Goal: Task Accomplishment & Management: Complete application form

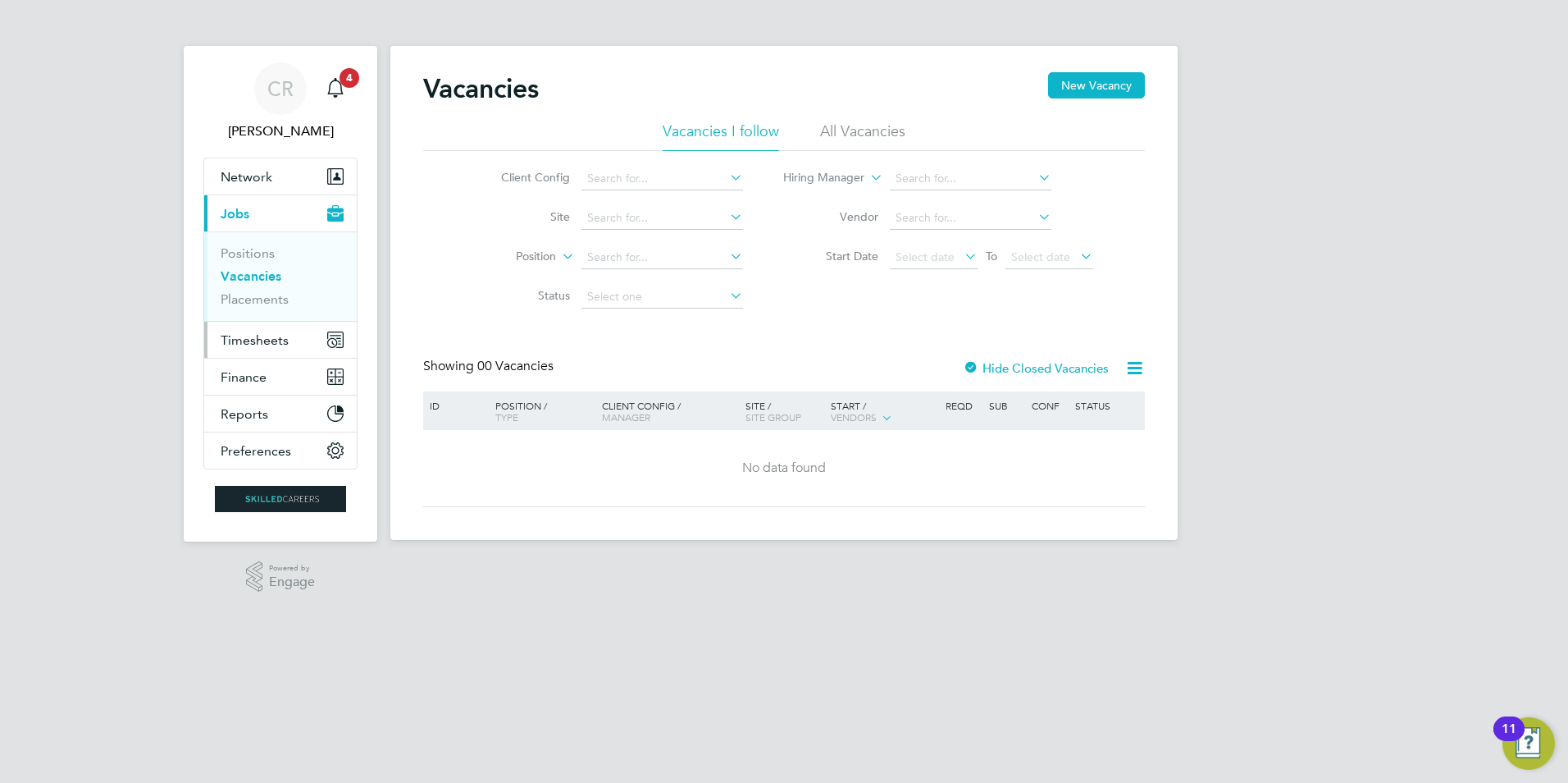
click at [252, 347] on span "Timesheets" at bounding box center [254, 340] width 68 height 16
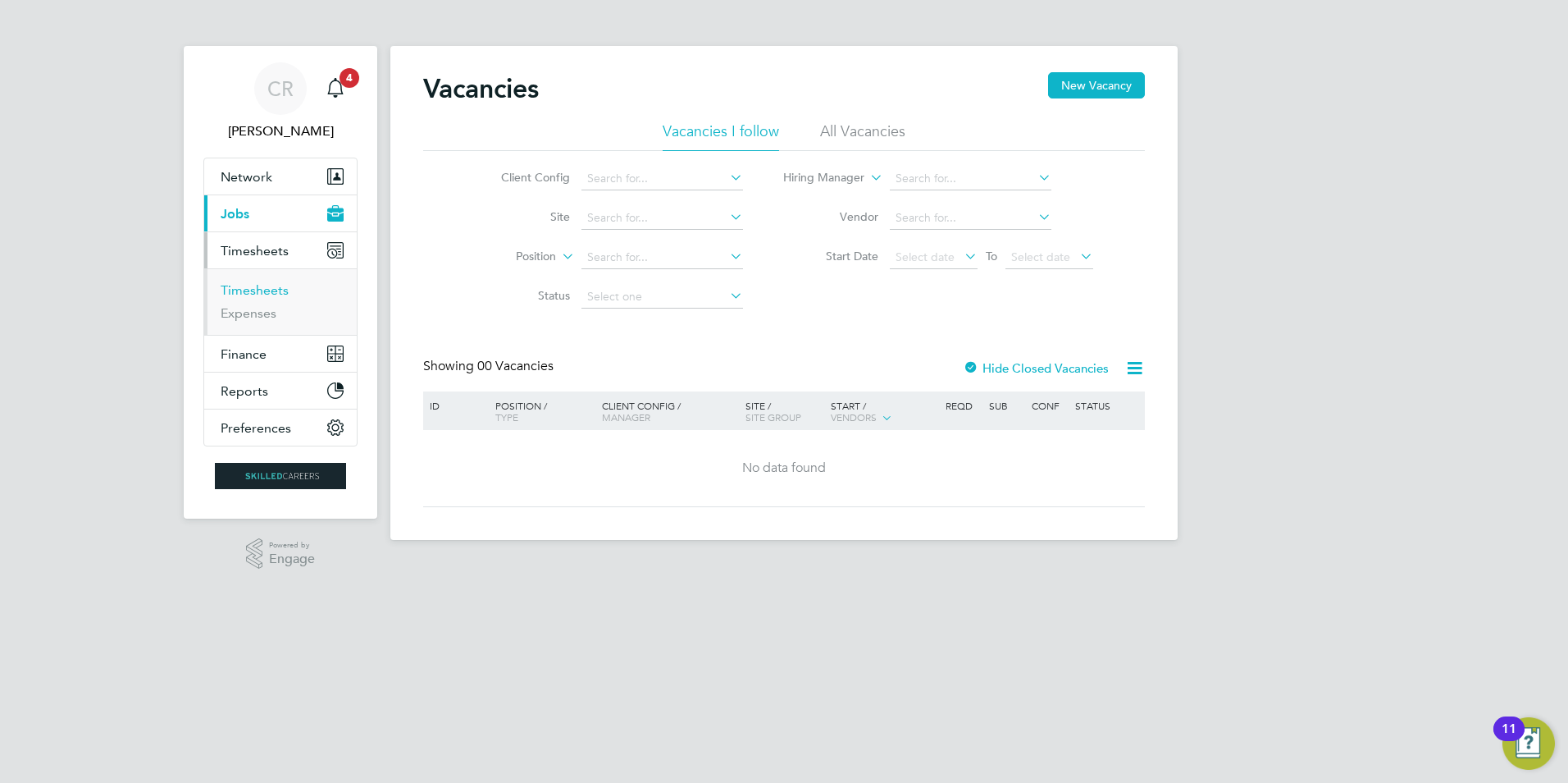
click at [249, 292] on link "Timesheets" at bounding box center [254, 290] width 68 height 16
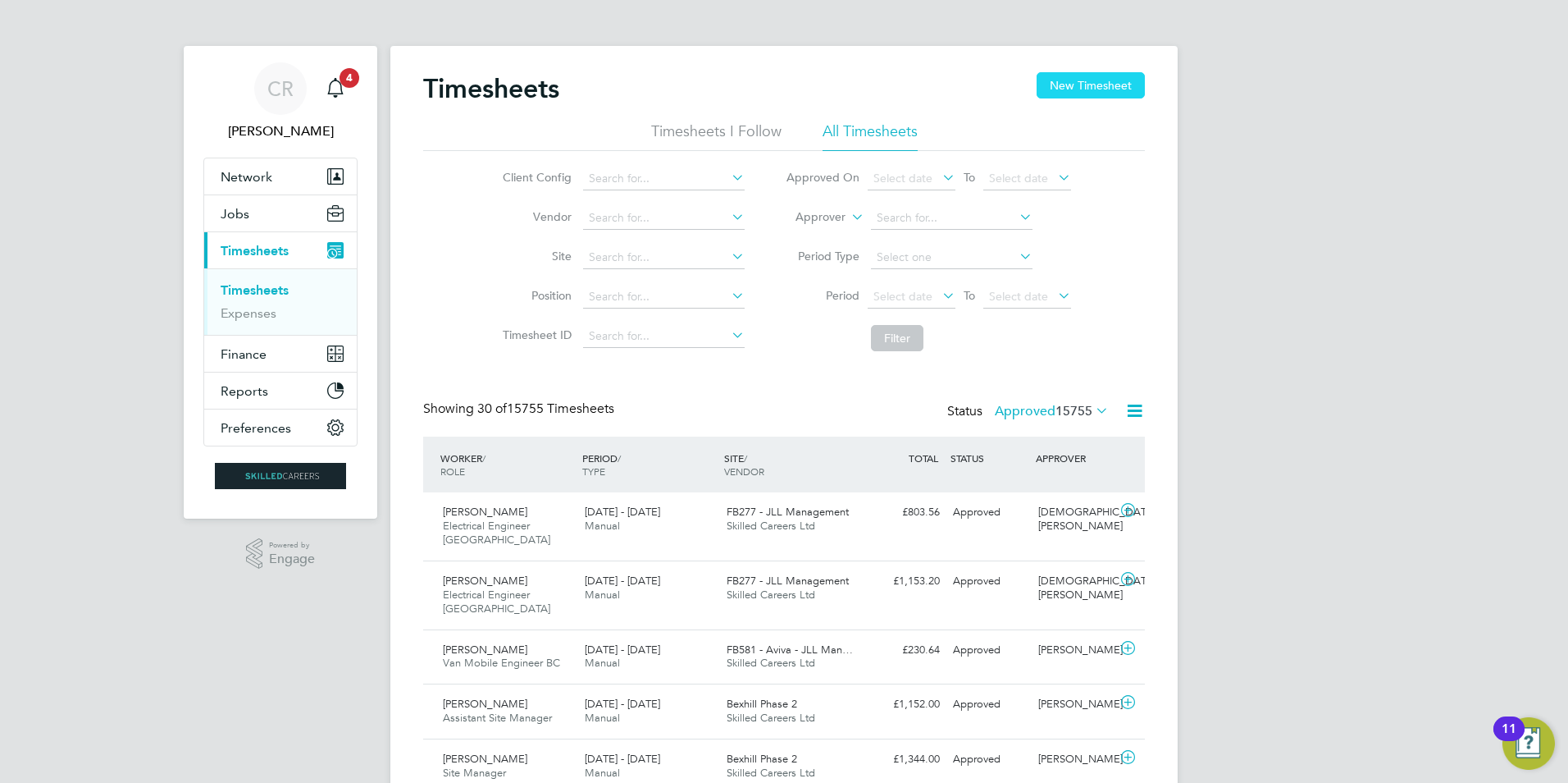
click at [1076, 82] on button "New Timesheet" at bounding box center [1090, 86] width 108 height 26
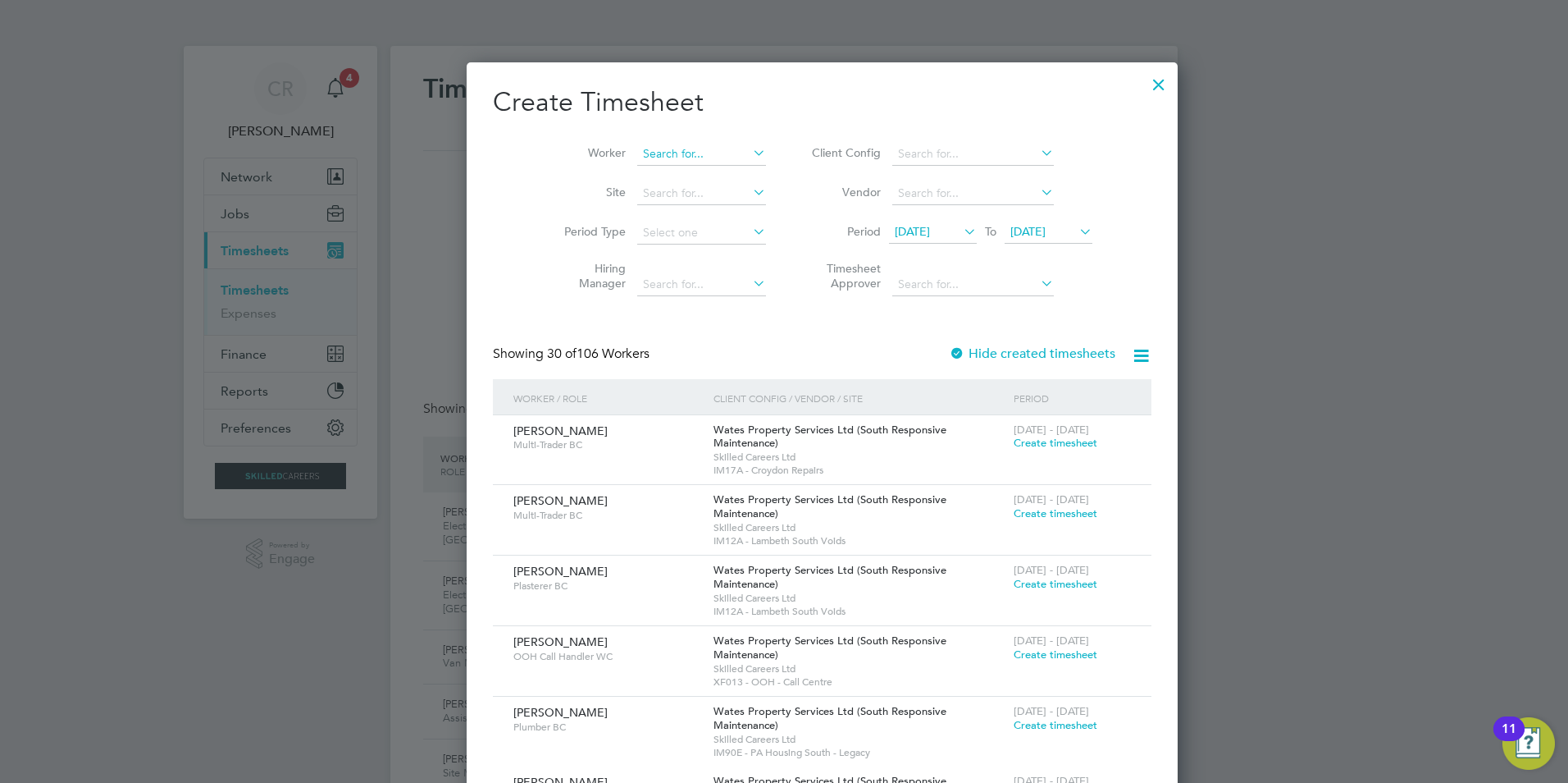
click at [638, 152] on input at bounding box center [702, 154] width 129 height 23
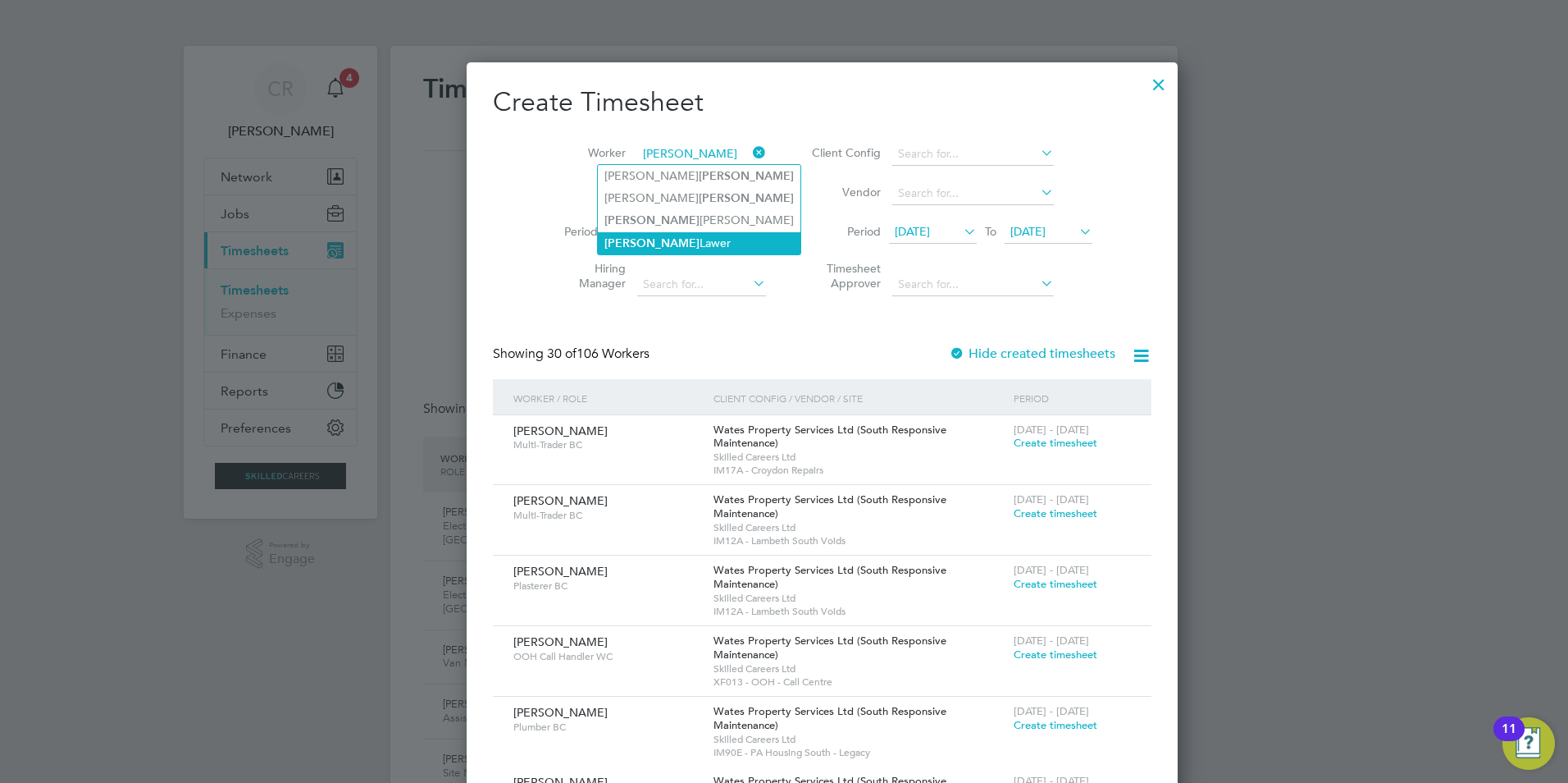
click at [633, 232] on li "[PERSON_NAME]" at bounding box center [699, 243] width 203 height 22
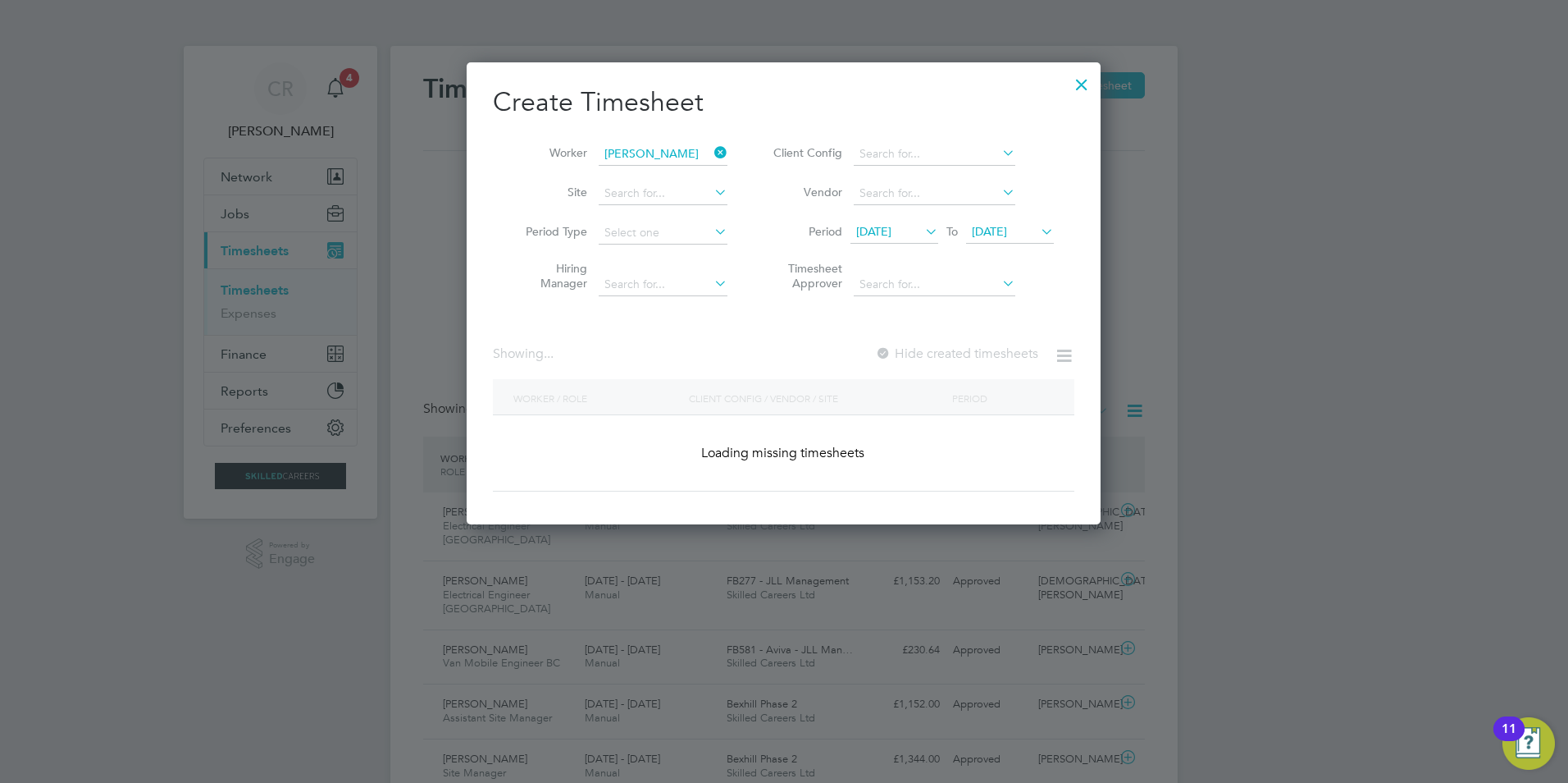
type input "[PERSON_NAME]"
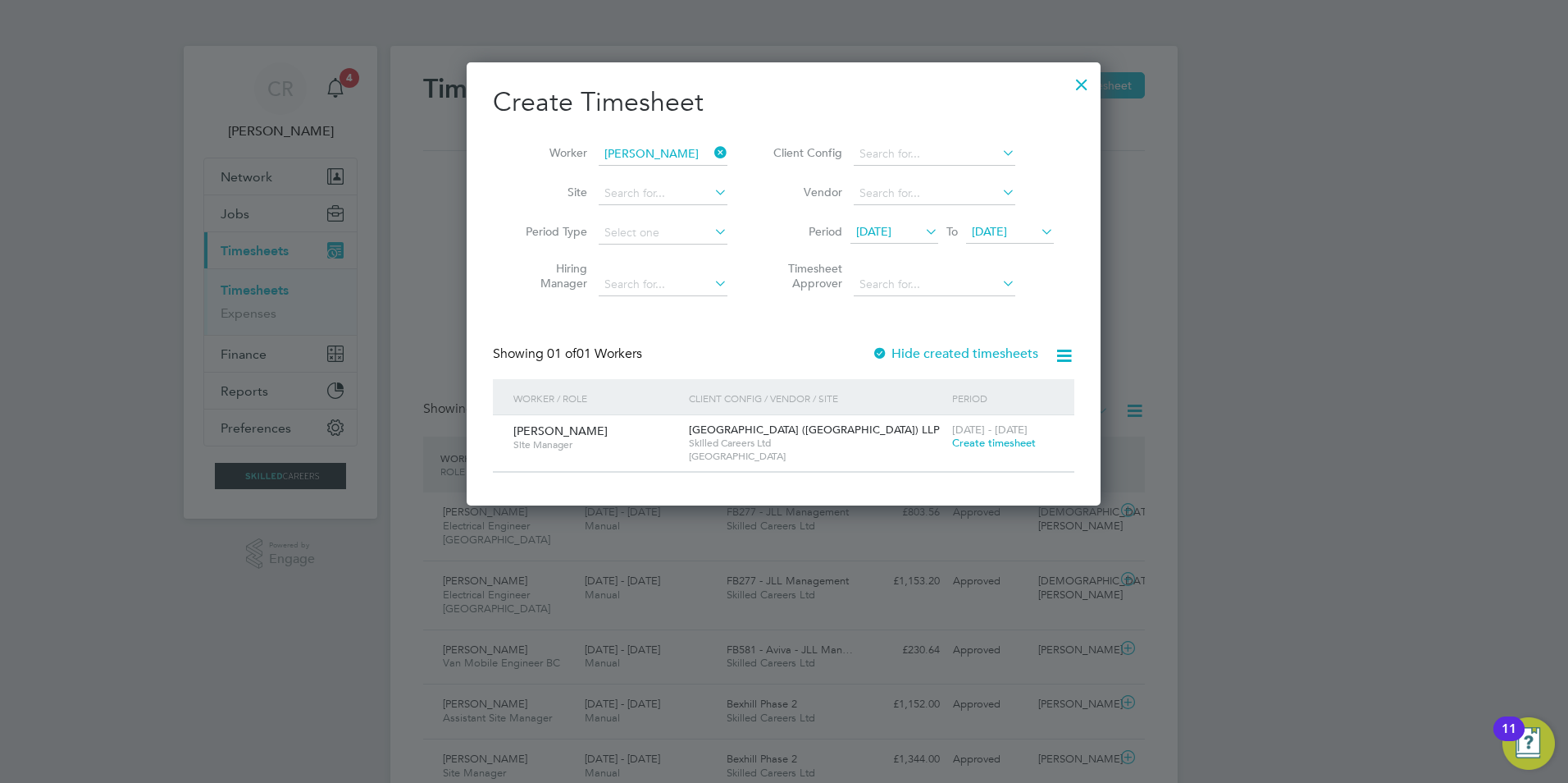
click at [1236, 568] on div at bounding box center [784, 391] width 1568 height 783
click at [1084, 78] on div at bounding box center [1082, 81] width 30 height 30
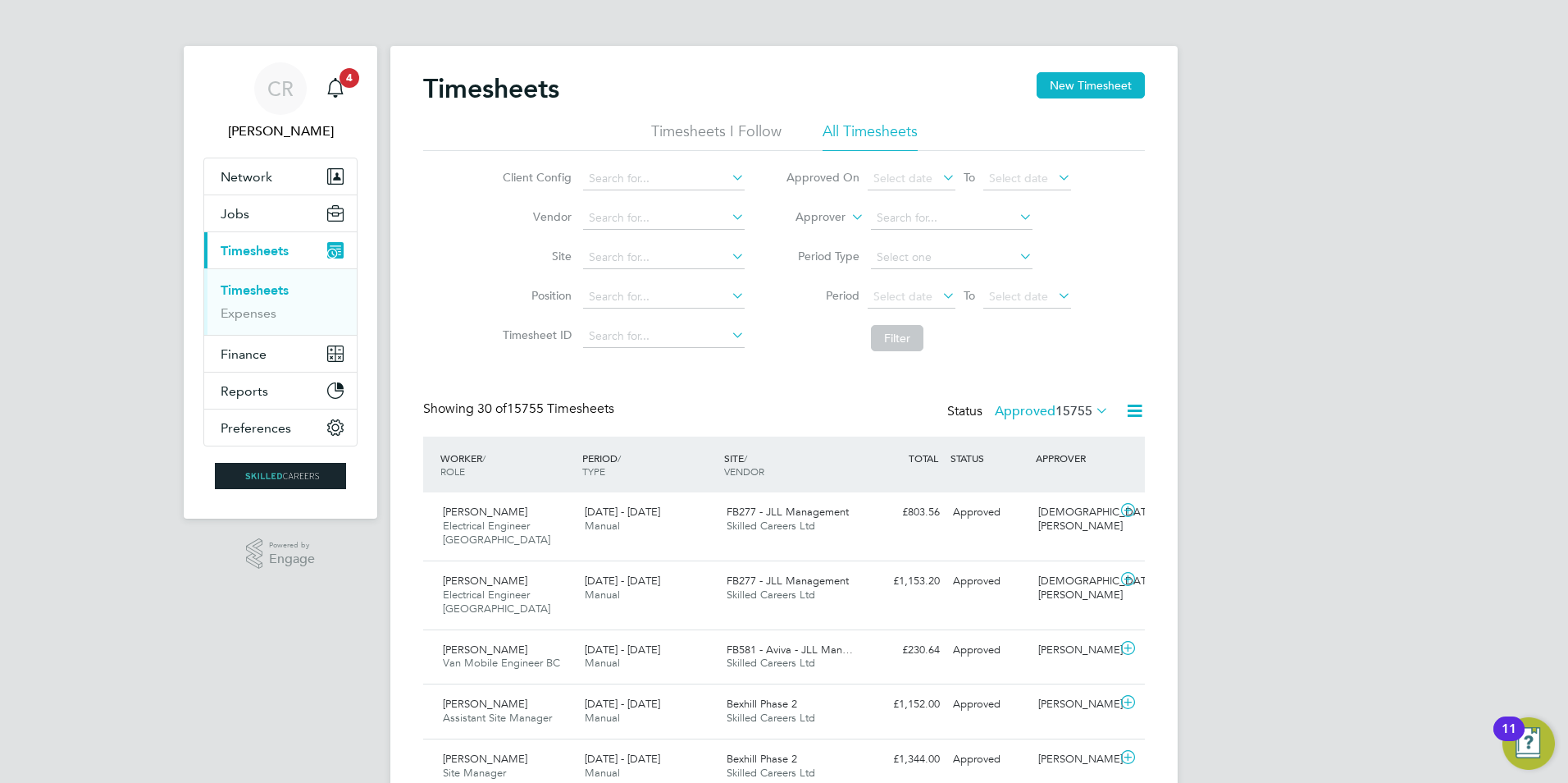
scroll to position [42, 143]
click at [254, 290] on link "Timesheets" at bounding box center [254, 290] width 68 height 16
click at [1095, 83] on button "New Timesheet" at bounding box center [1090, 86] width 108 height 26
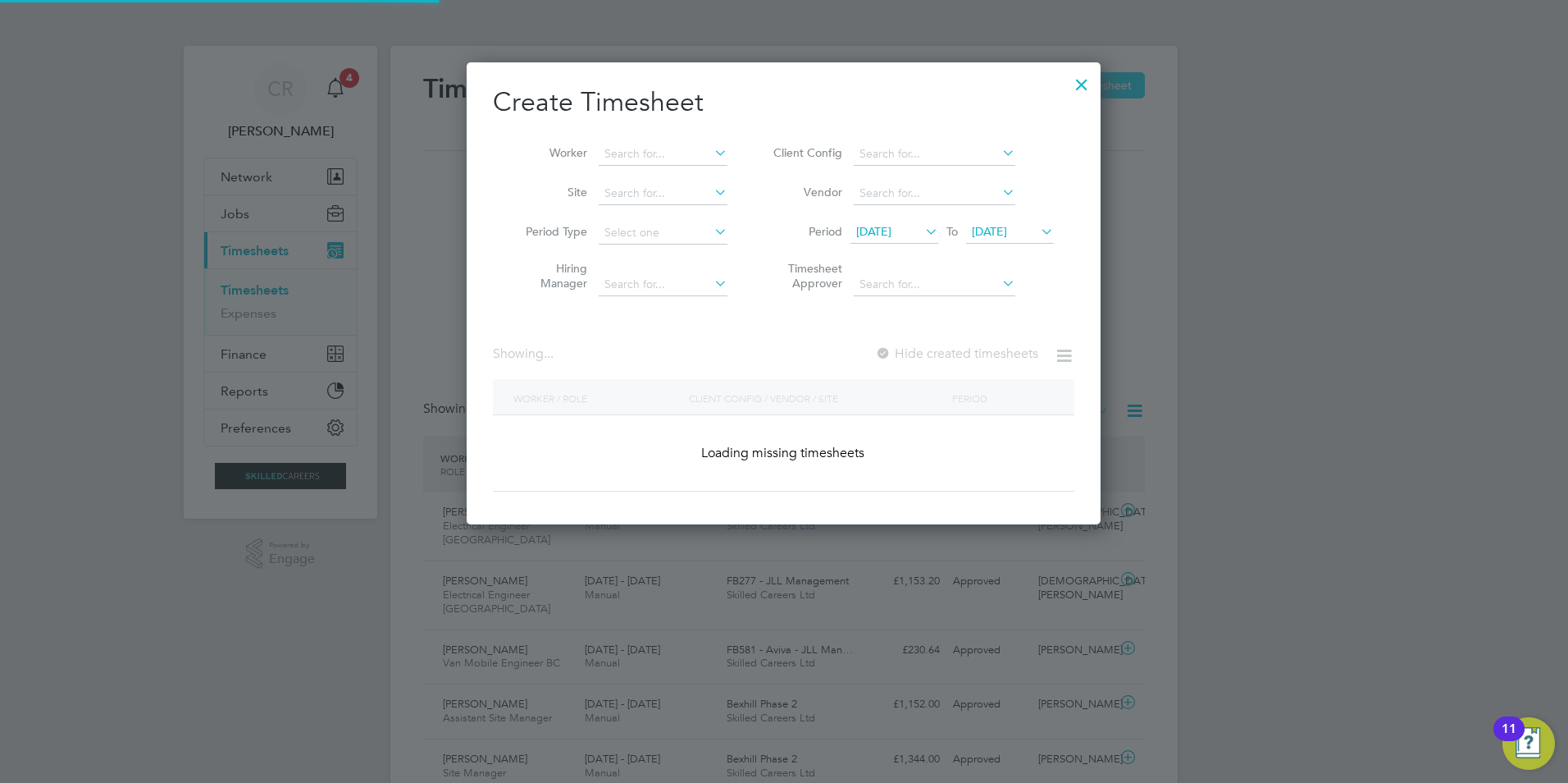
scroll to position [2593, 635]
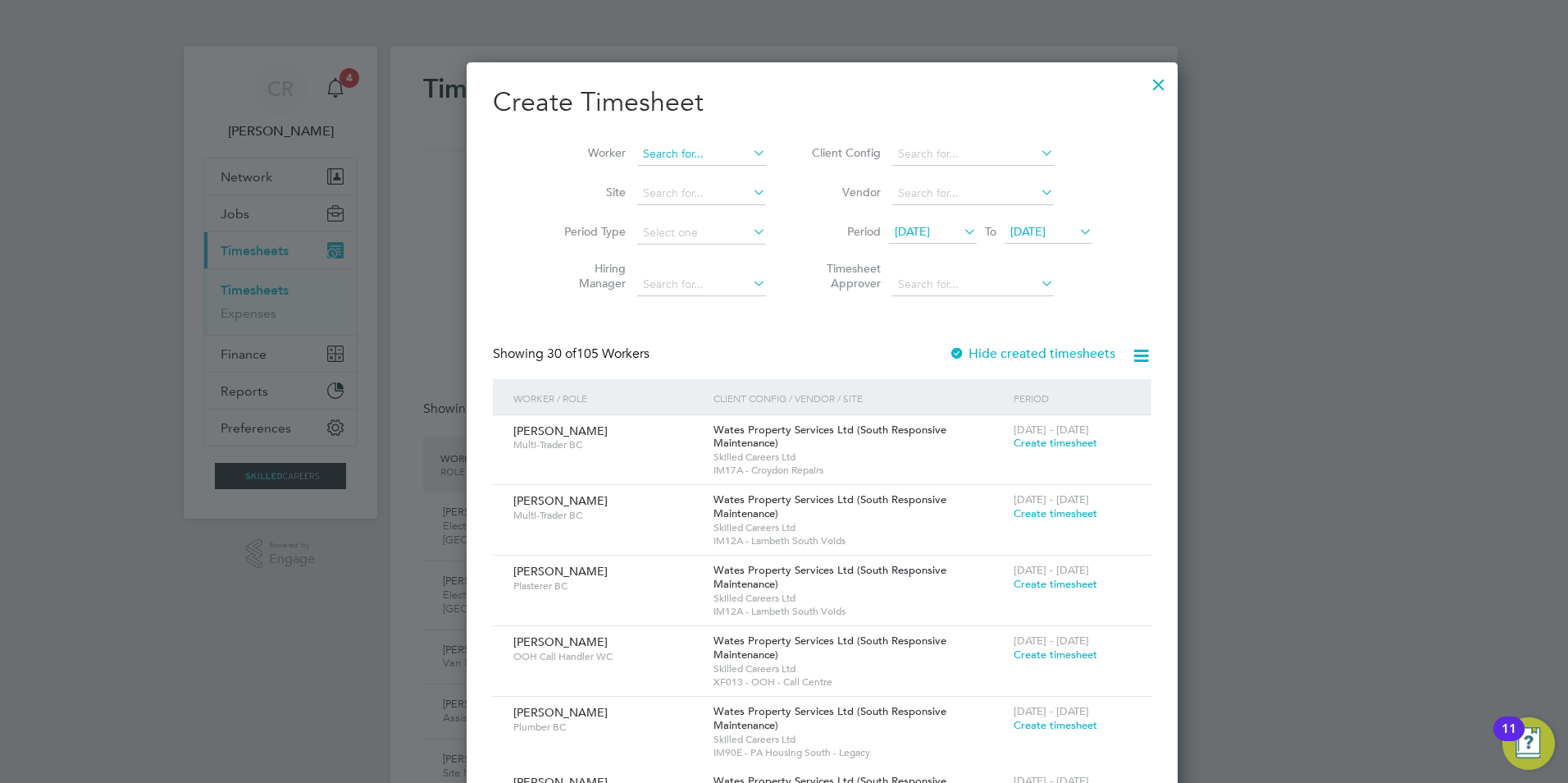
click at [638, 148] on input at bounding box center [702, 154] width 129 height 23
click at [687, 181] on li "[PERSON_NAME]" at bounding box center [699, 176] width 203 height 22
type input "[PERSON_NAME]"
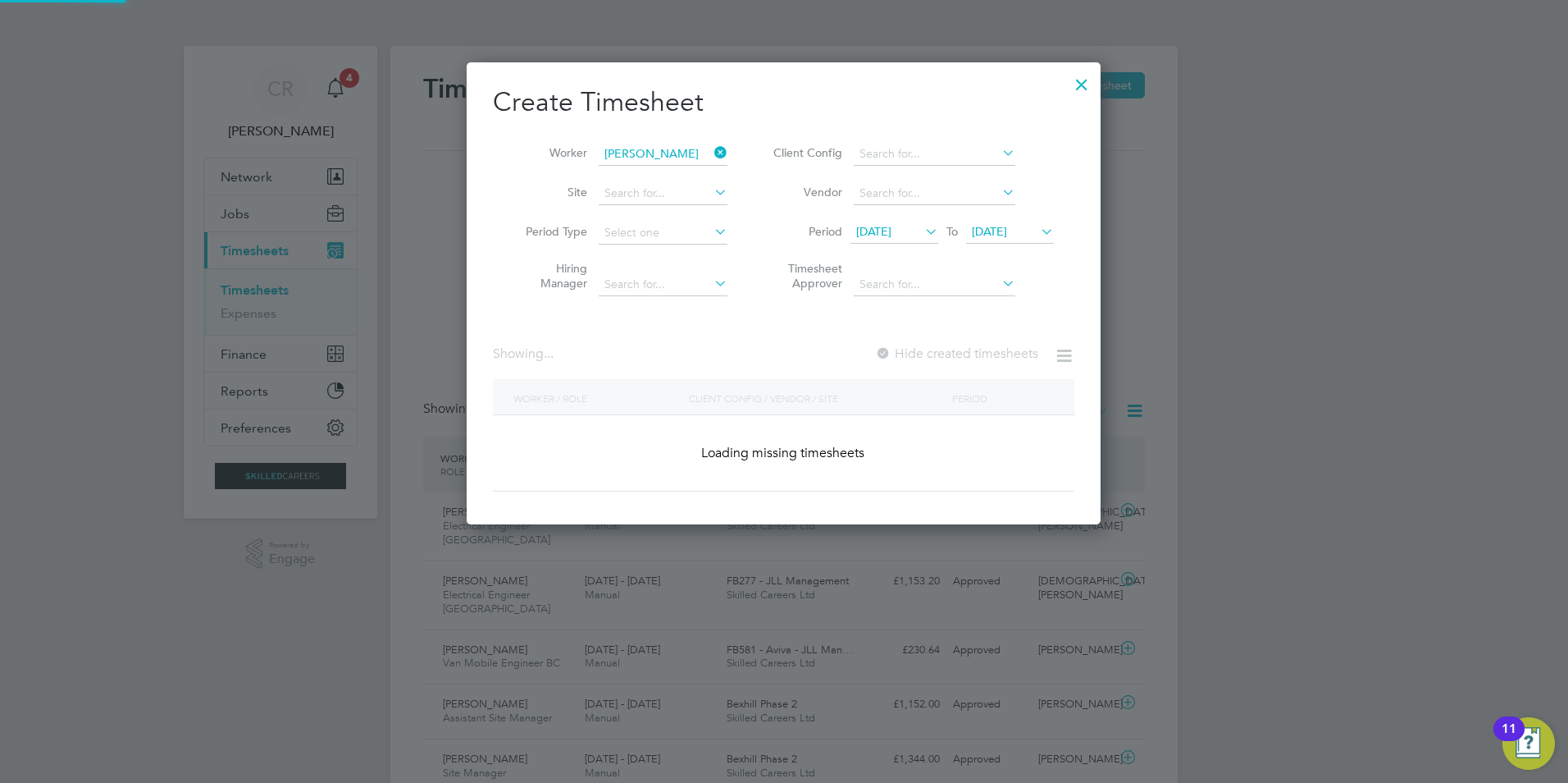
scroll to position [442, 635]
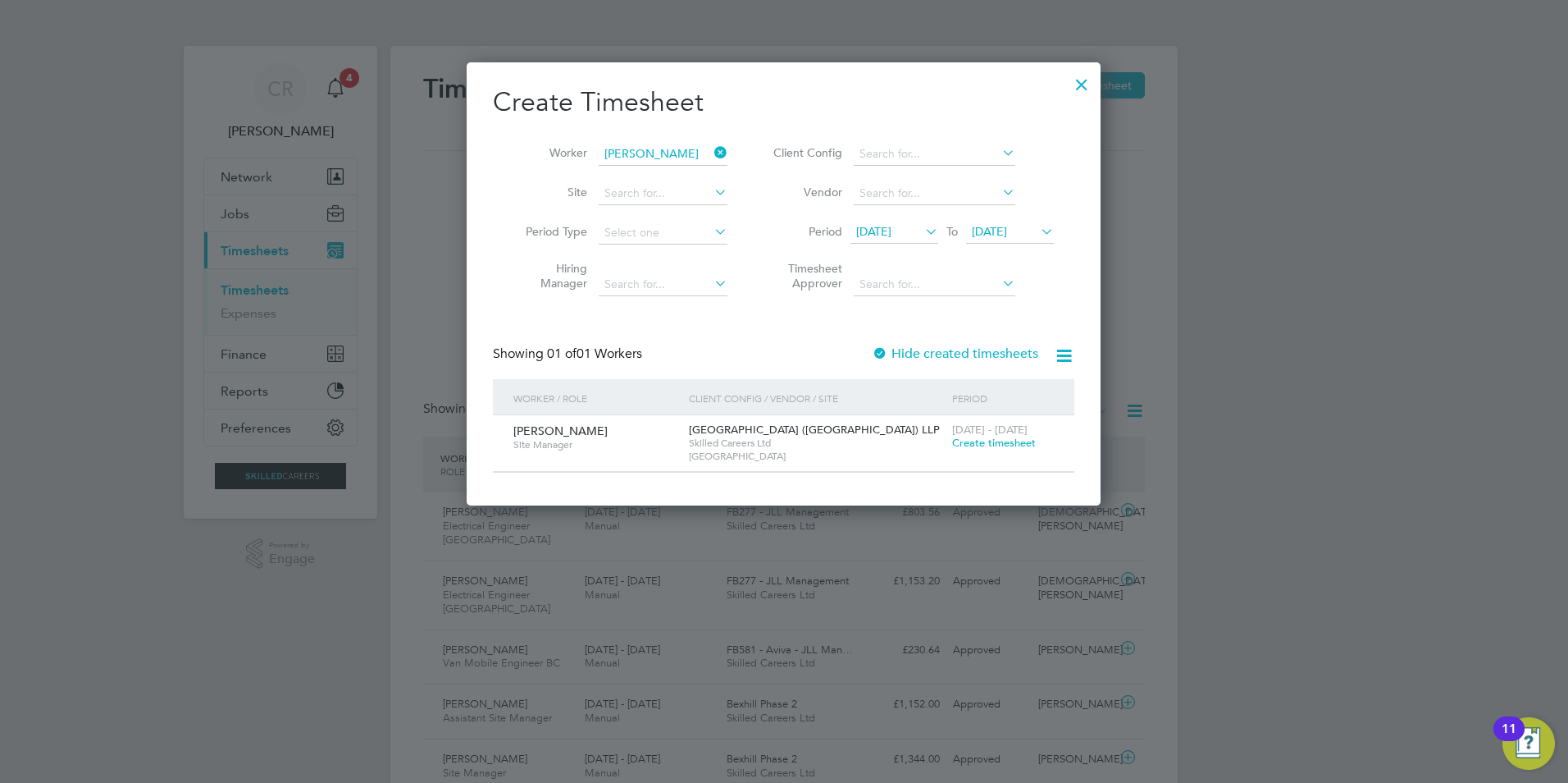
click at [711, 153] on icon at bounding box center [711, 153] width 0 height 23
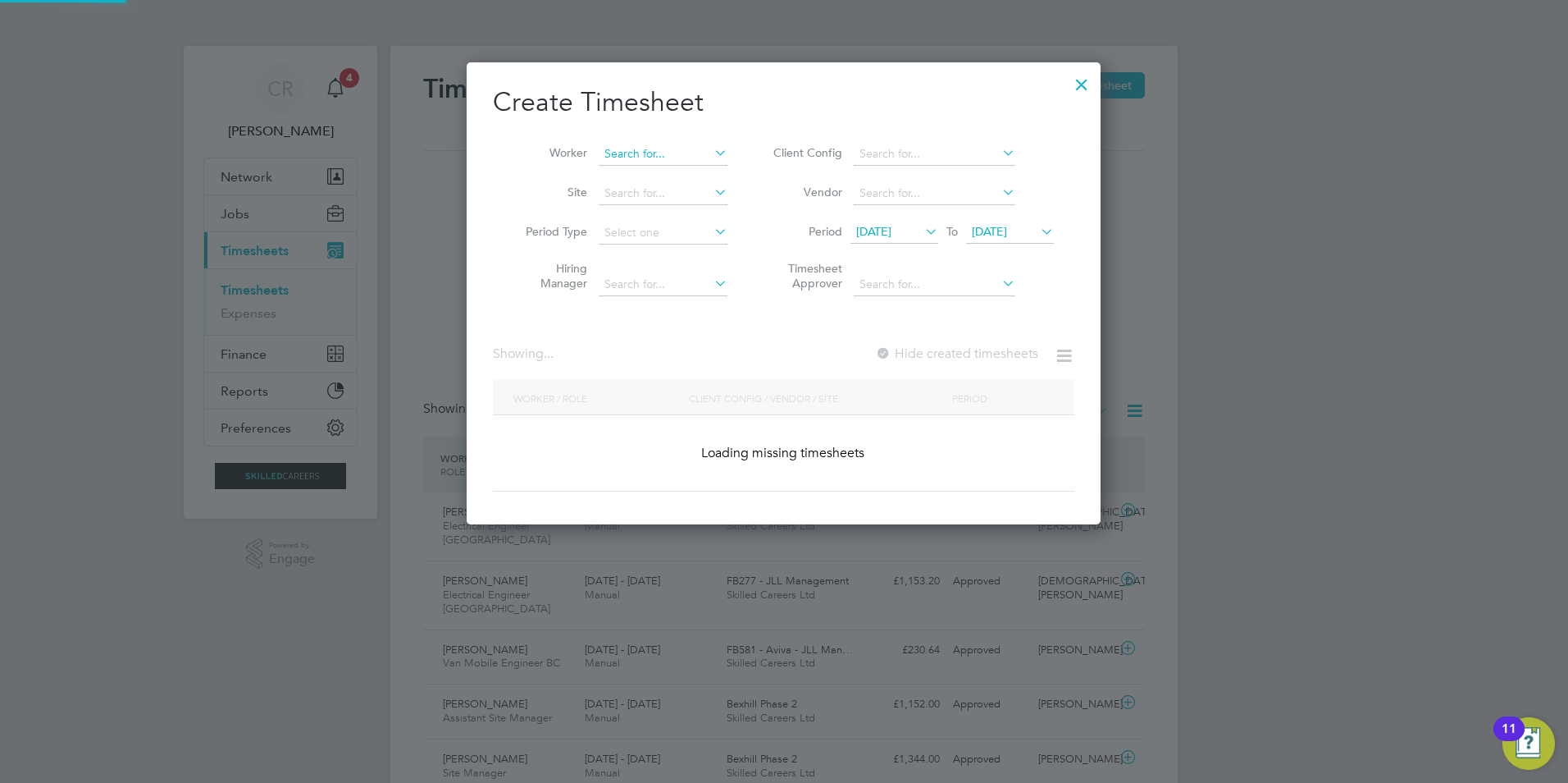
scroll to position [2593, 635]
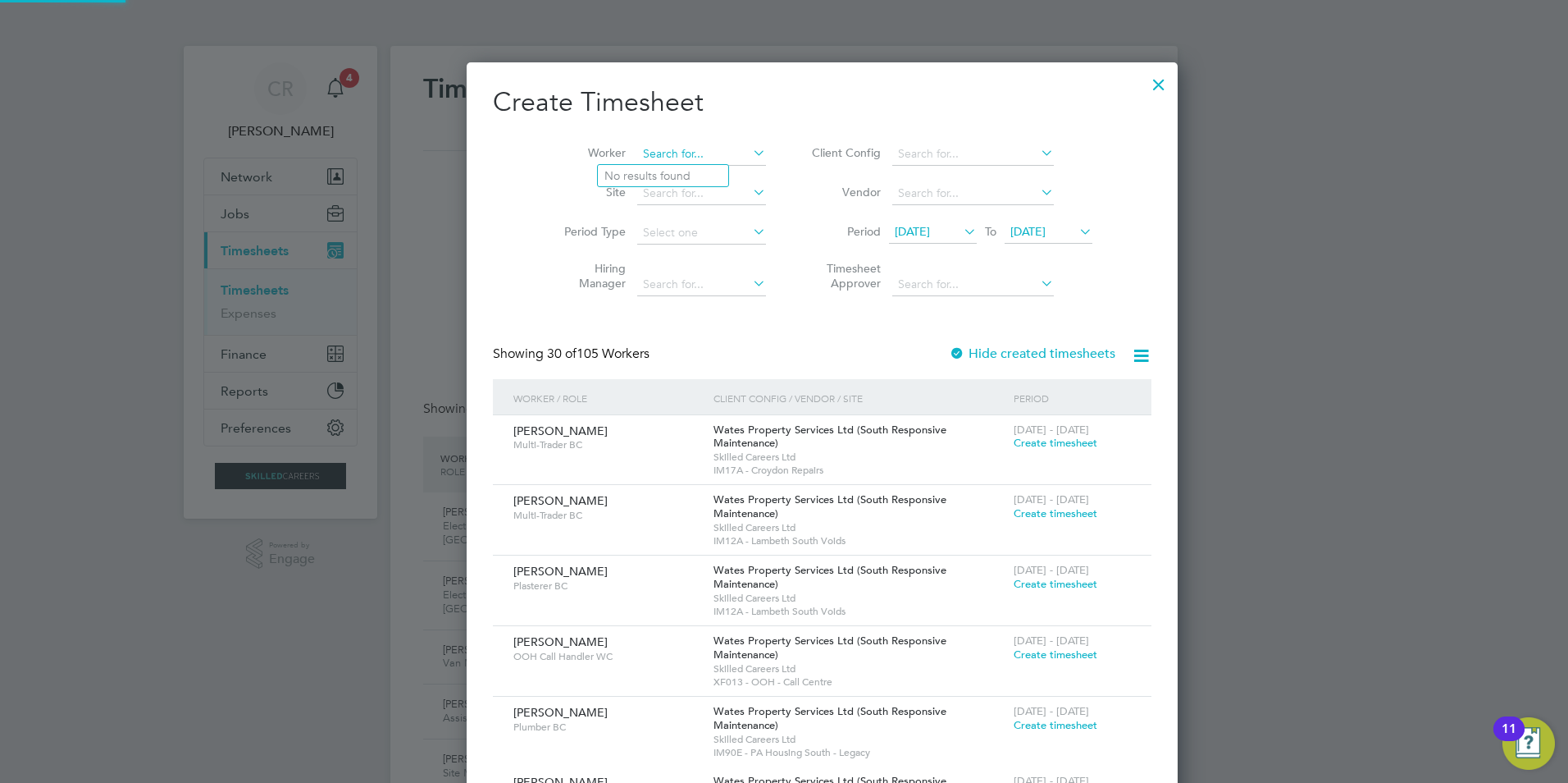
click at [686, 153] on input at bounding box center [702, 154] width 129 height 23
click at [662, 180] on li "Gab [PERSON_NAME] P lescan" at bounding box center [683, 176] width 170 height 22
type input "[PERSON_NAME]"
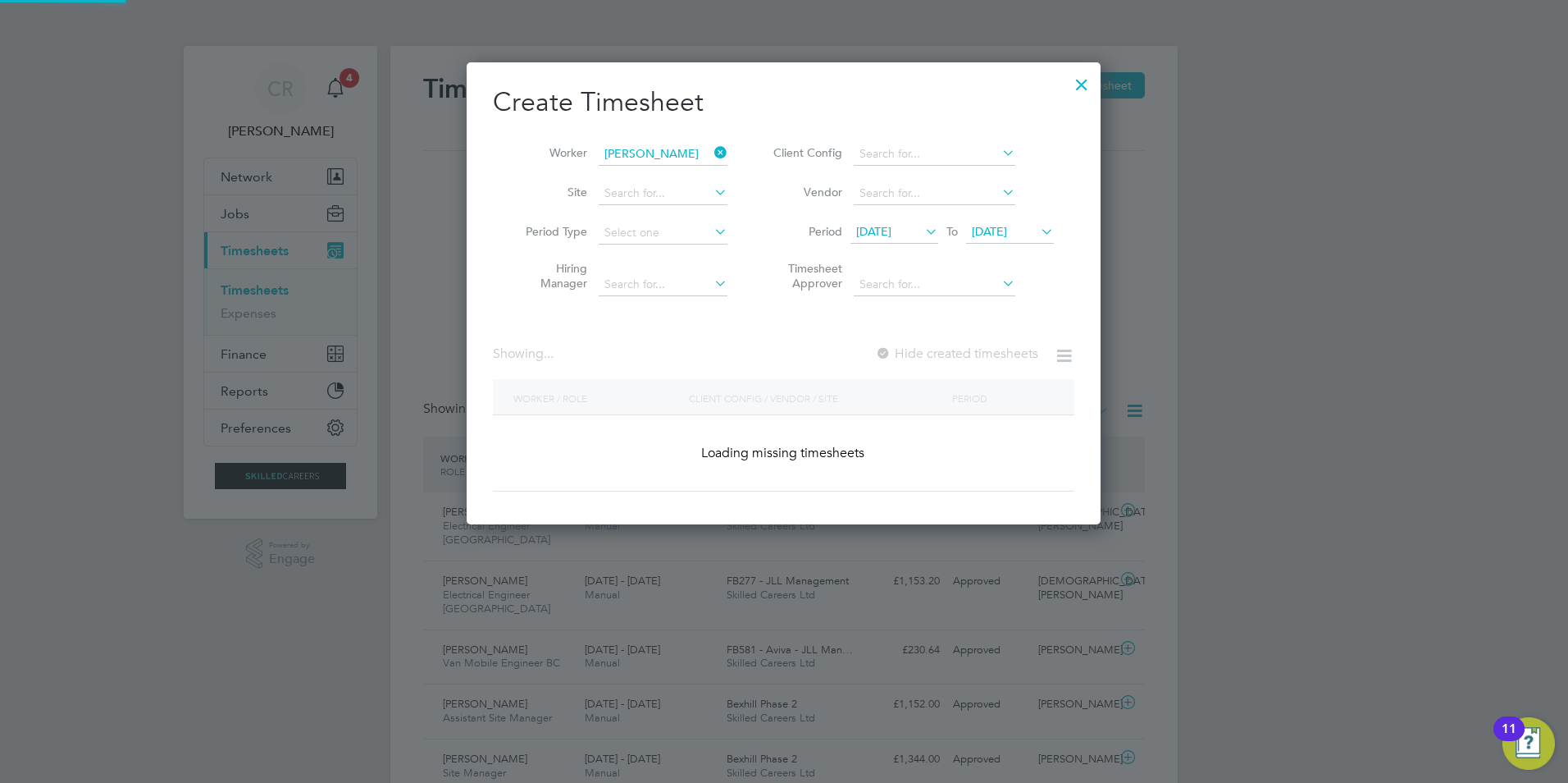
scroll to position [463, 635]
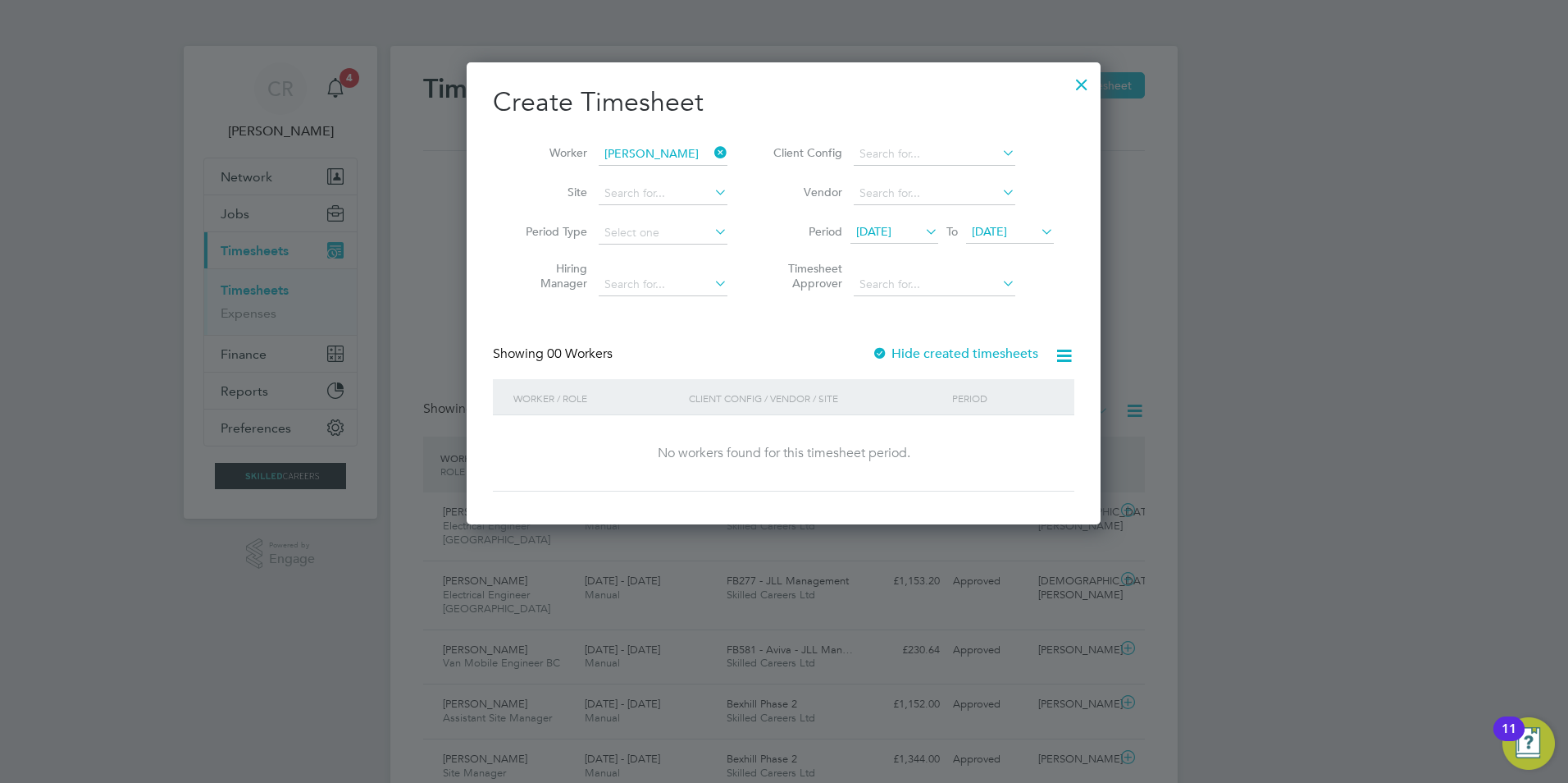
click at [916, 351] on label "Hide created timesheets" at bounding box center [955, 354] width 167 height 17
click at [949, 352] on label "Hide created timesheets" at bounding box center [955, 354] width 167 height 17
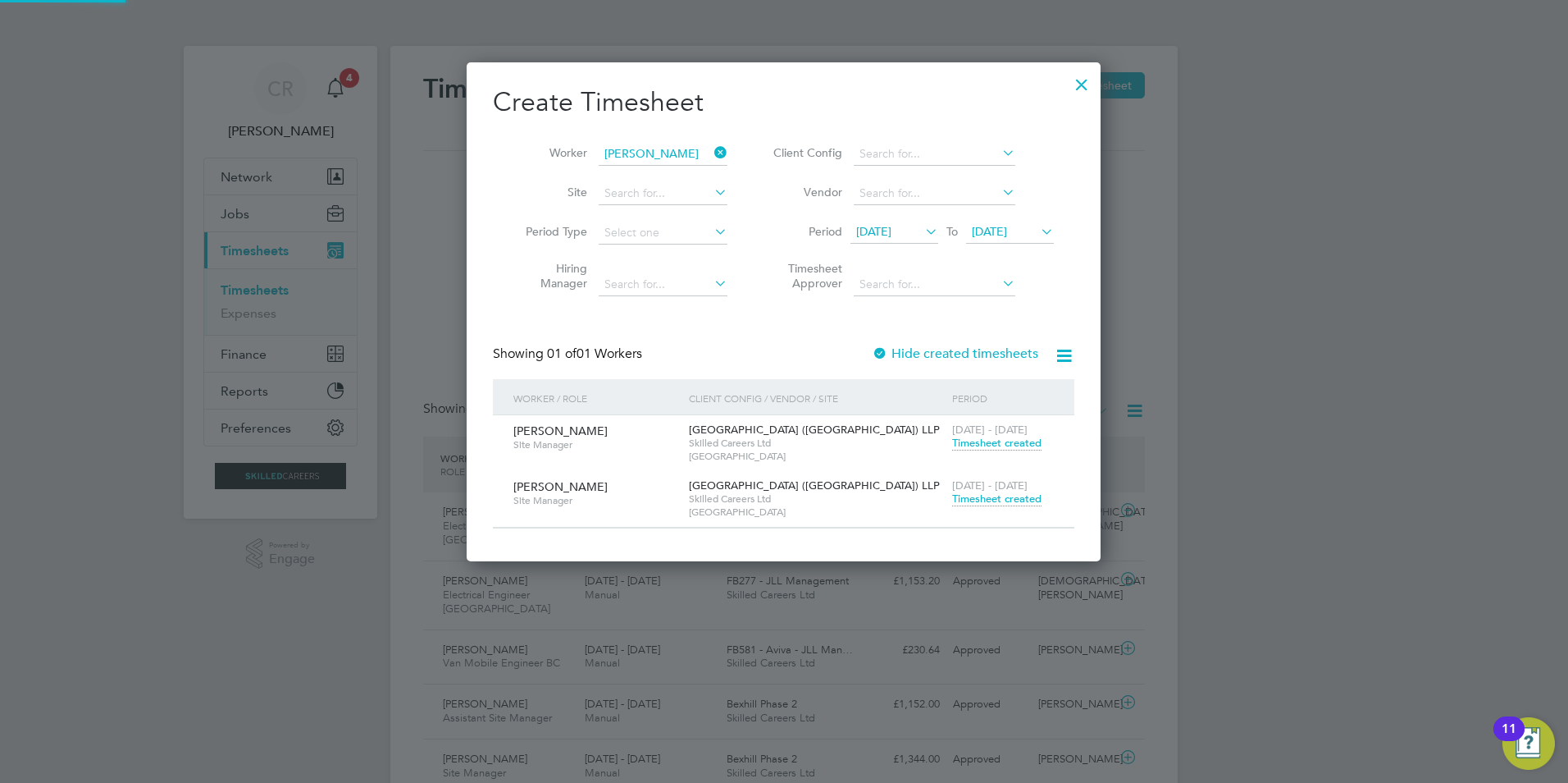
scroll to position [498, 635]
click at [979, 496] on span "Timesheet created" at bounding box center [997, 499] width 89 height 15
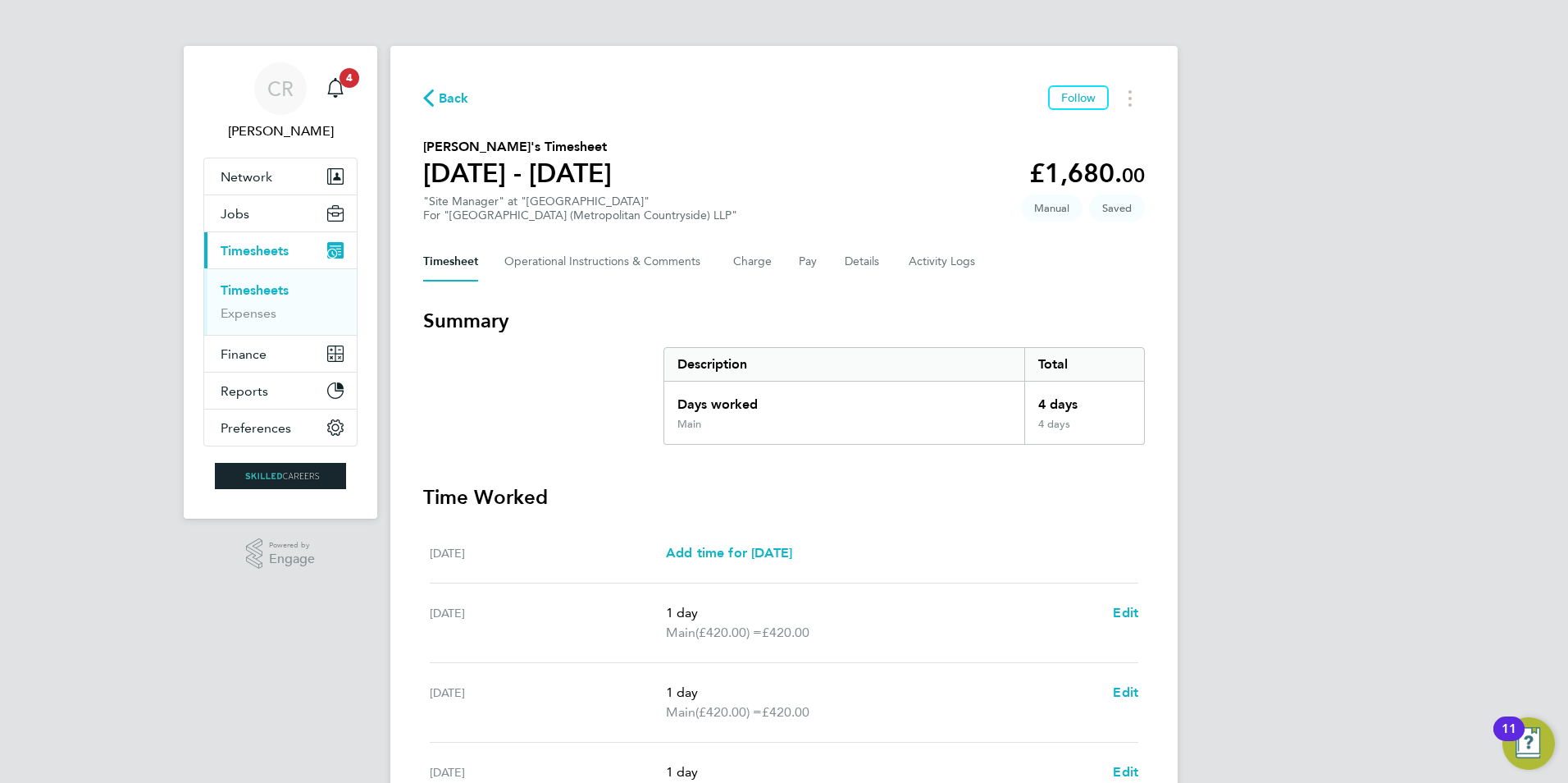
click at [243, 288] on link "Timesheets" at bounding box center [254, 290] width 68 height 16
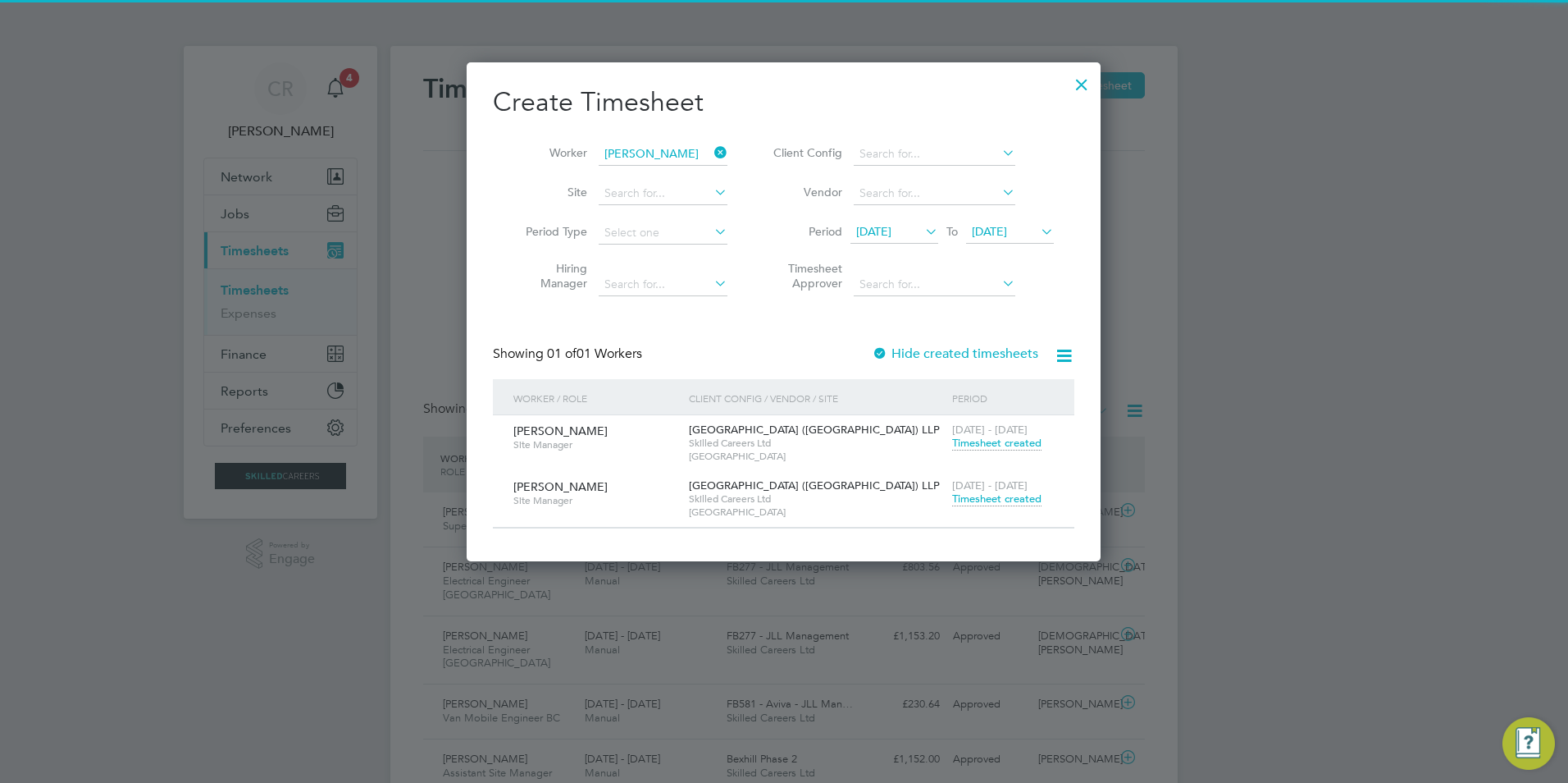
scroll to position [42, 143]
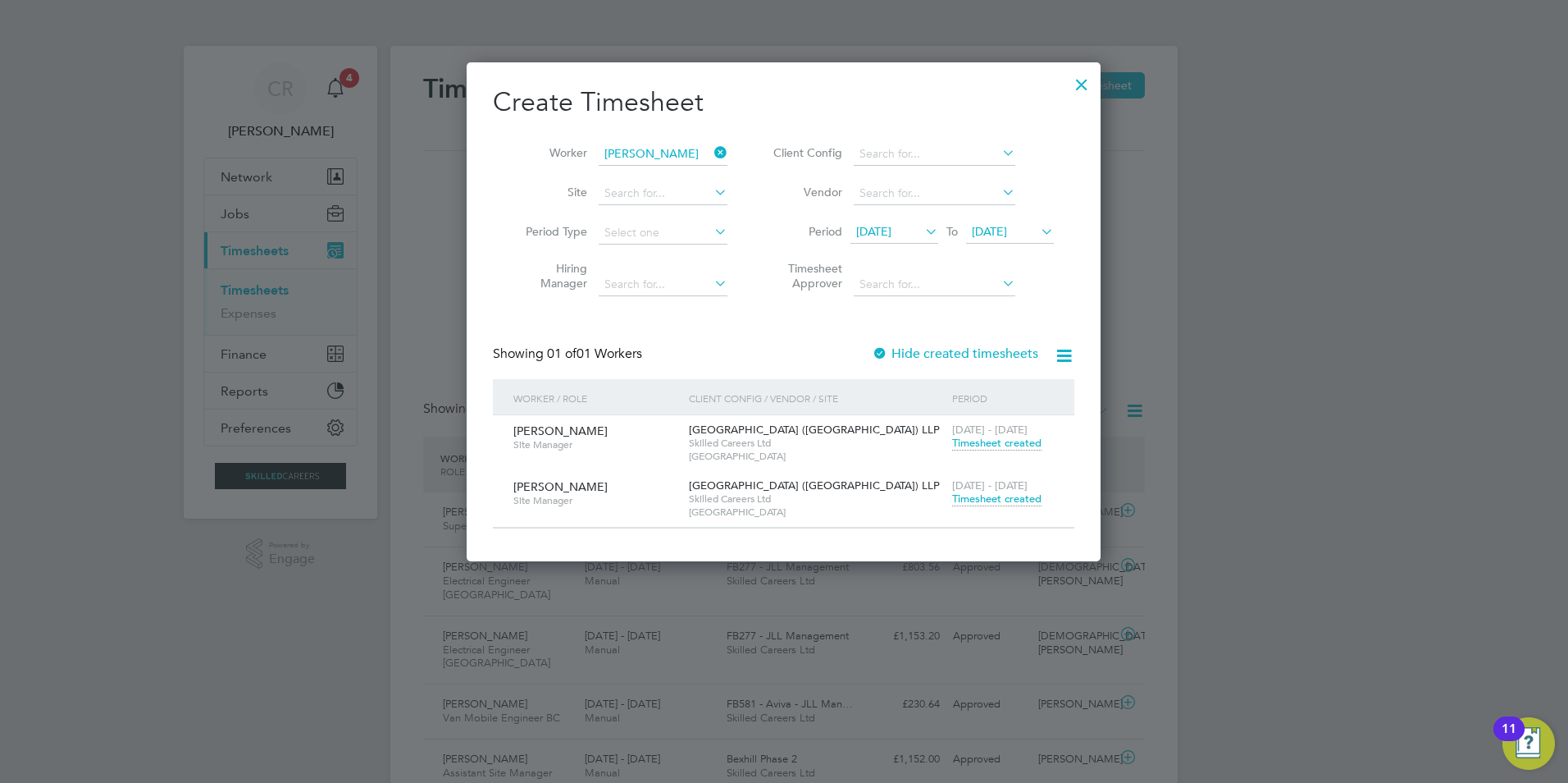
click at [711, 151] on icon at bounding box center [711, 153] width 0 height 23
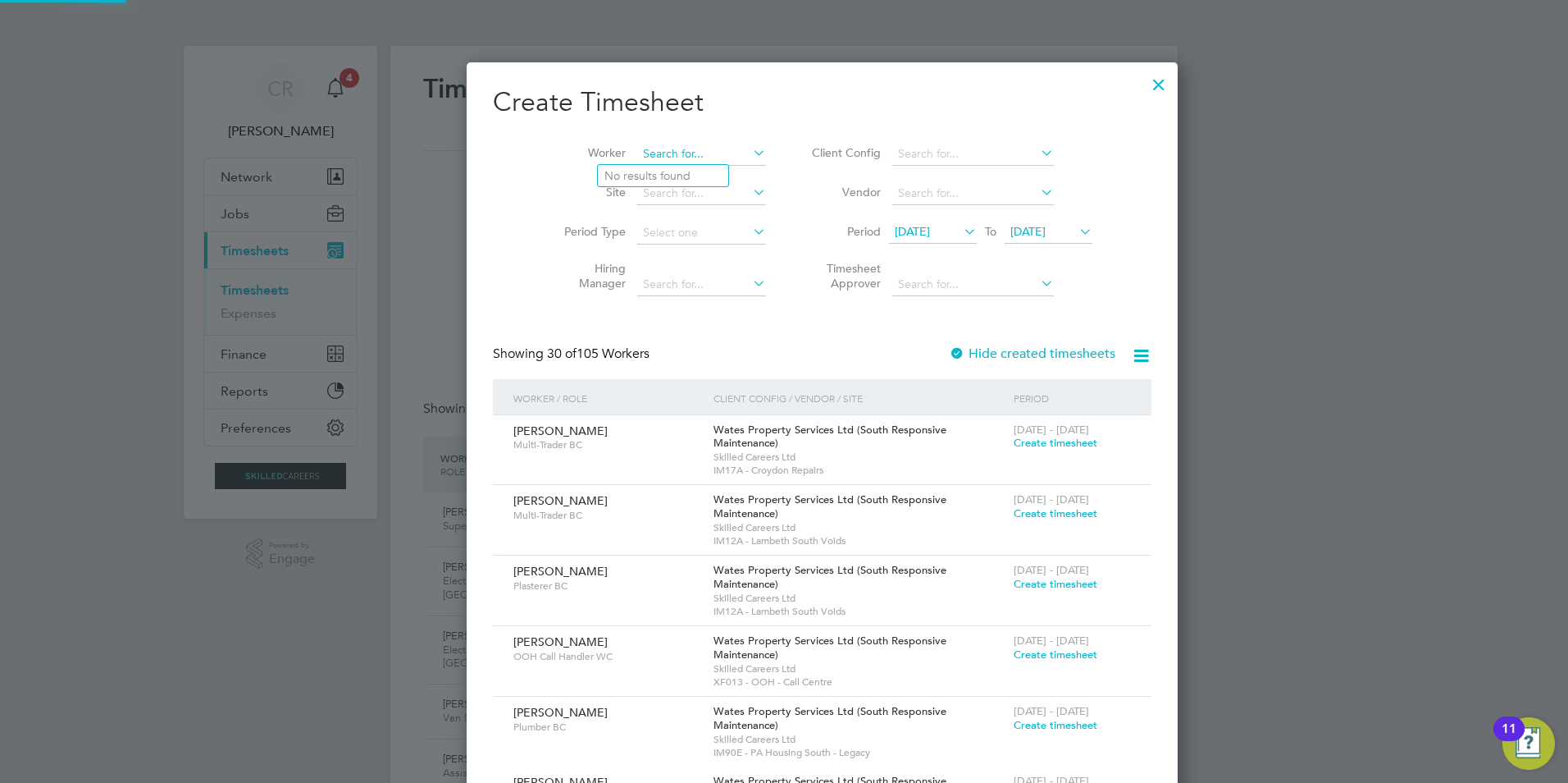
click at [672, 151] on input at bounding box center [702, 154] width 129 height 23
type input "[PERSON_NAME]"
click at [657, 150] on input at bounding box center [702, 154] width 129 height 23
click at [648, 177] on li "Karo [PERSON_NAME] [PERSON_NAME]" at bounding box center [668, 176] width 140 height 22
type input "[PERSON_NAME]"
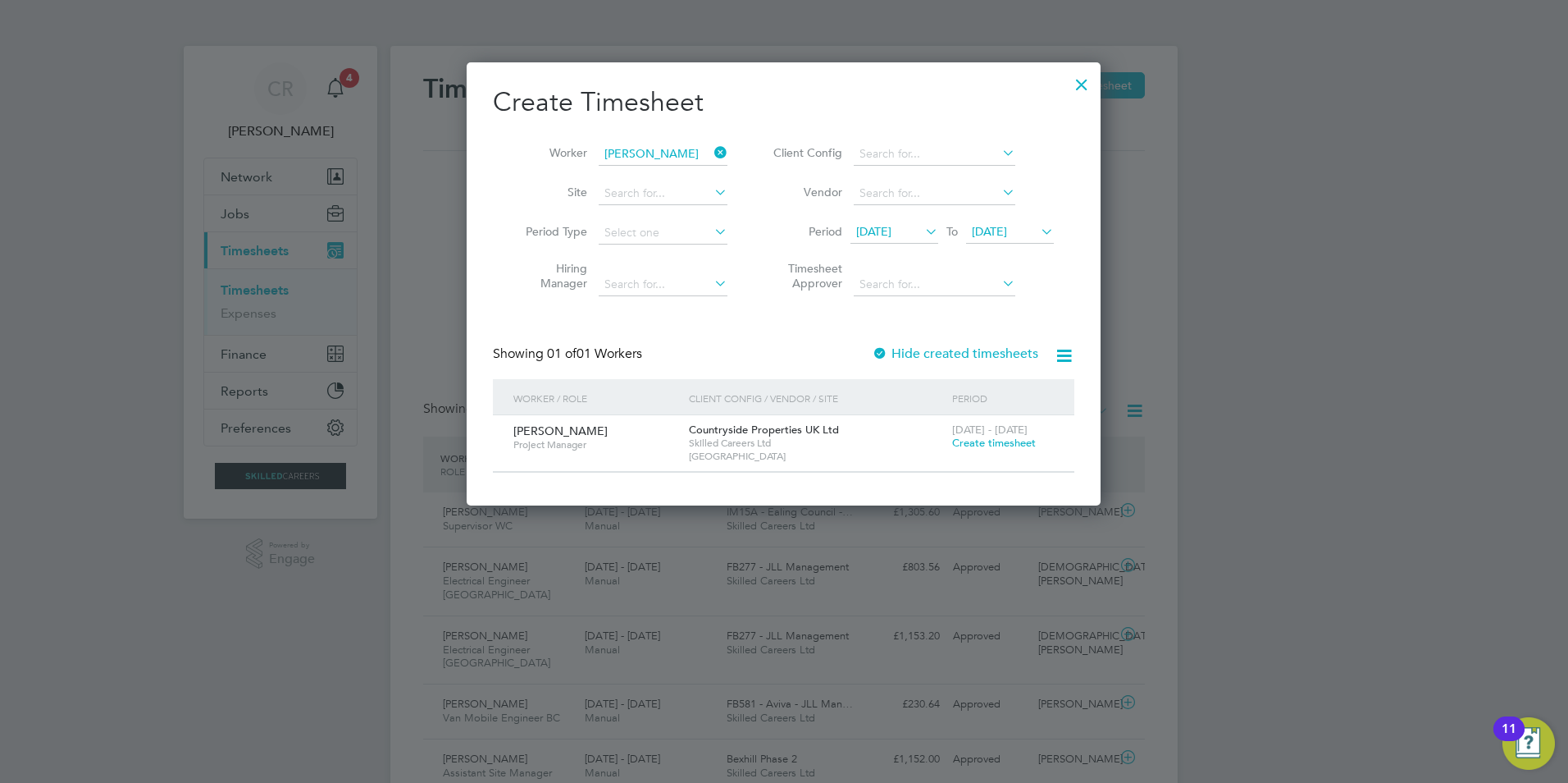
click at [711, 150] on icon at bounding box center [711, 153] width 0 height 23
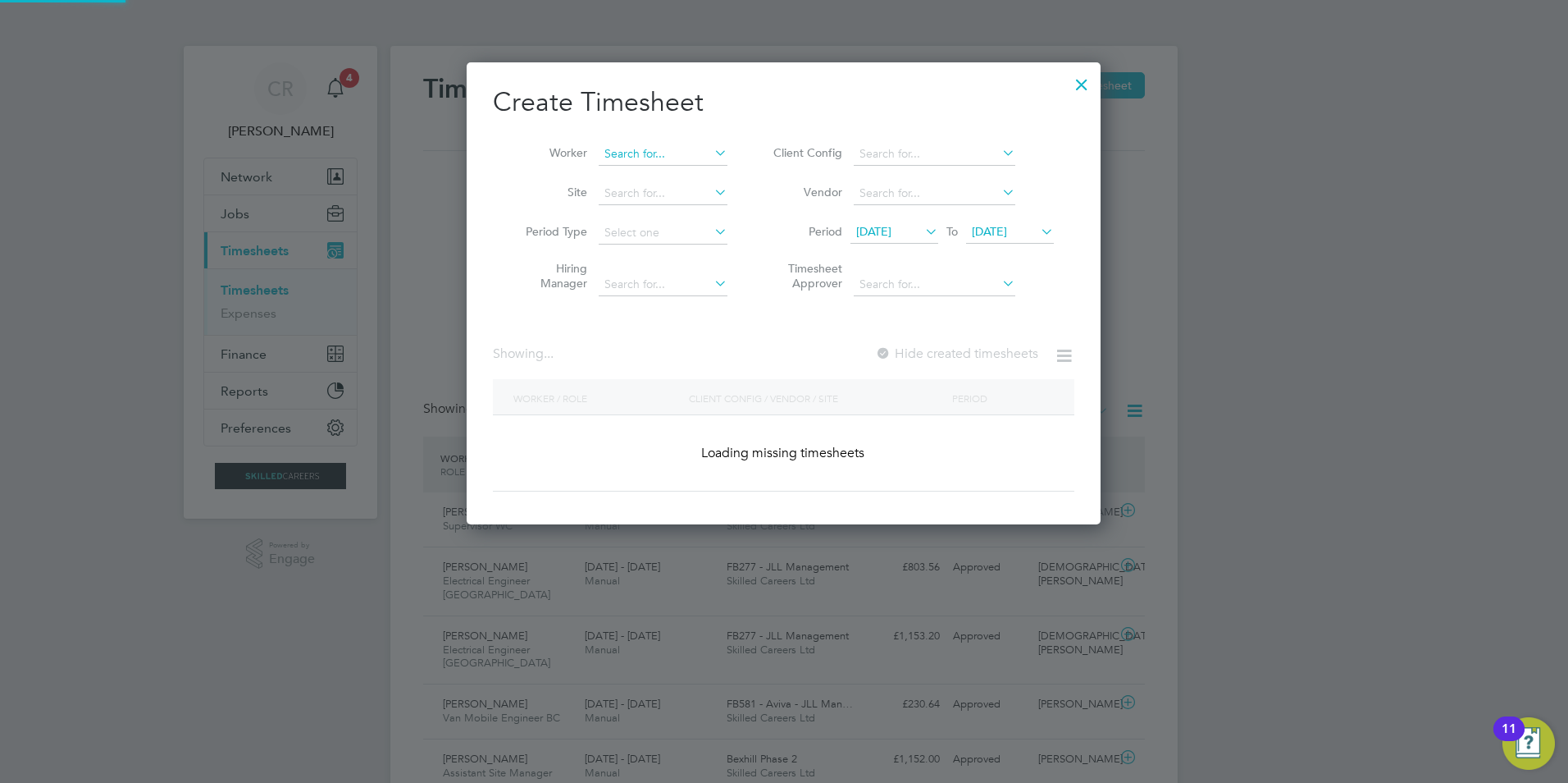
click at [668, 150] on input at bounding box center [663, 154] width 129 height 23
click at [640, 238] on li "Court [PERSON_NAME]" at bounding box center [676, 243] width 157 height 22
type input "[PERSON_NAME]"
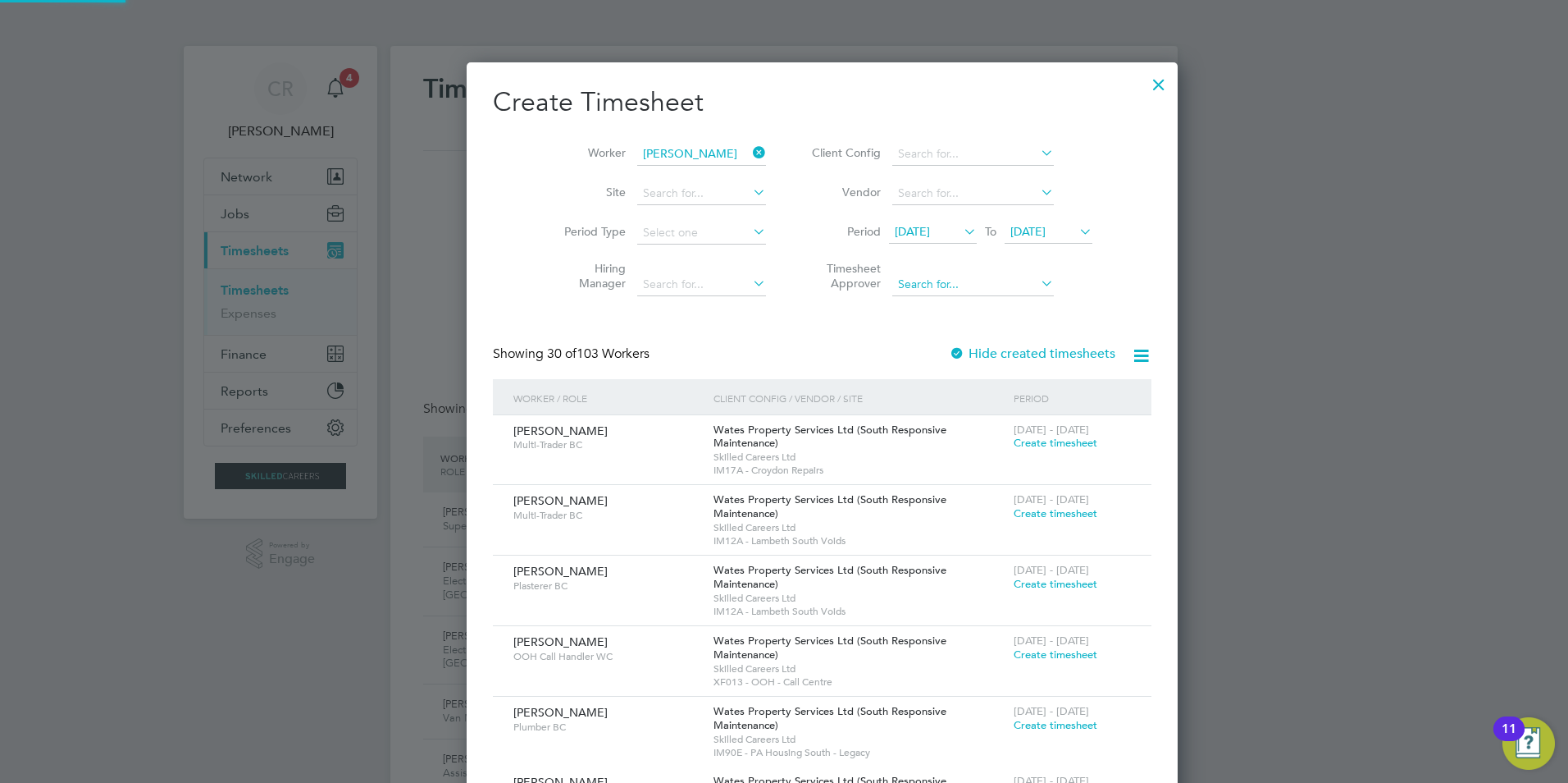
scroll to position [442, 635]
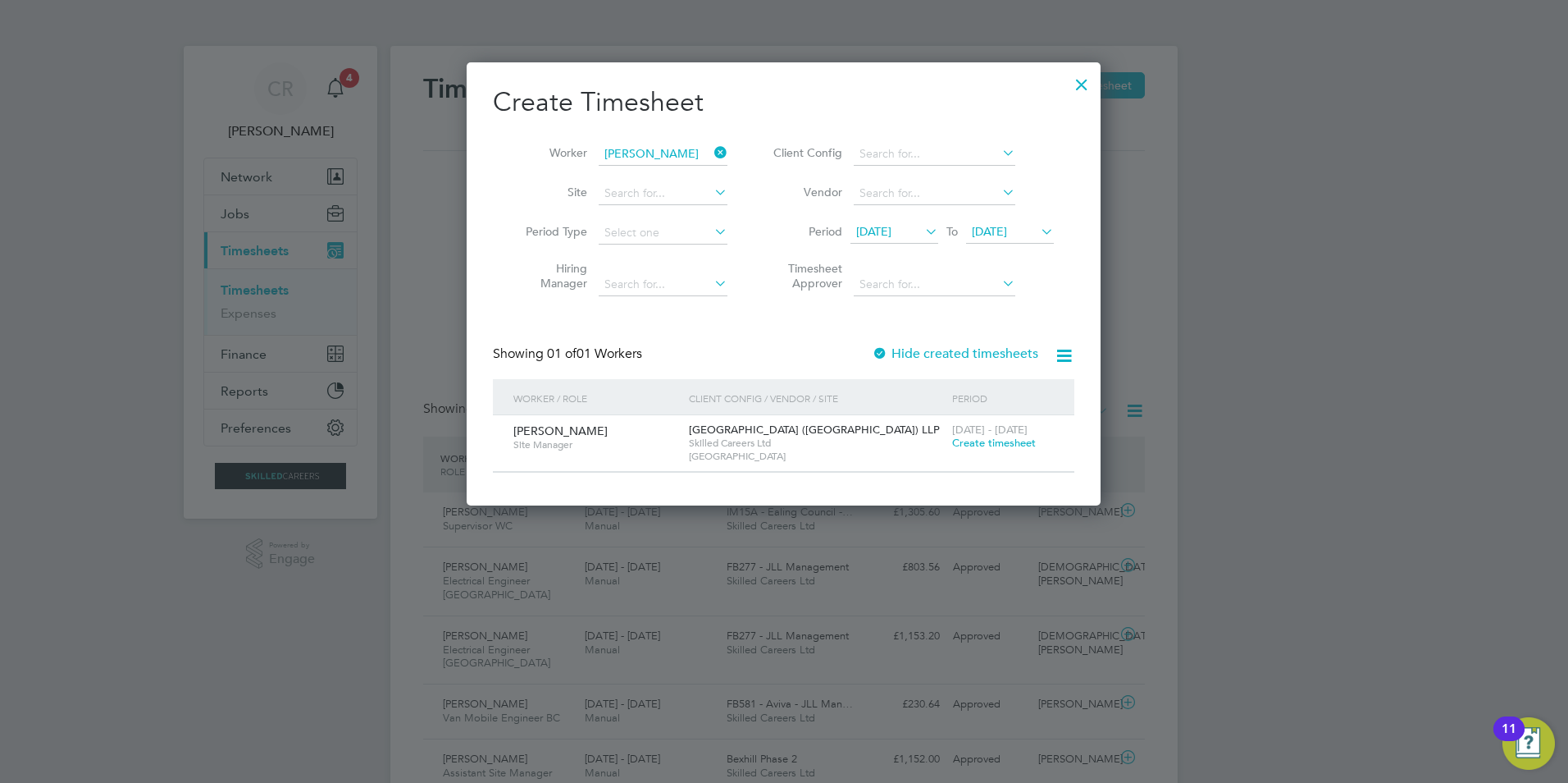
click at [997, 442] on span "Create timesheet" at bounding box center [994, 442] width 83 height 14
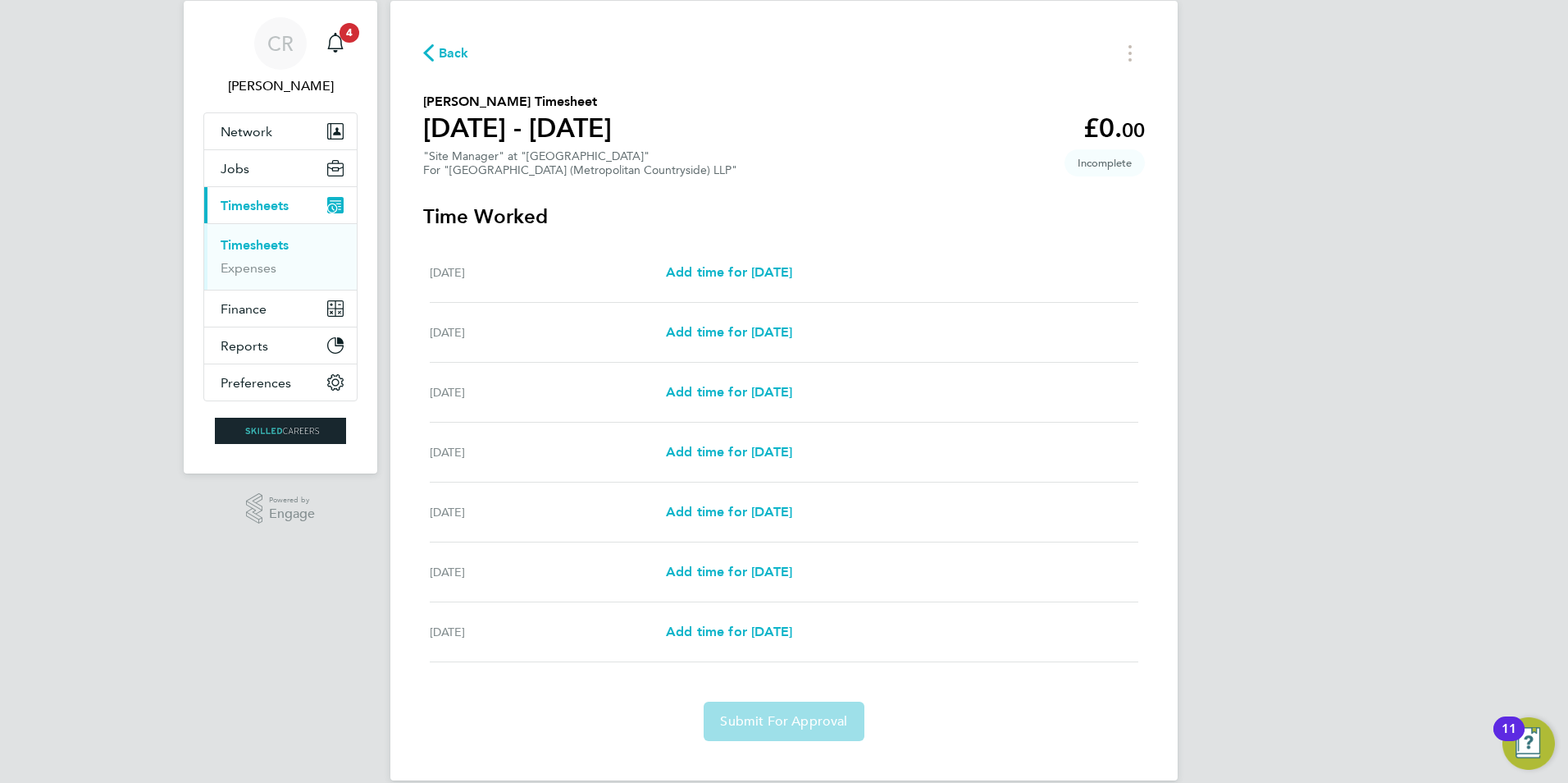
scroll to position [69, 0]
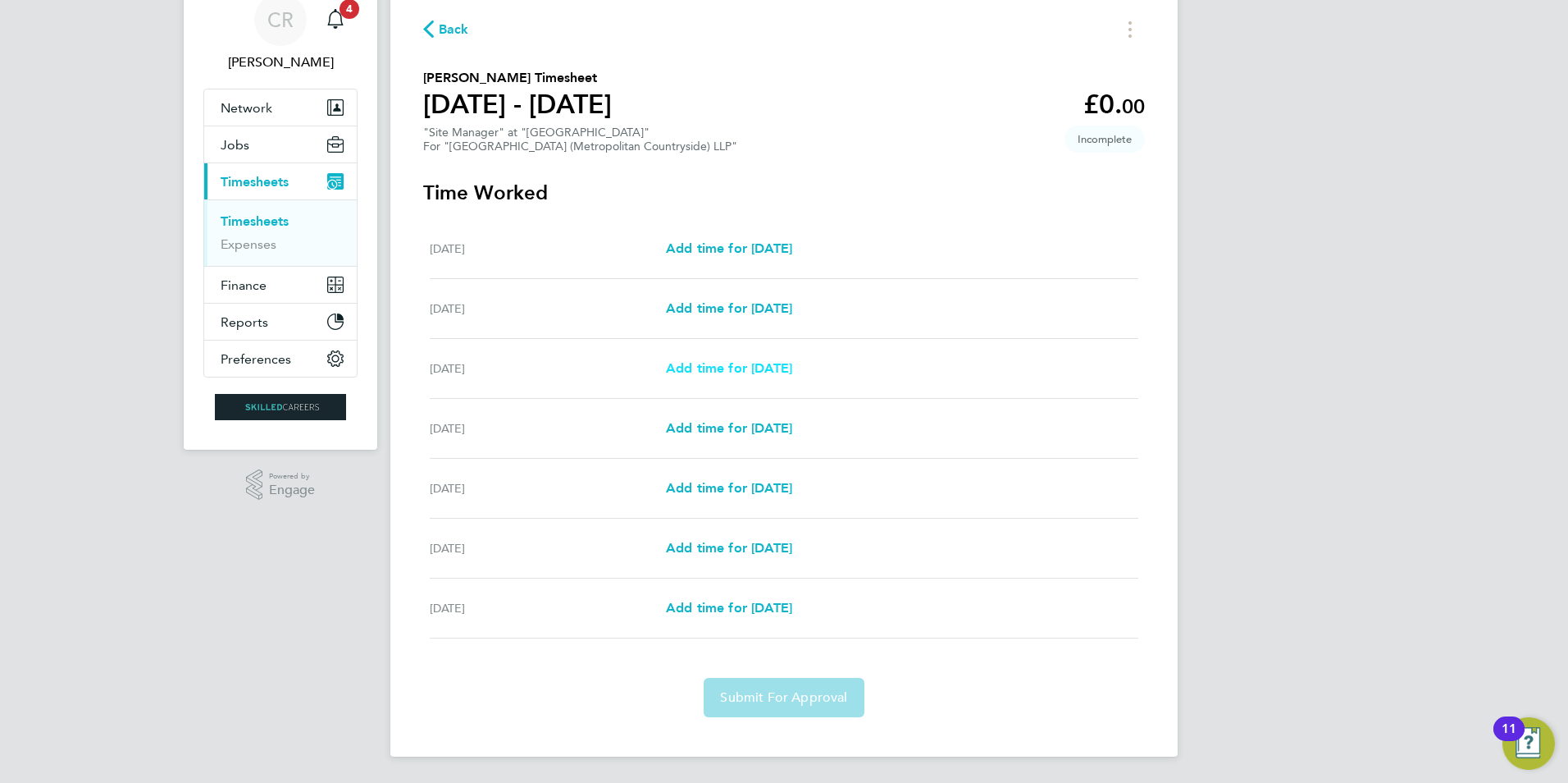
click at [718, 364] on span "Add time for [DATE]" at bounding box center [728, 368] width 126 height 16
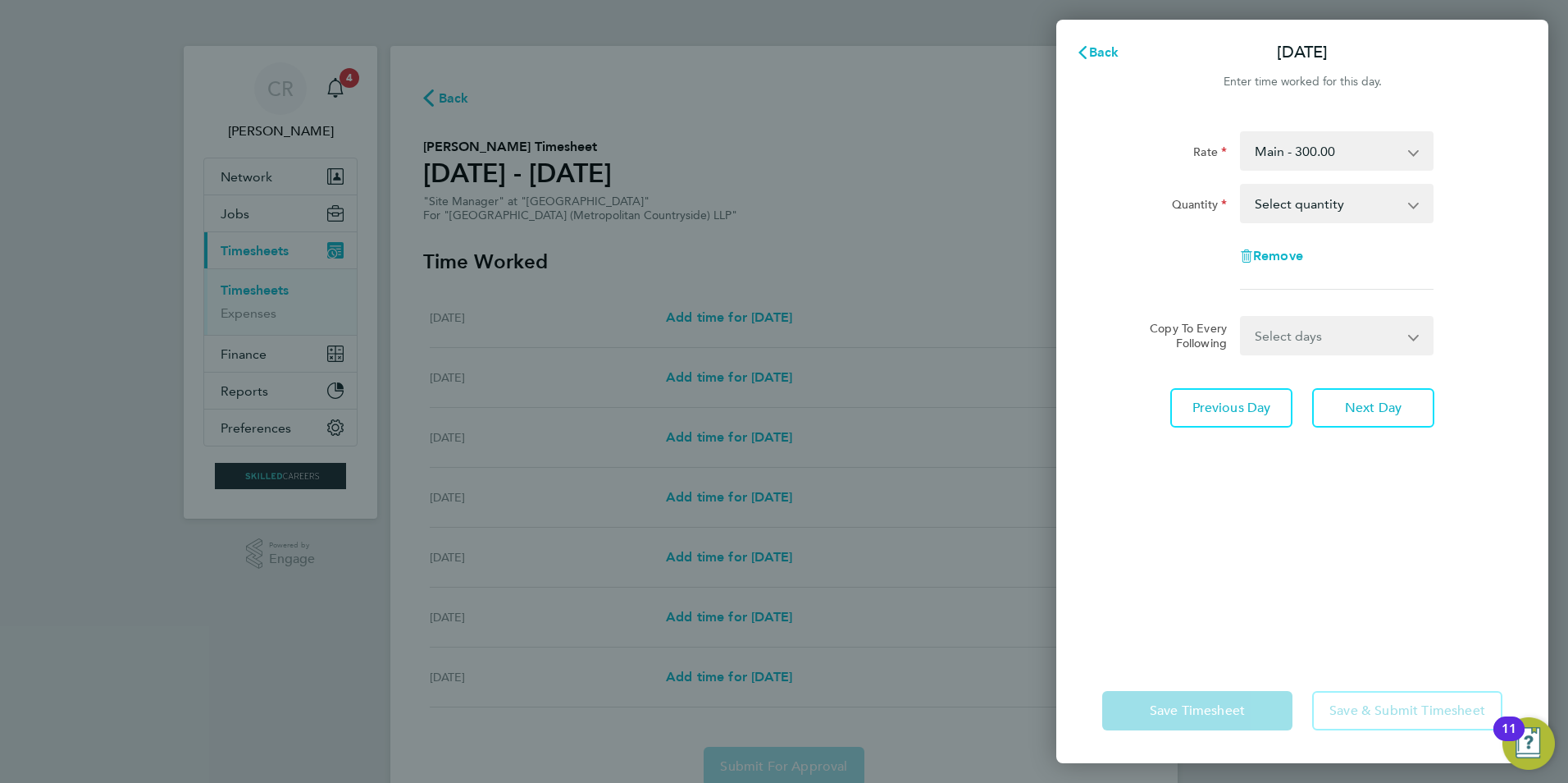
click at [1415, 206] on app-icon-cross-button at bounding box center [1422, 204] width 20 height 36
click at [1414, 205] on app-icon-cross-button at bounding box center [1422, 204] width 20 height 36
click at [1413, 201] on app-icon-cross-button at bounding box center [1422, 204] width 20 height 36
click at [1420, 516] on div "Rate Main - 300.00 Quantity Select quantity 0.5 1 Remove Copy To Every Followin…" at bounding box center [1302, 384] width 492 height 546
click at [1316, 201] on select "Select quantity 0.5 1" at bounding box center [1327, 204] width 171 height 36
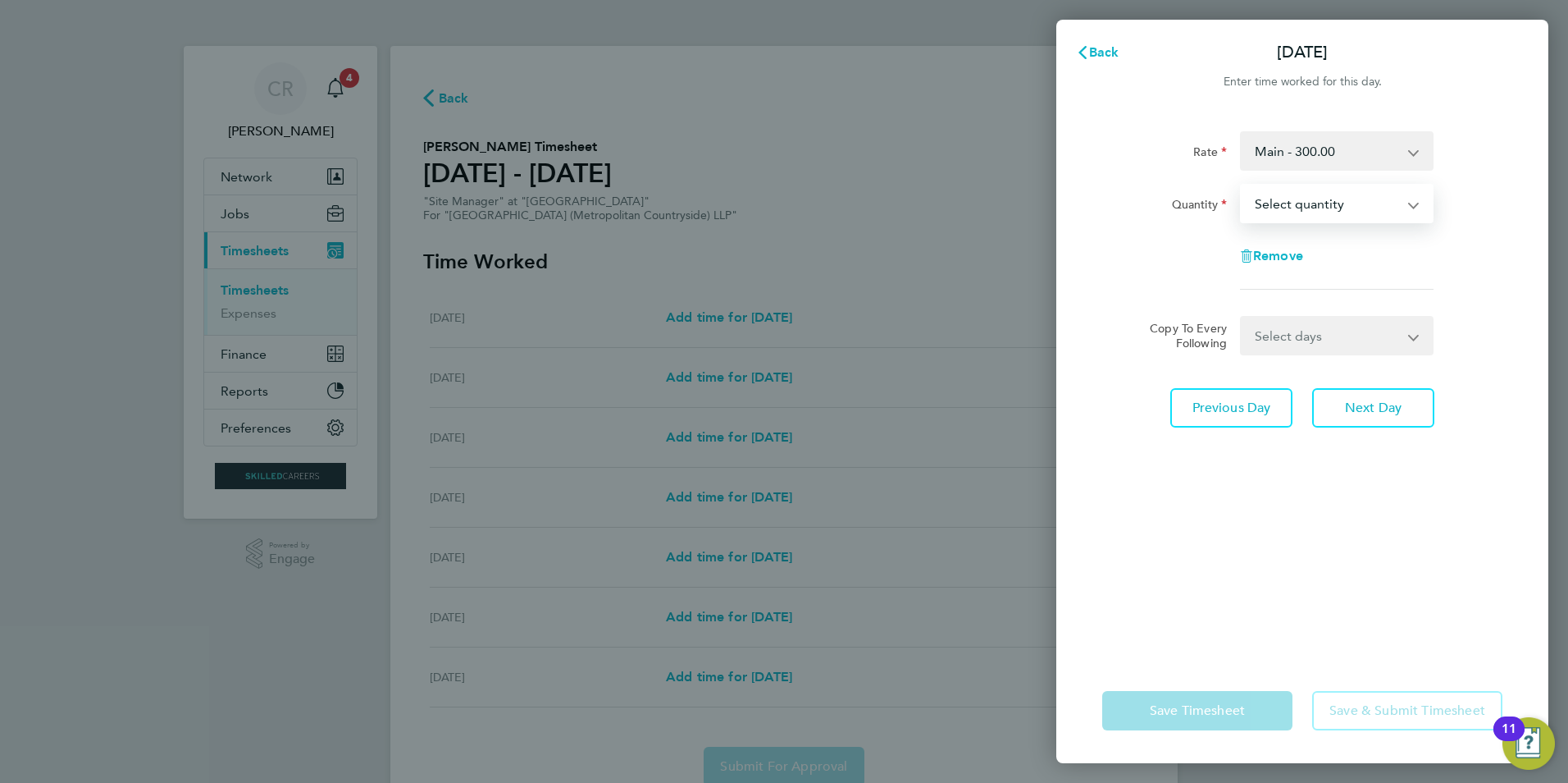
select select "1"
click at [1242, 186] on select "Select quantity 0.5 1" at bounding box center [1327, 204] width 171 height 36
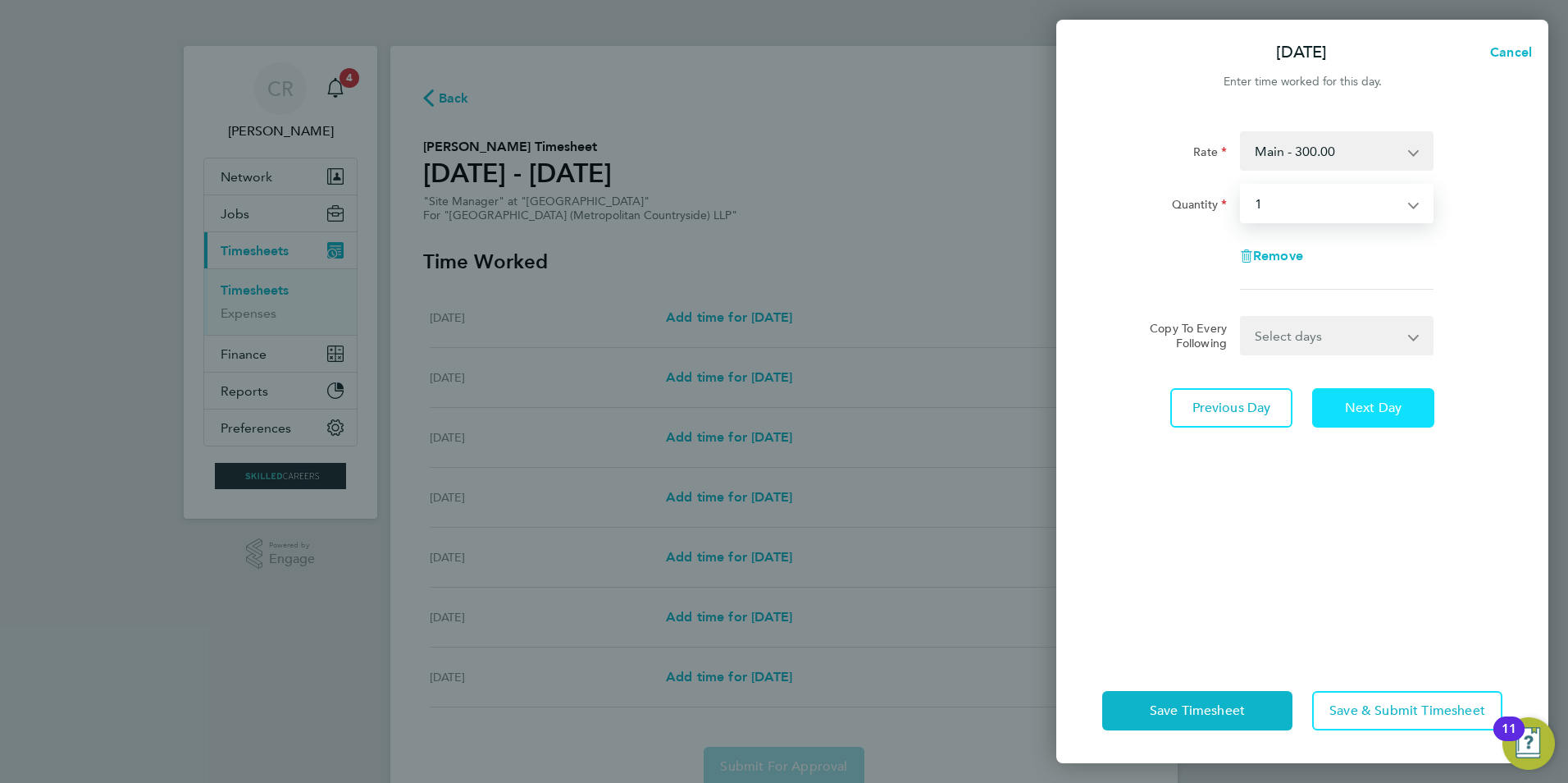
click at [1373, 408] on span "Next Day" at bounding box center [1373, 408] width 57 height 17
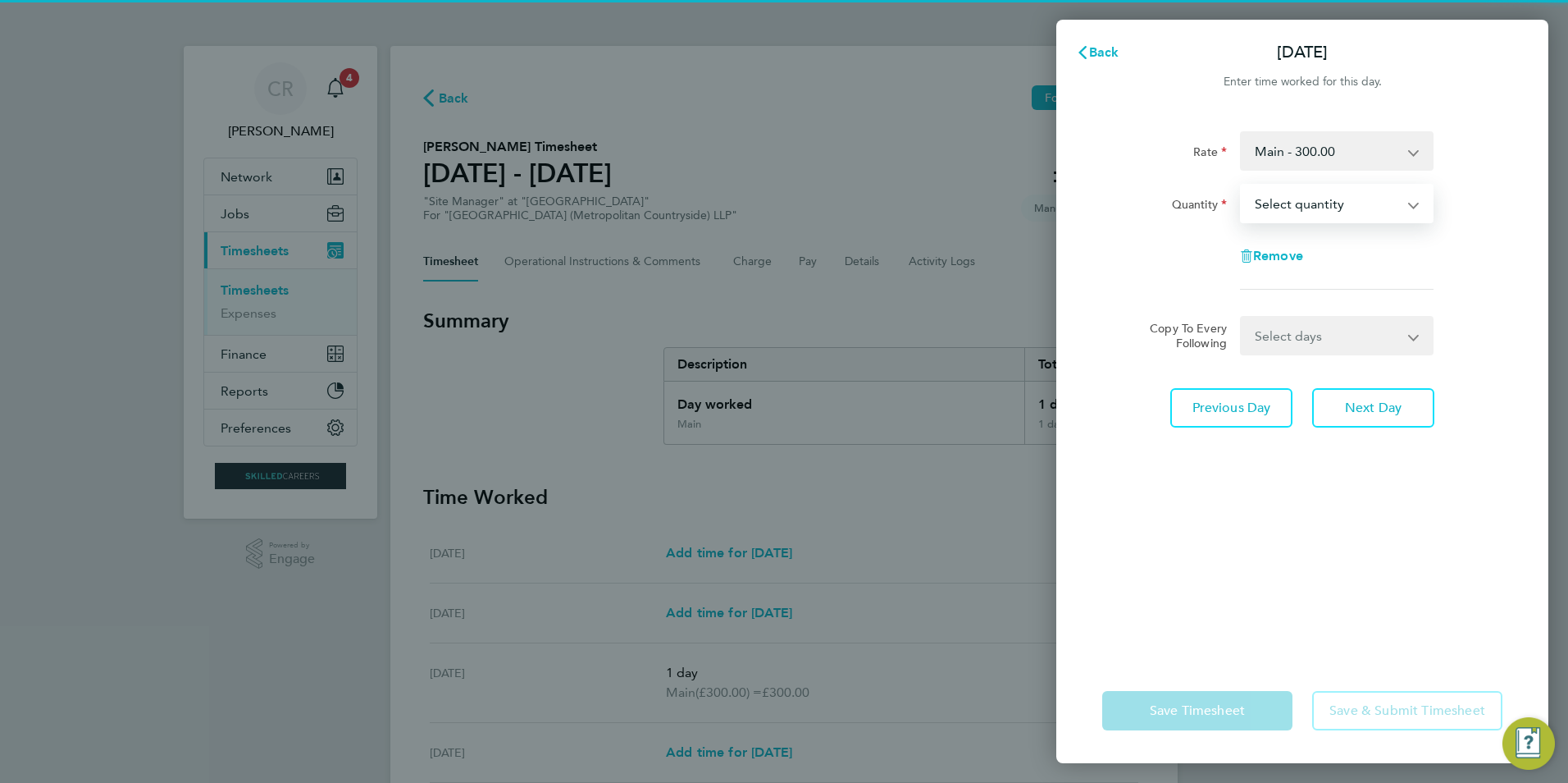
click at [1290, 206] on select "Select quantity 0.5 1" at bounding box center [1327, 204] width 171 height 36
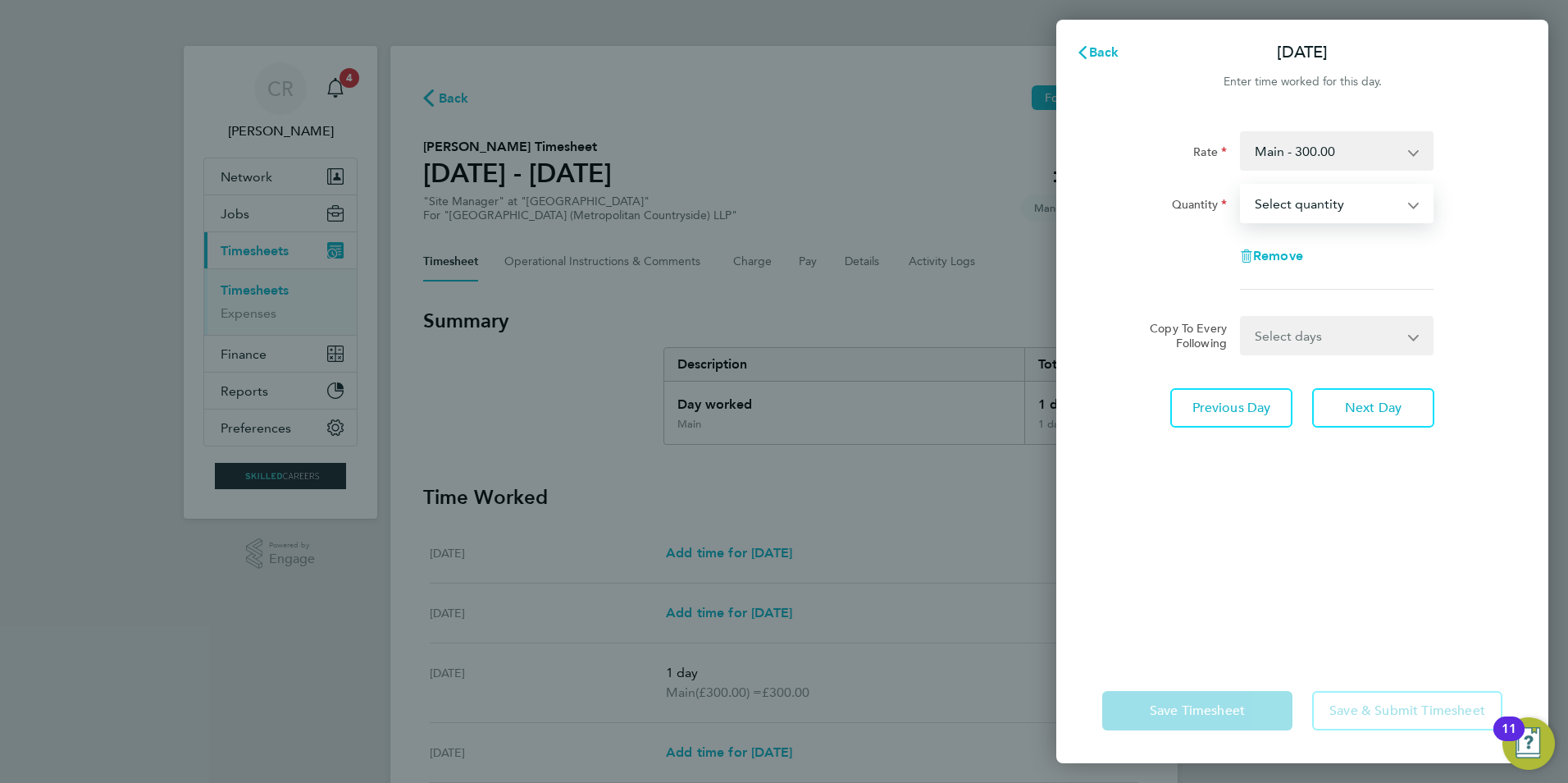
select select "1"
click at [1242, 186] on select "Select quantity 0.5 1" at bounding box center [1327, 204] width 171 height 36
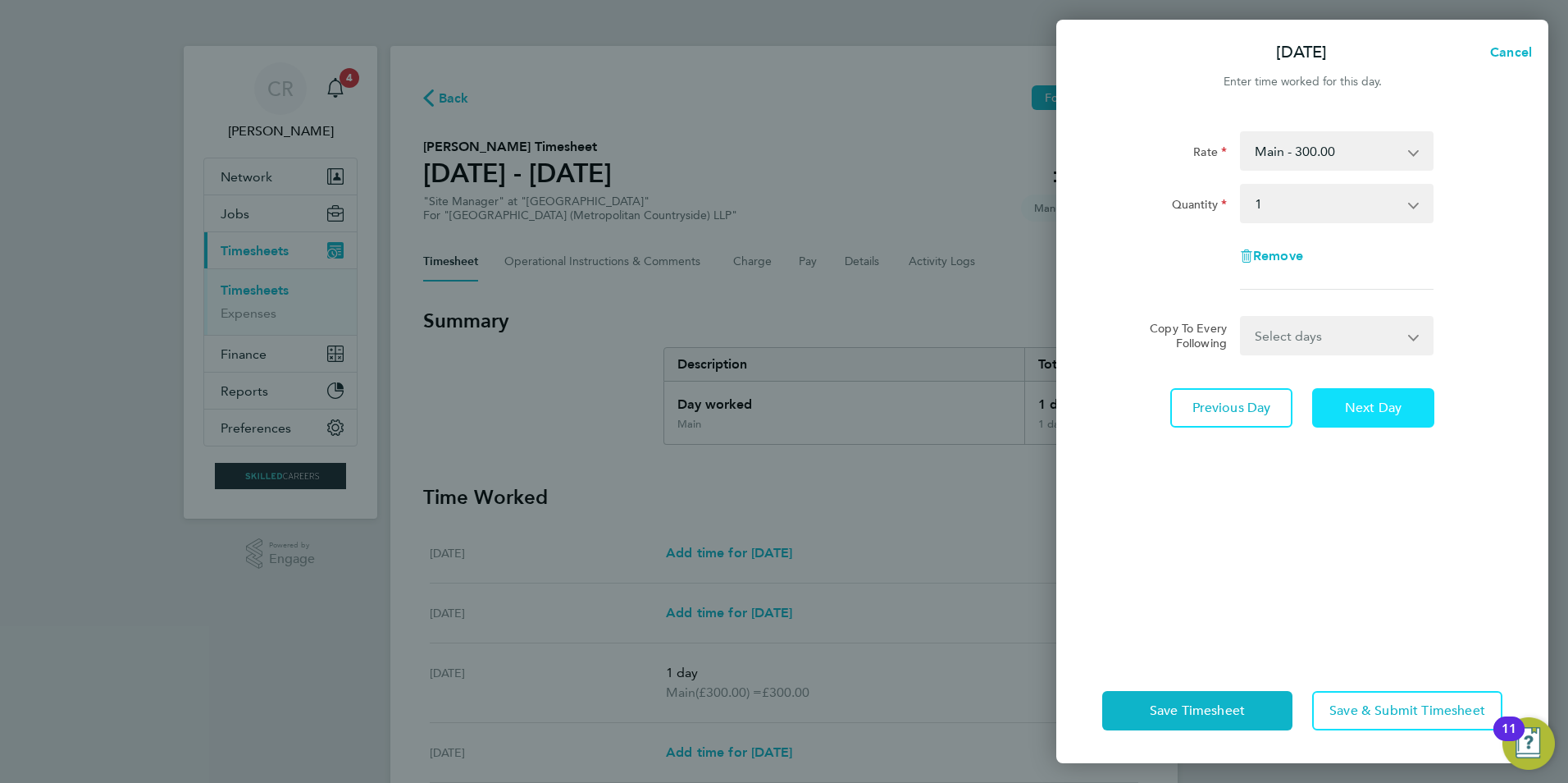
click at [1353, 410] on span "Next Day" at bounding box center [1373, 408] width 57 height 17
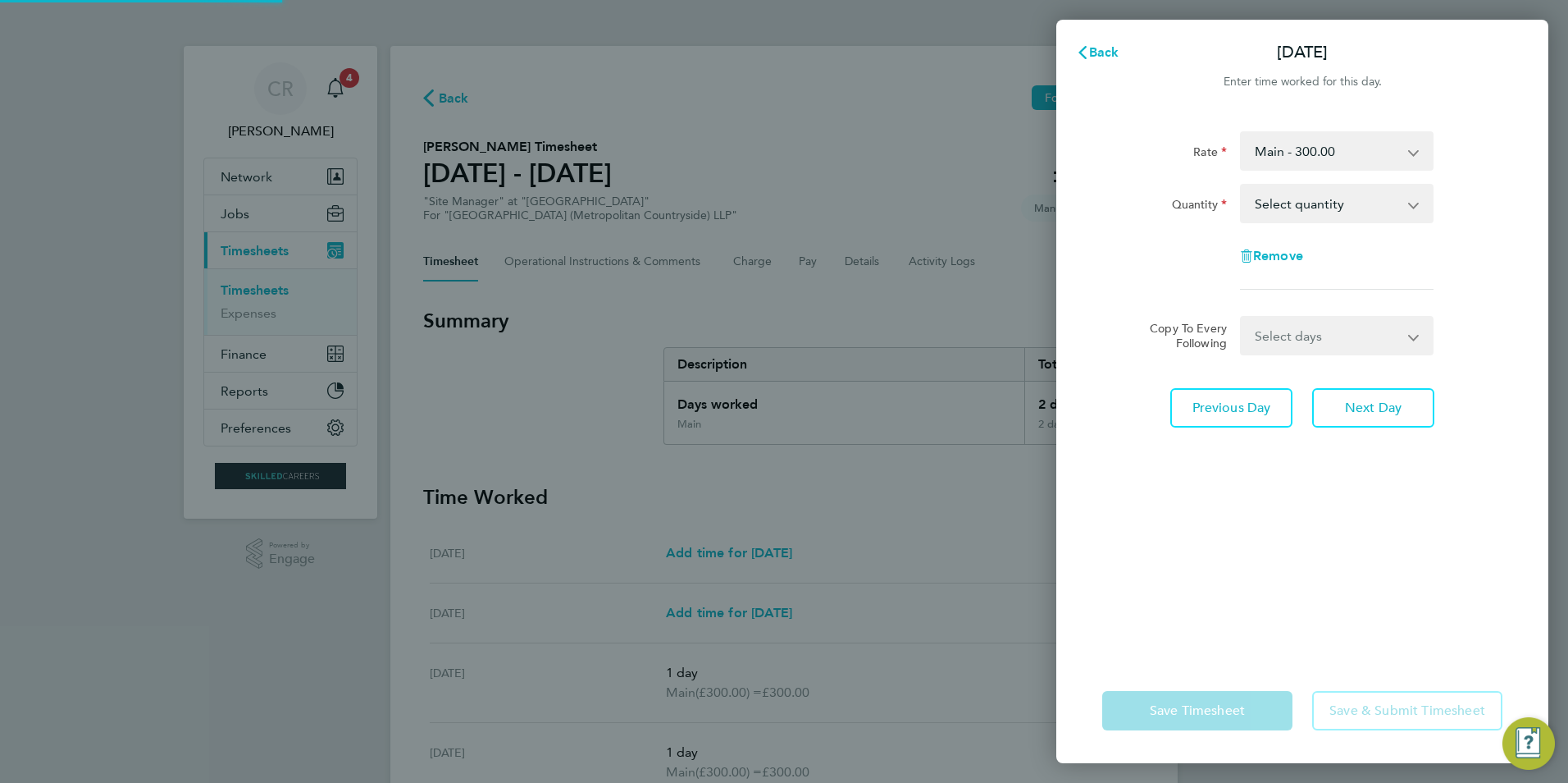
click at [1297, 206] on select "Select quantity 0.5 1" at bounding box center [1327, 204] width 171 height 36
select select "1"
click at [1242, 186] on select "Select quantity 0.5 1" at bounding box center [1327, 204] width 171 height 36
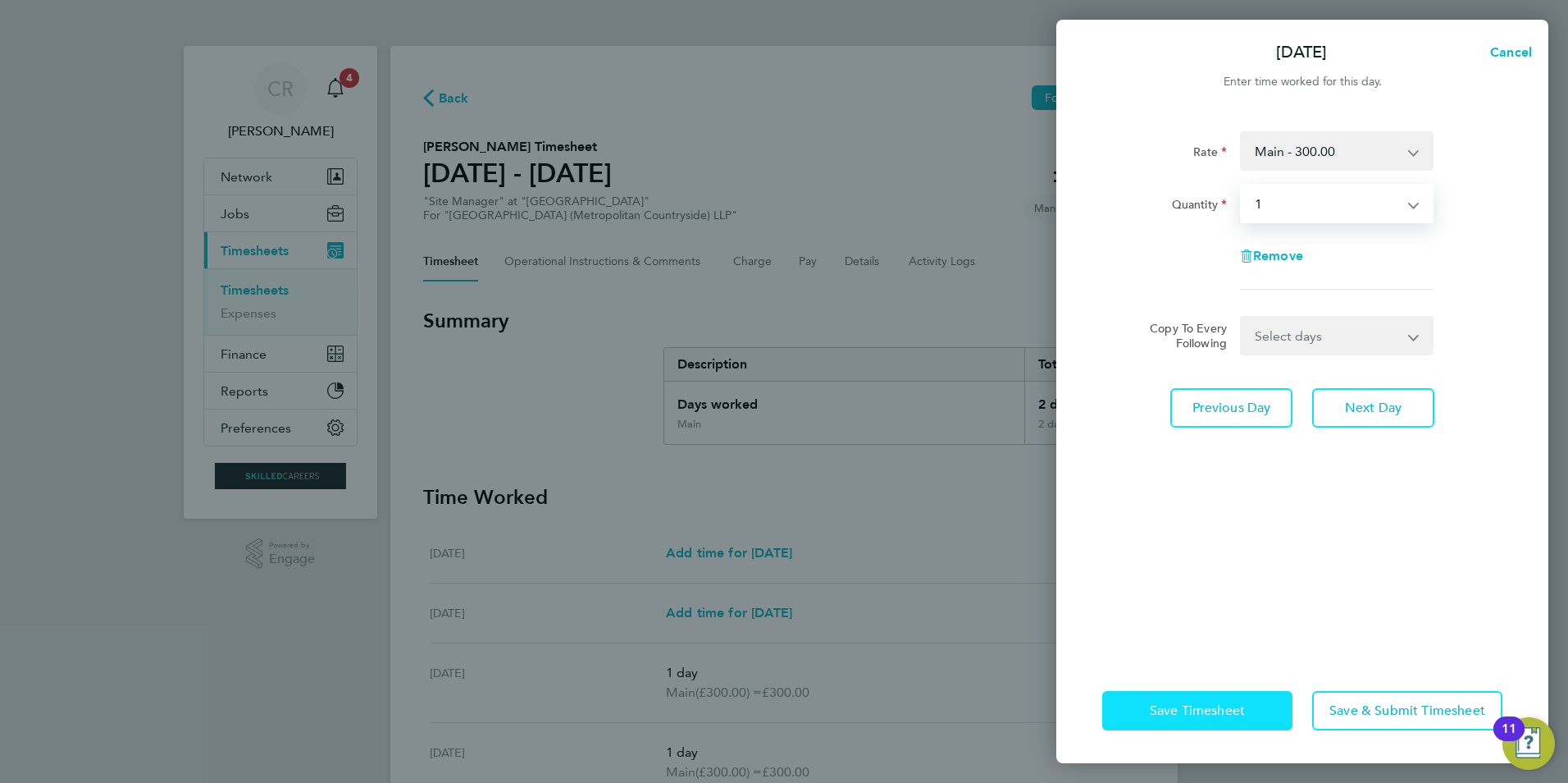
click at [1228, 715] on span "Save Timesheet" at bounding box center [1197, 710] width 95 height 17
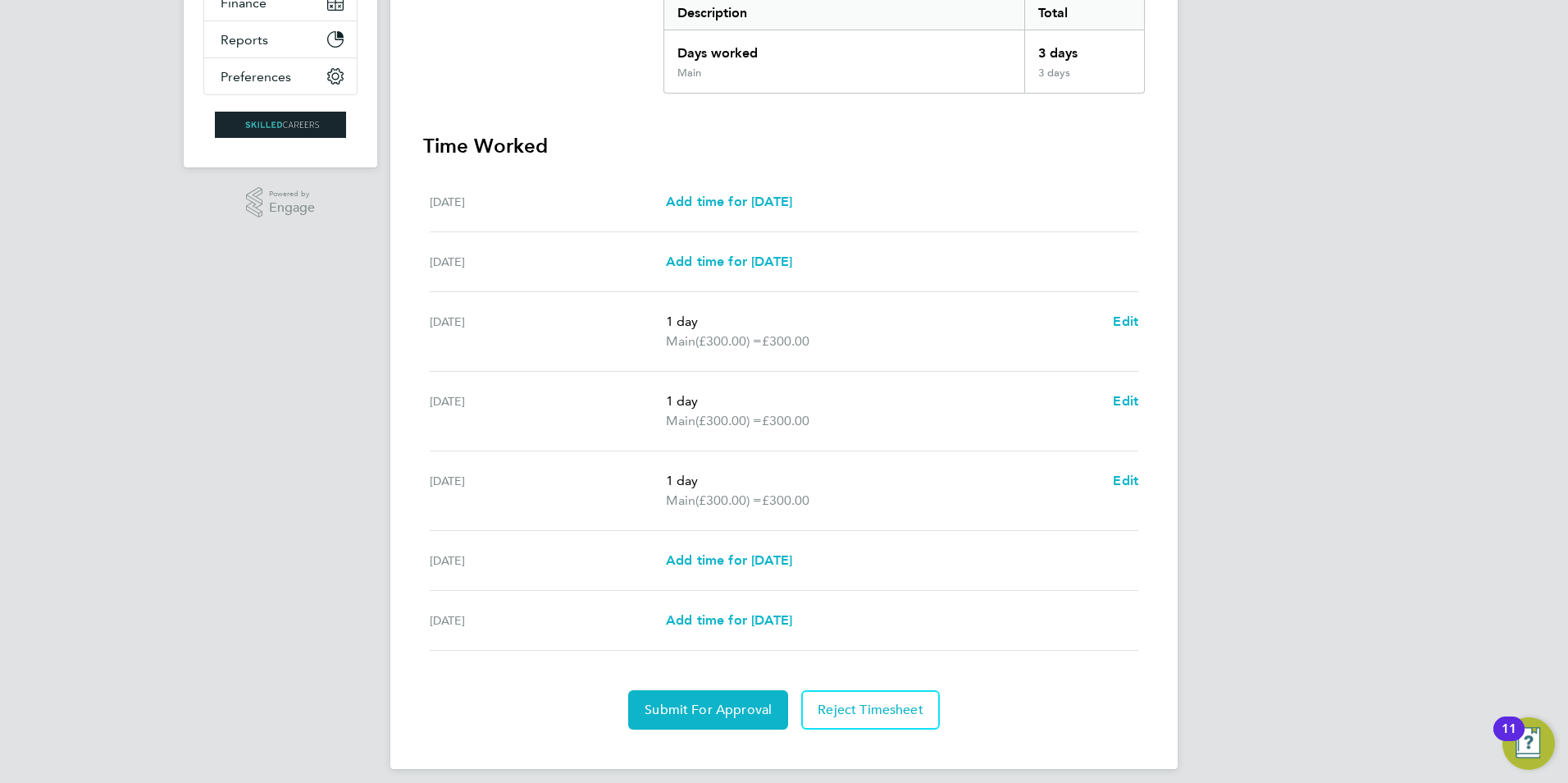
scroll to position [364, 0]
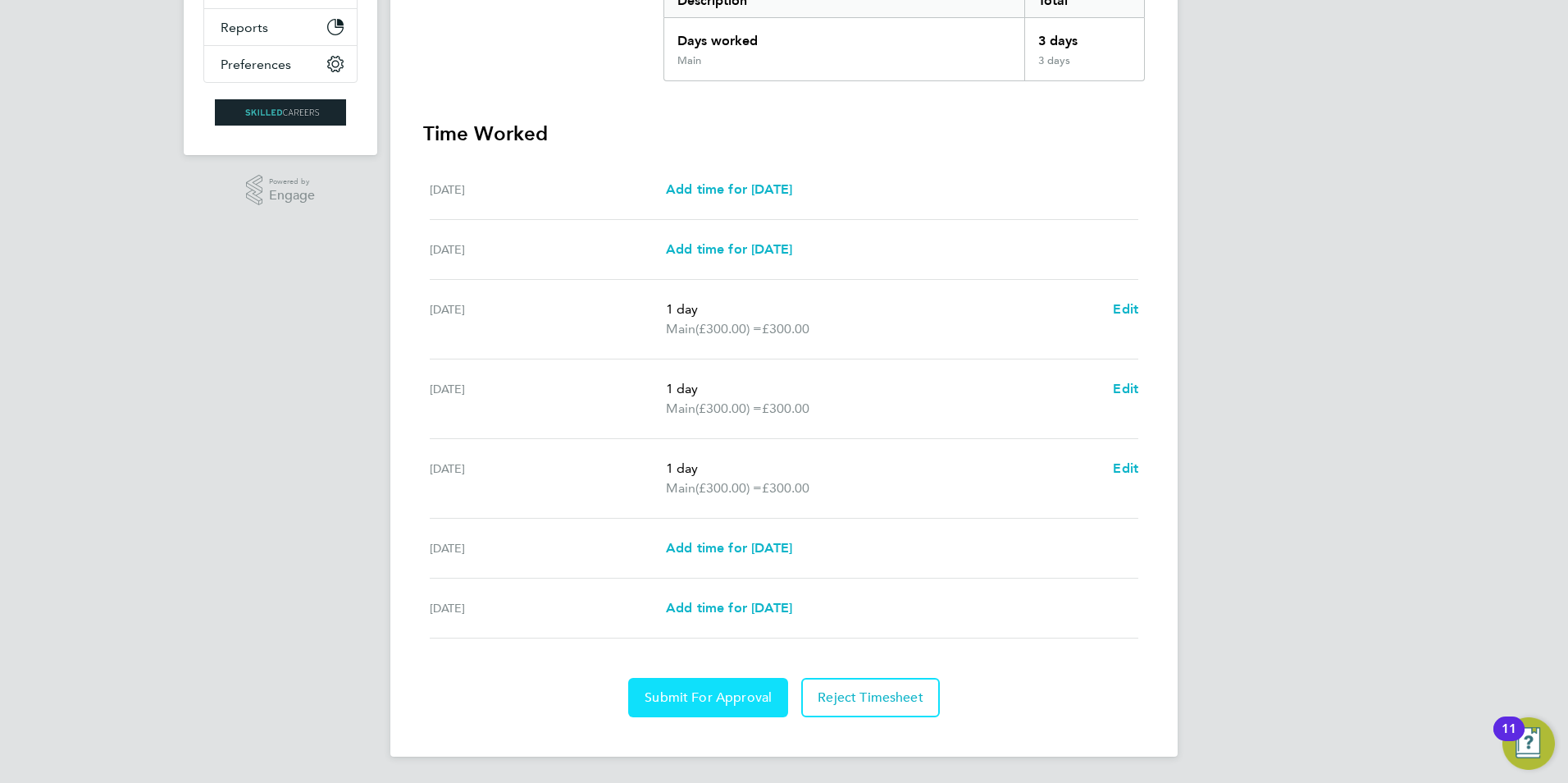
click at [689, 686] on button "Submit For Approval" at bounding box center [709, 697] width 160 height 40
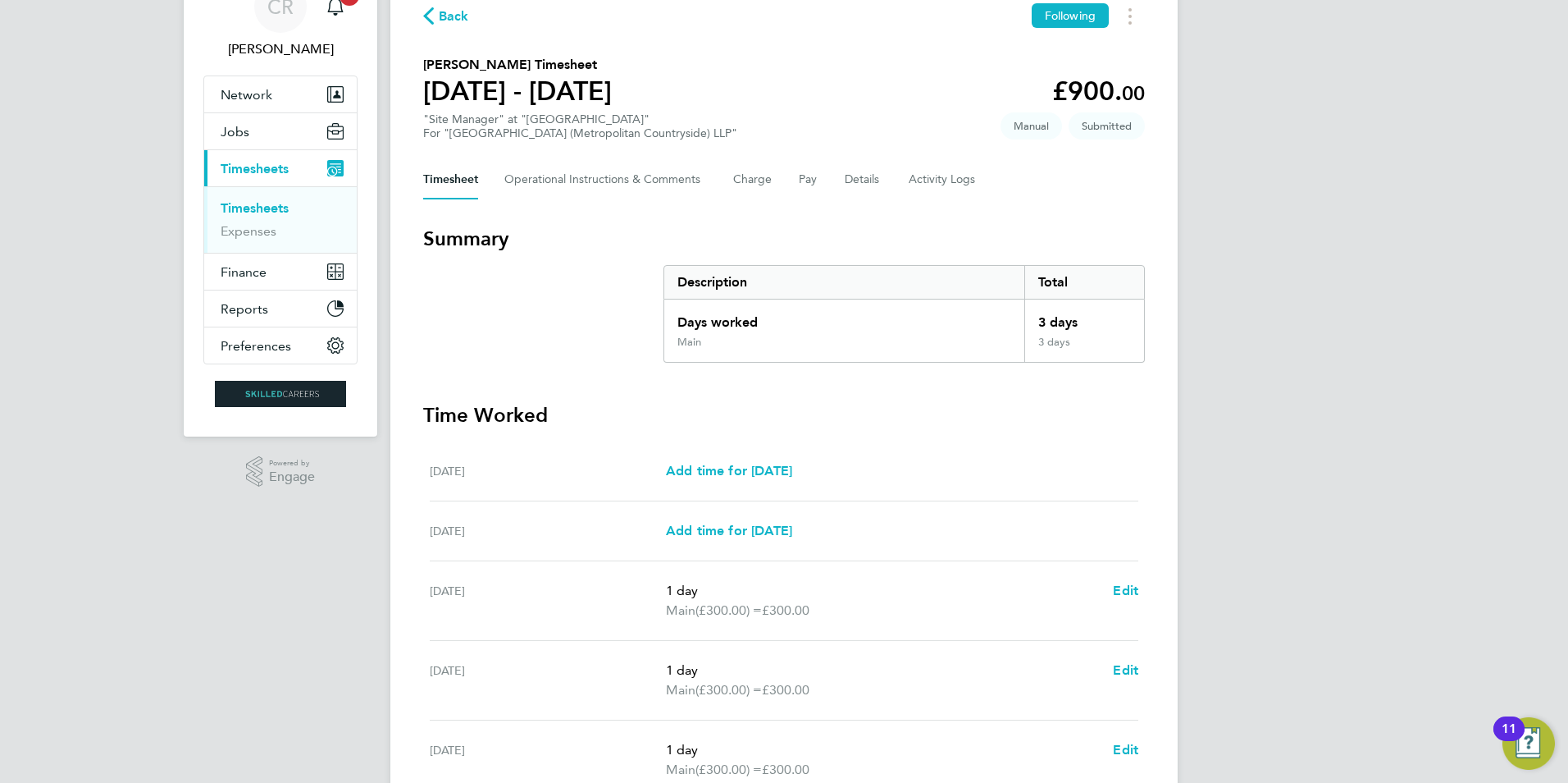
scroll to position [0, 0]
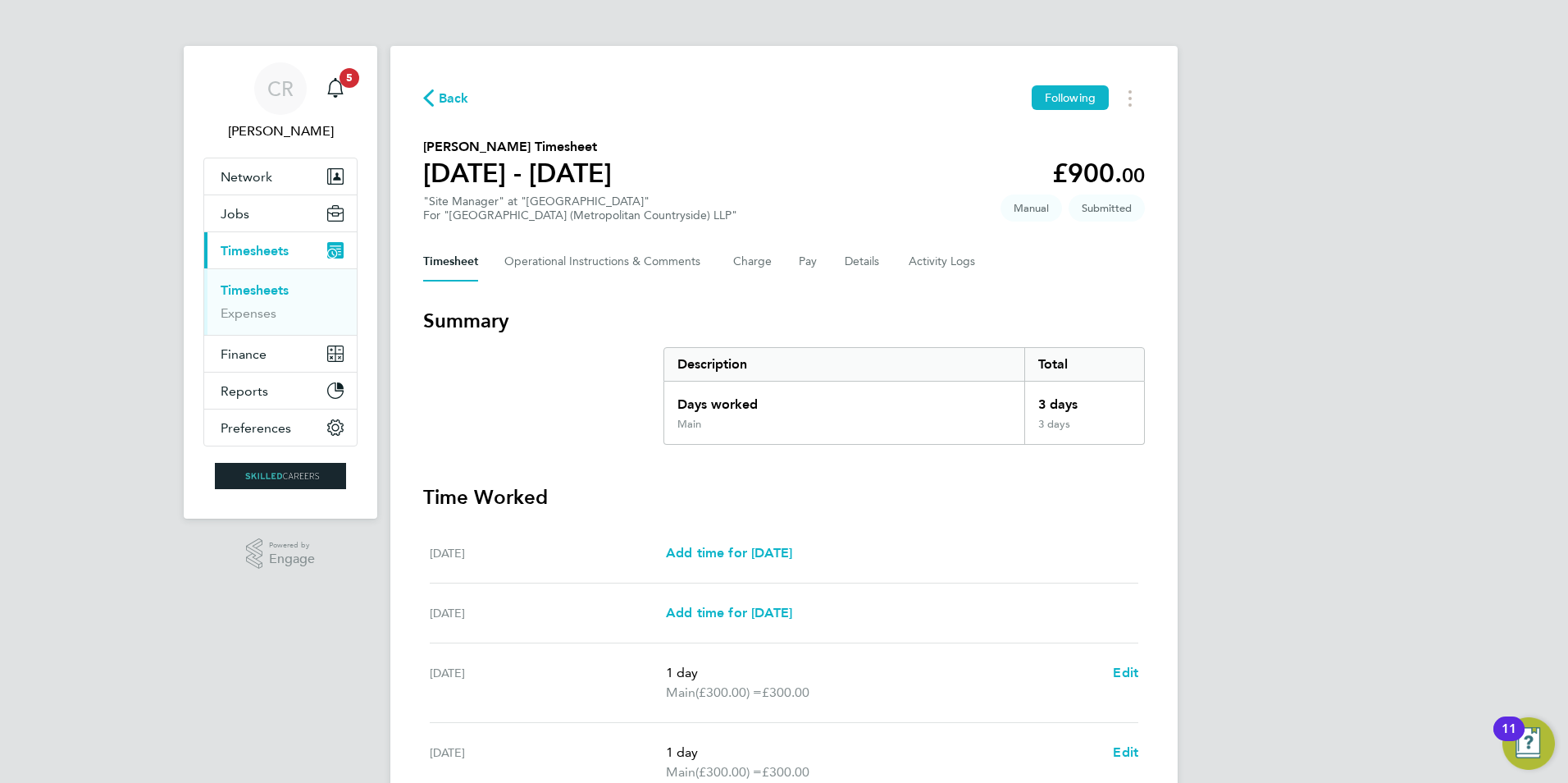
click at [278, 250] on span "Timesheets" at bounding box center [254, 250] width 68 height 16
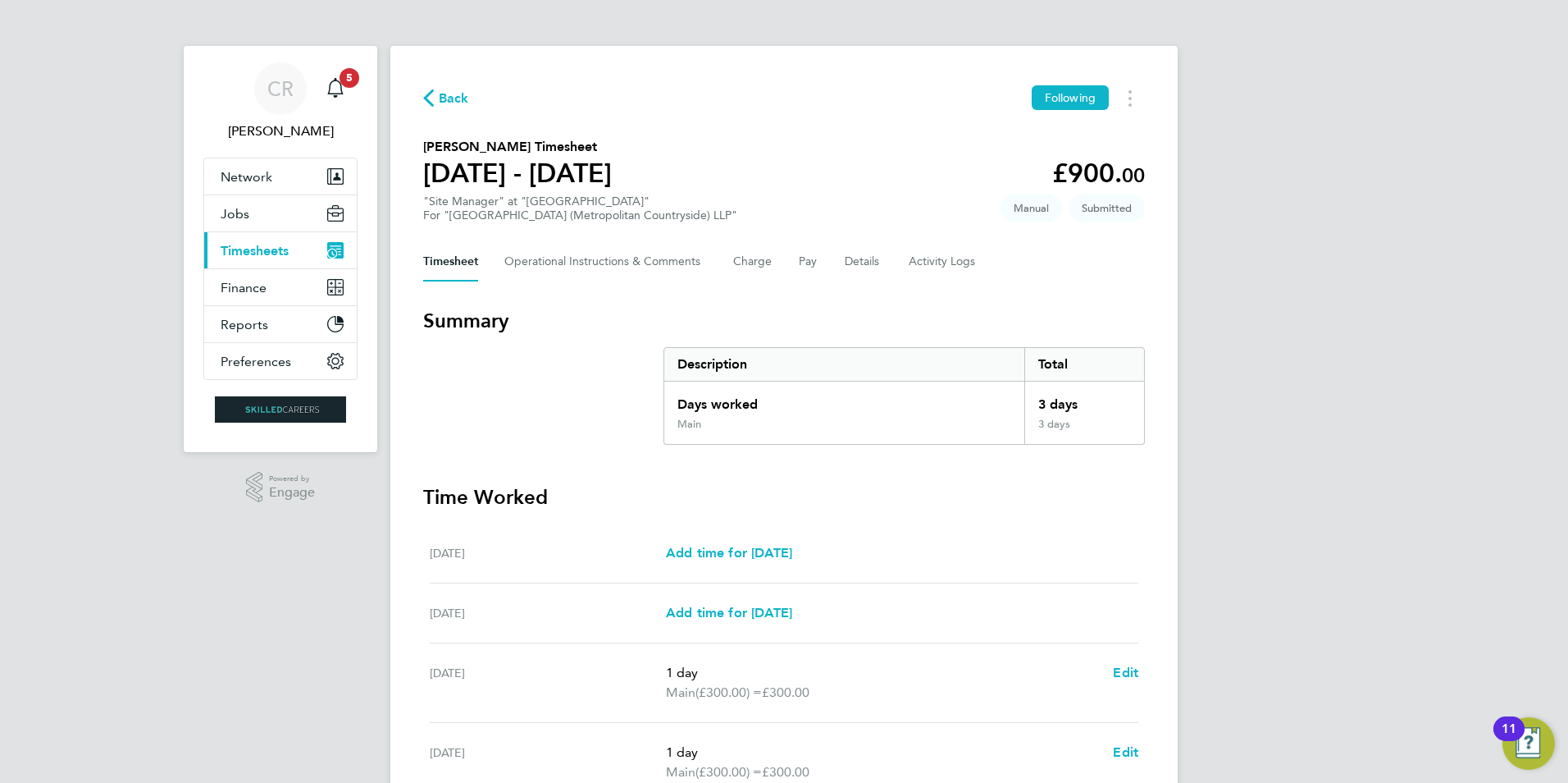
click at [278, 250] on span "Timesheets" at bounding box center [254, 250] width 68 height 16
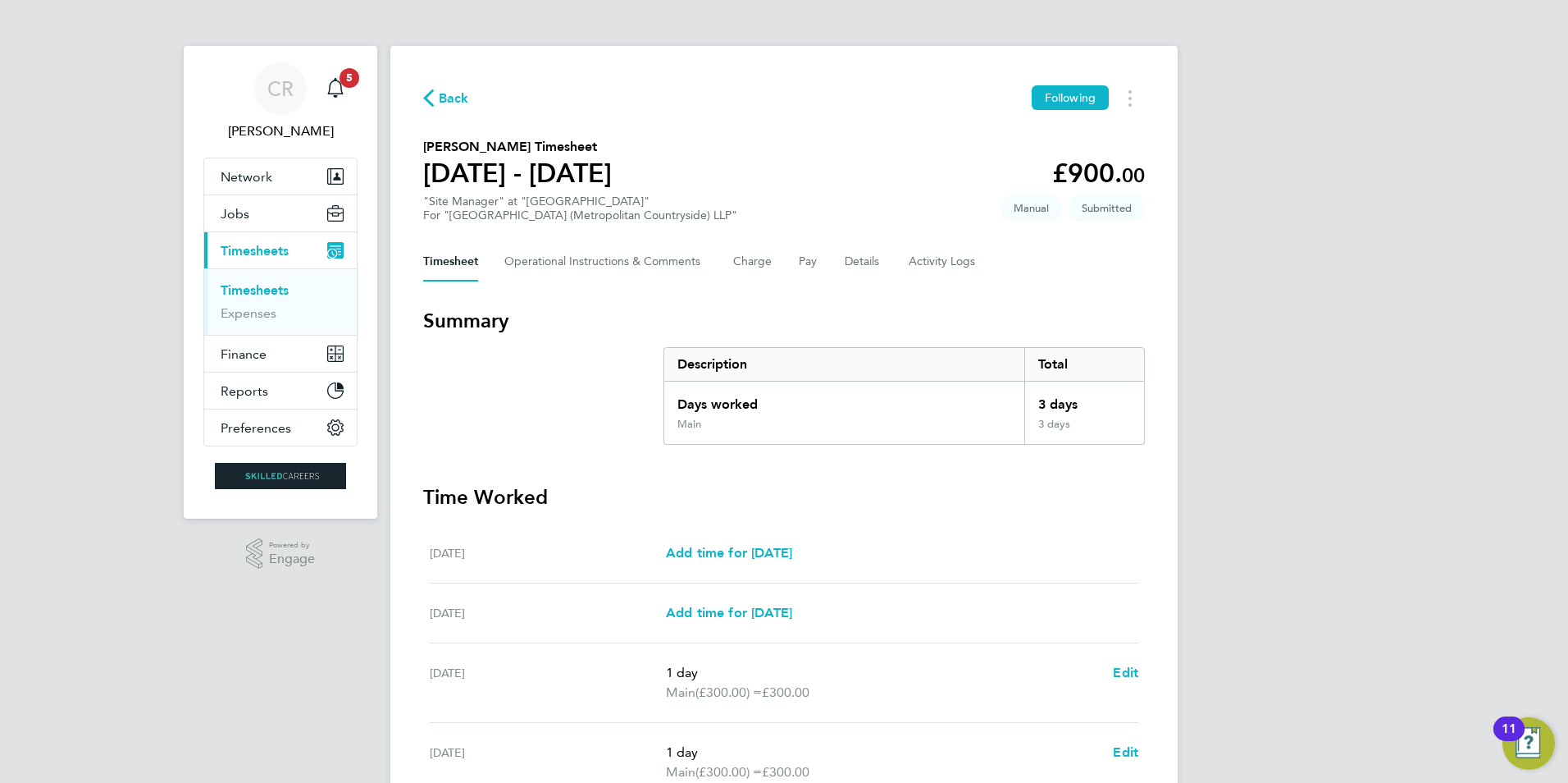
click at [268, 291] on link "Timesheets" at bounding box center [254, 290] width 68 height 16
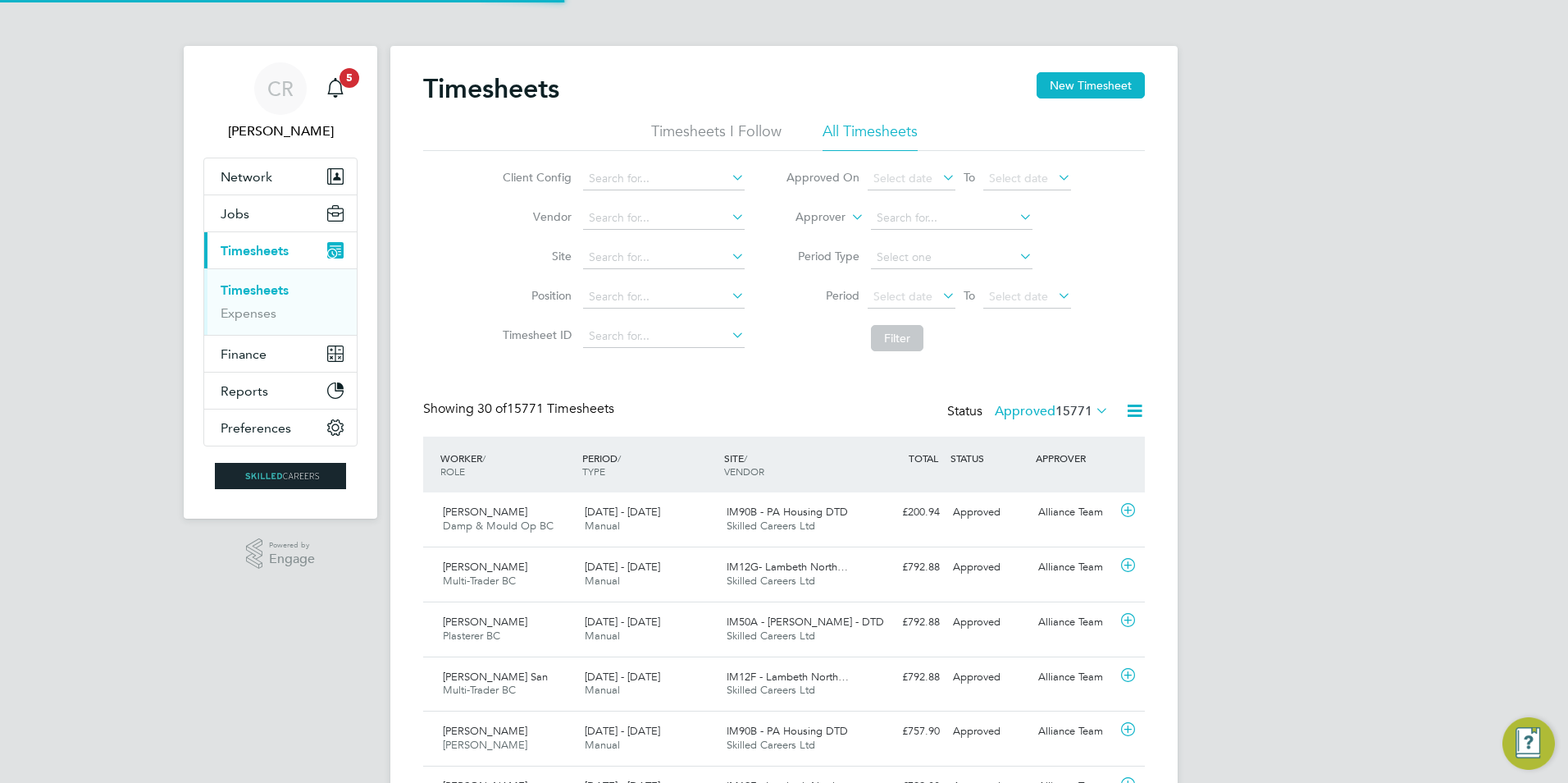
scroll to position [42, 143]
click at [1078, 77] on button "New Timesheet" at bounding box center [1090, 86] width 108 height 26
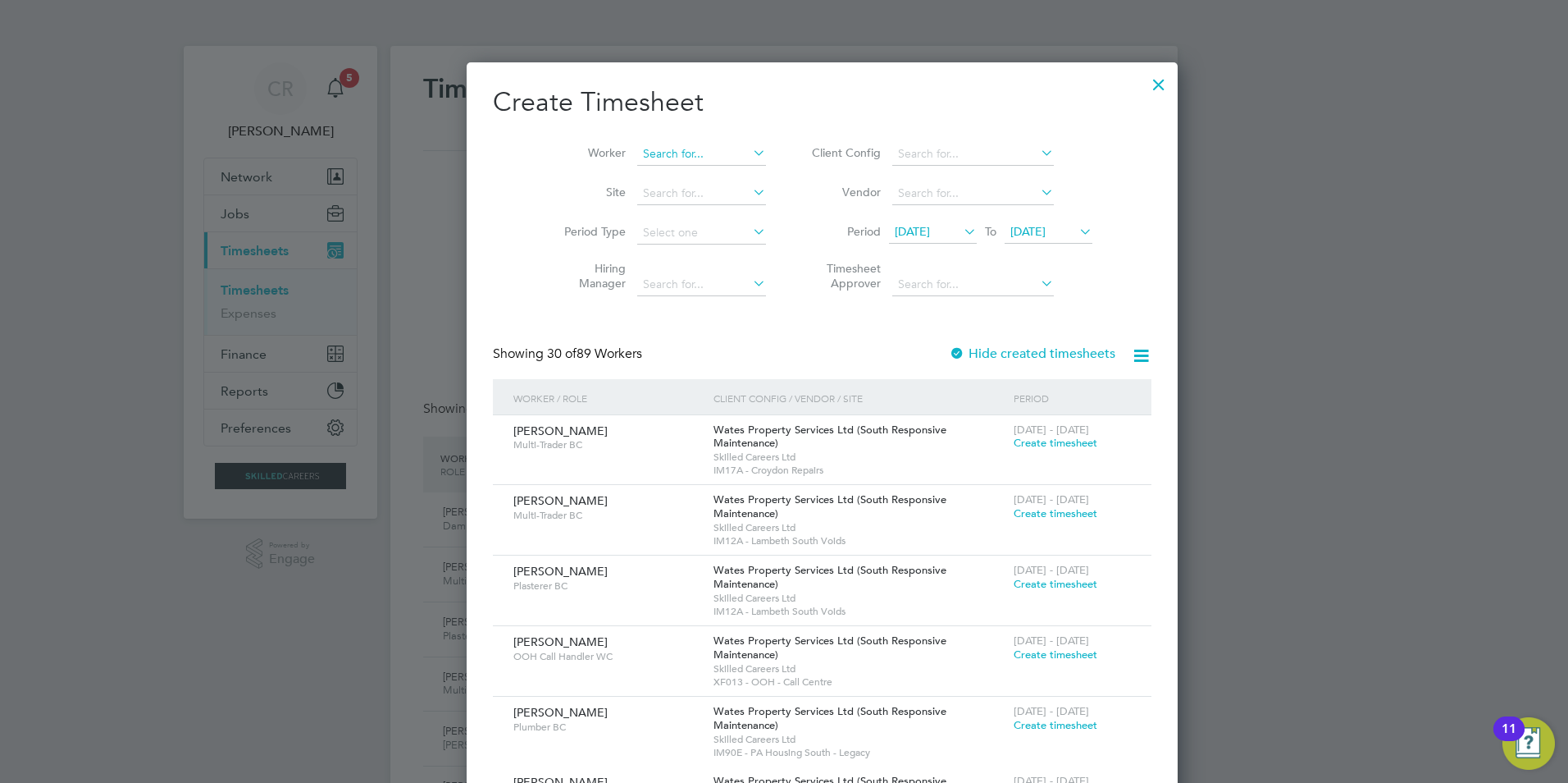
click at [660, 152] on input at bounding box center [702, 154] width 129 height 23
click at [638, 177] on b "[PERSON_NAME]" at bounding box center [652, 176] width 95 height 14
type input "[PERSON_NAME]"
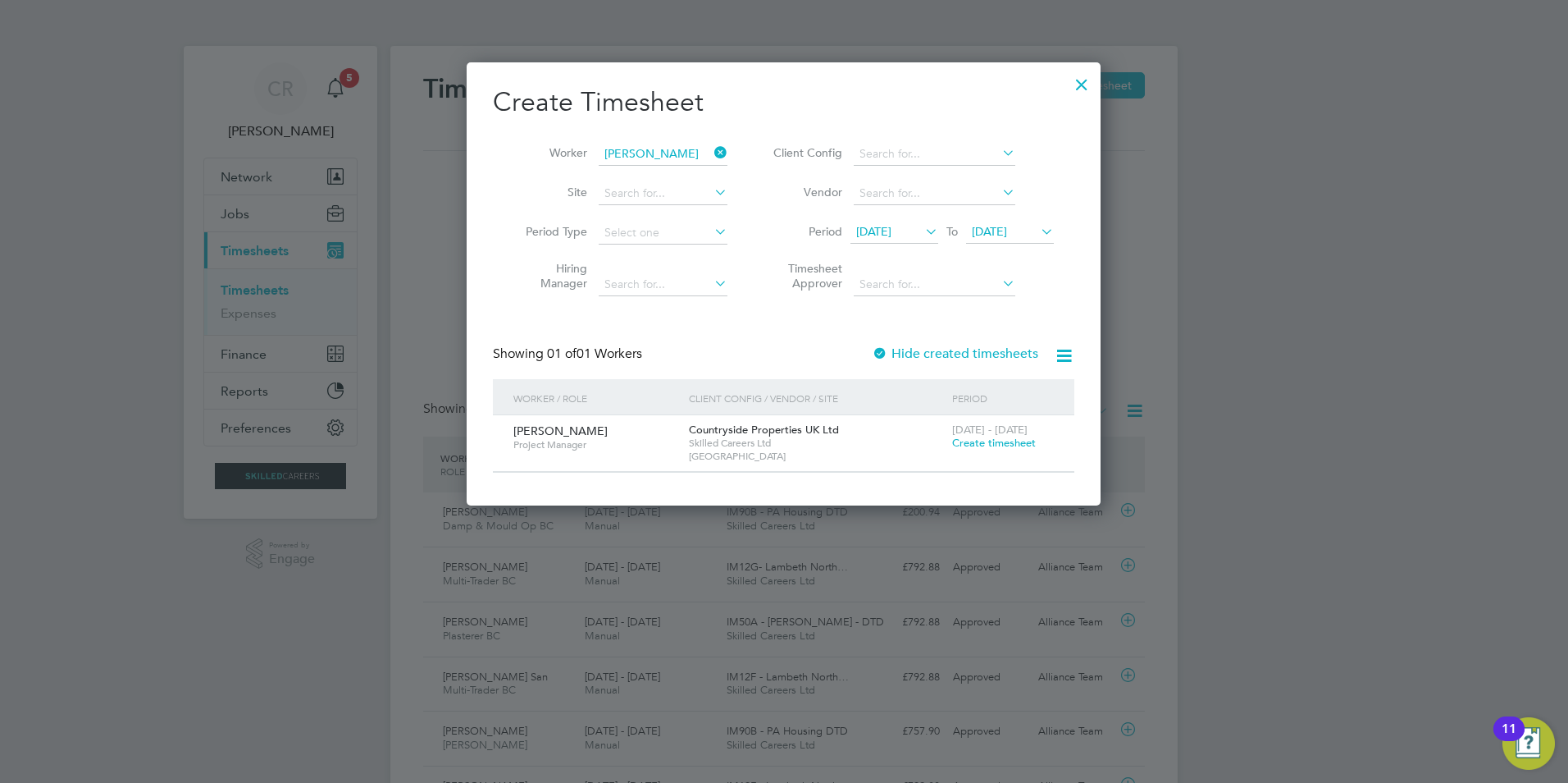
click at [970, 441] on span "Create timesheet" at bounding box center [994, 442] width 83 height 14
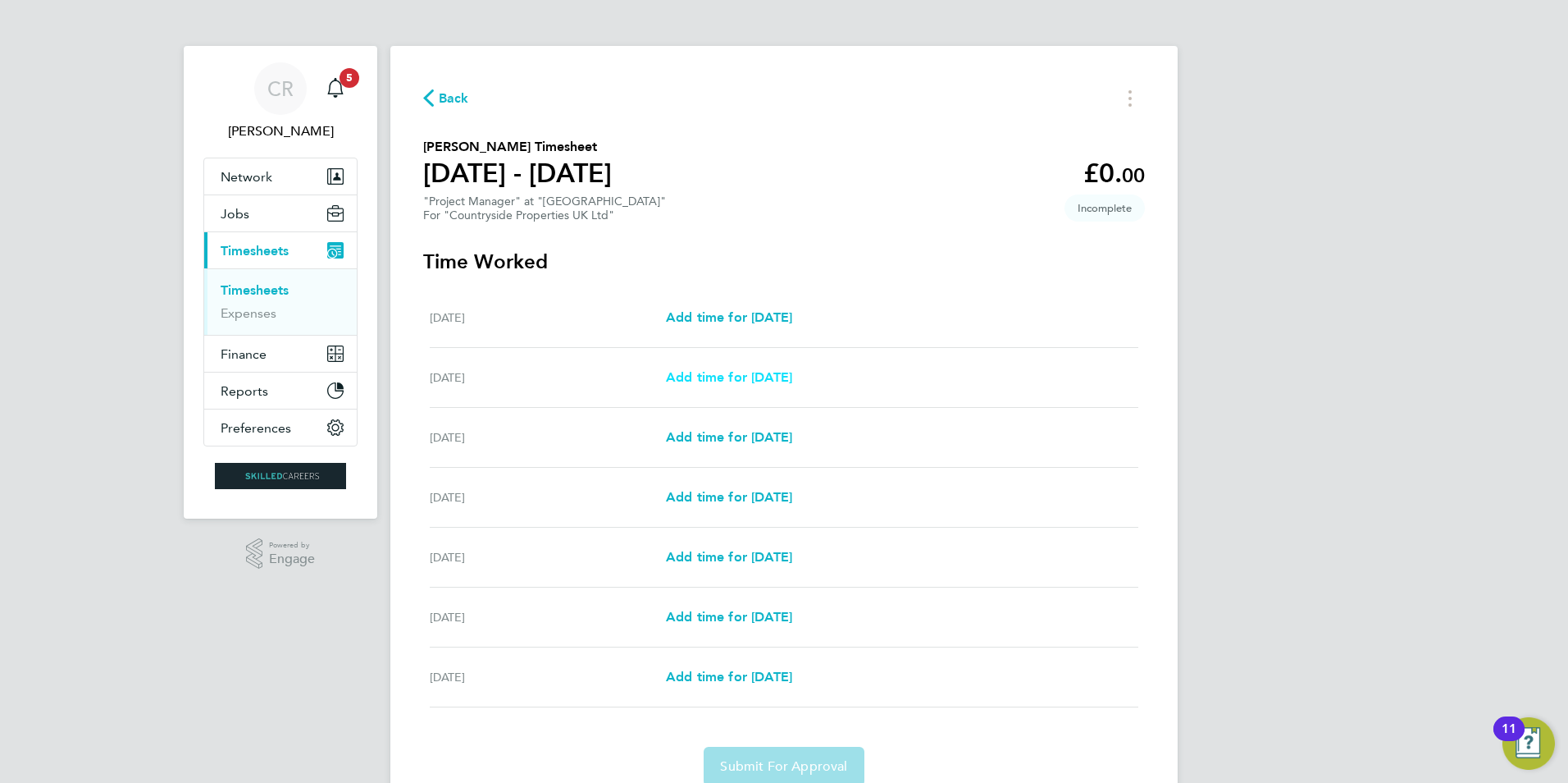
click at [756, 373] on span "Add time for [DATE]" at bounding box center [728, 376] width 126 height 16
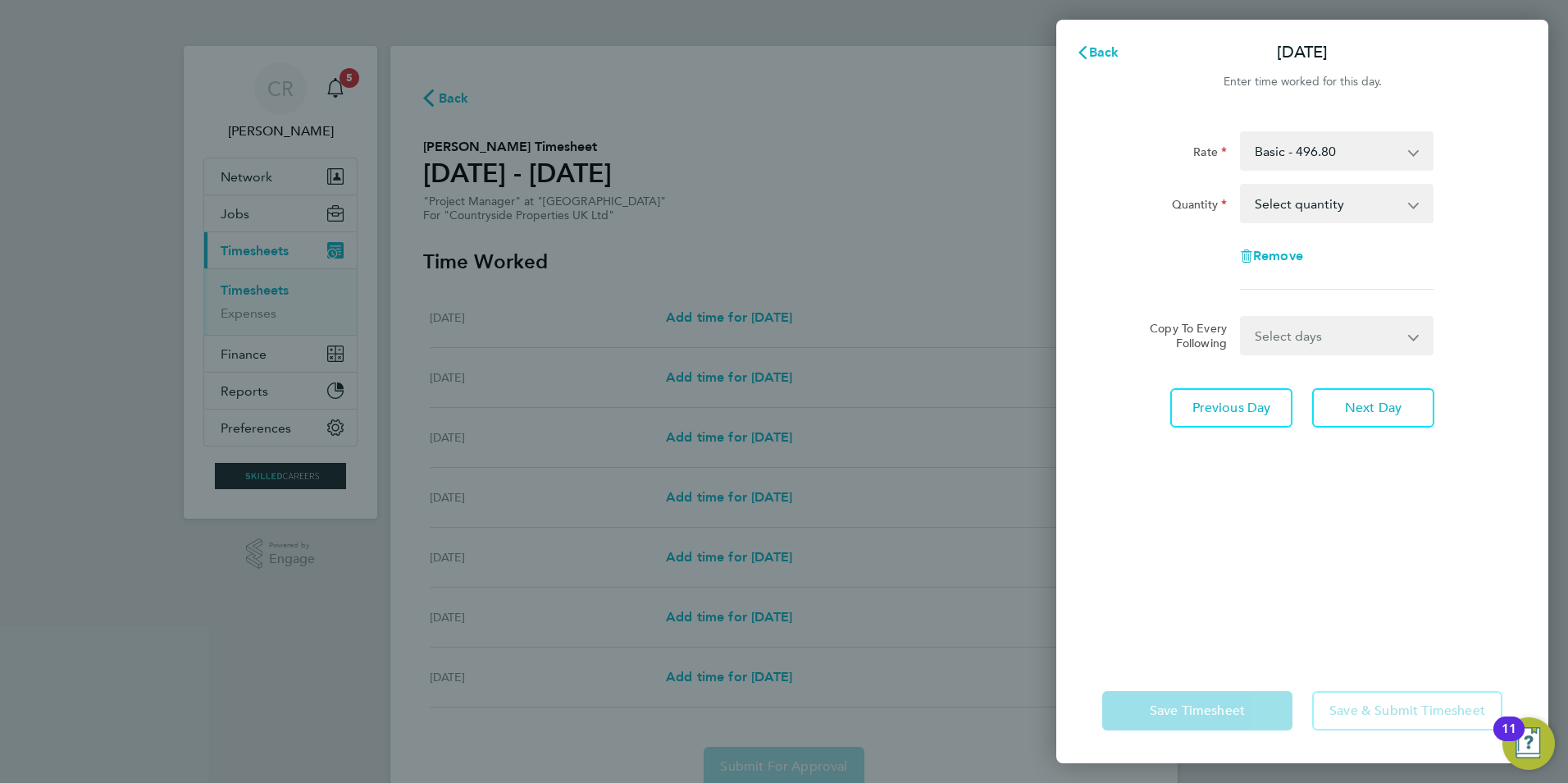
click at [1313, 207] on select "Select quantity 0.5 1" at bounding box center [1327, 204] width 171 height 36
select select "1"
click at [1242, 186] on select "Select quantity 0.5 1" at bounding box center [1327, 204] width 171 height 36
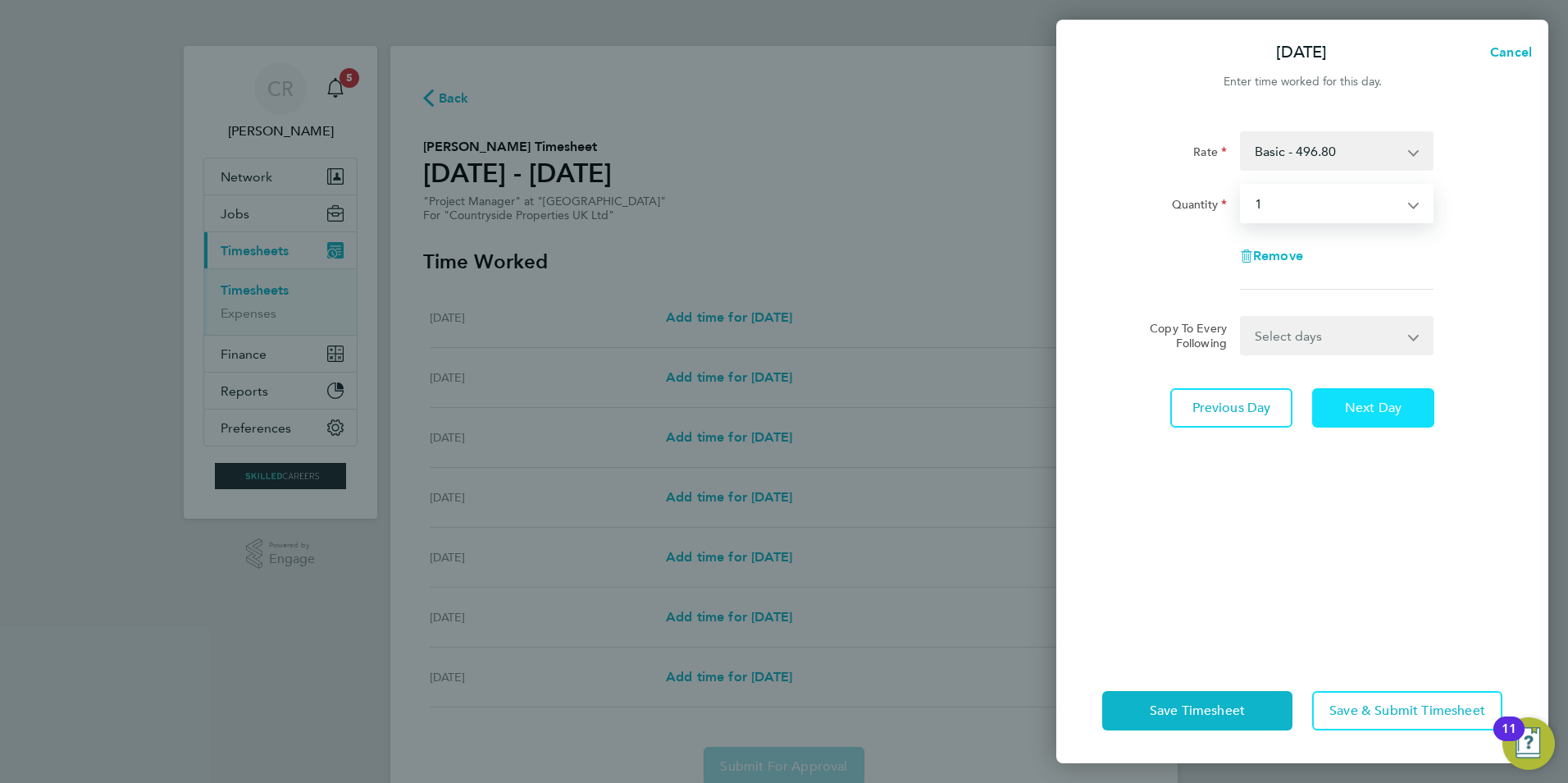
click at [1353, 415] on span "Next Day" at bounding box center [1373, 408] width 57 height 17
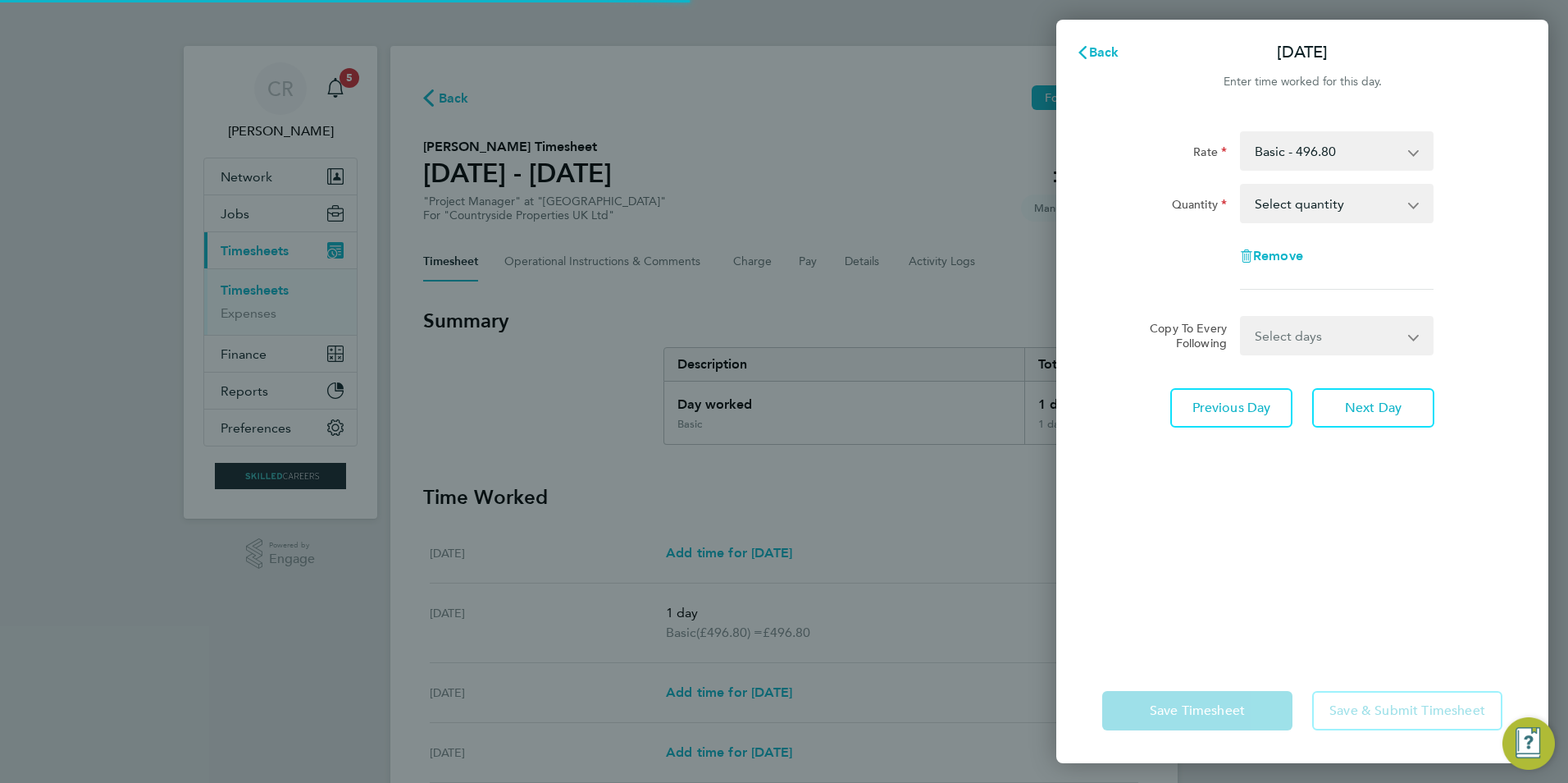
click at [1304, 200] on select "Select quantity 0.5 1" at bounding box center [1327, 204] width 171 height 36
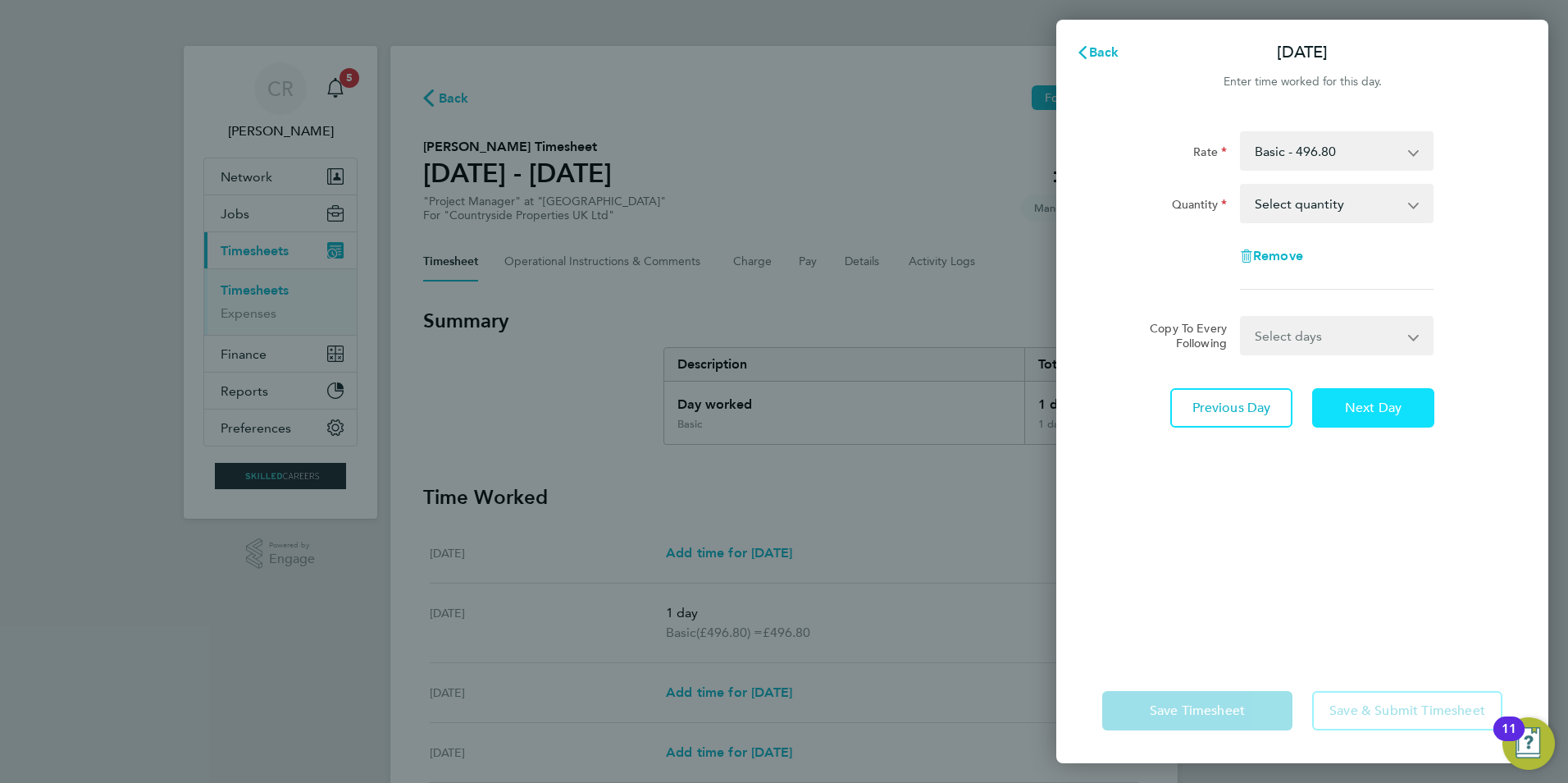
click at [1367, 404] on span "Next Day" at bounding box center [1373, 408] width 57 height 17
click at [1209, 406] on span "Previous Day" at bounding box center [1231, 408] width 78 height 17
click at [1297, 211] on select "Select quantity 0.5 1" at bounding box center [1327, 204] width 171 height 36
select select "1"
click at [1242, 186] on select "Select quantity 0.5 1" at bounding box center [1327, 204] width 171 height 36
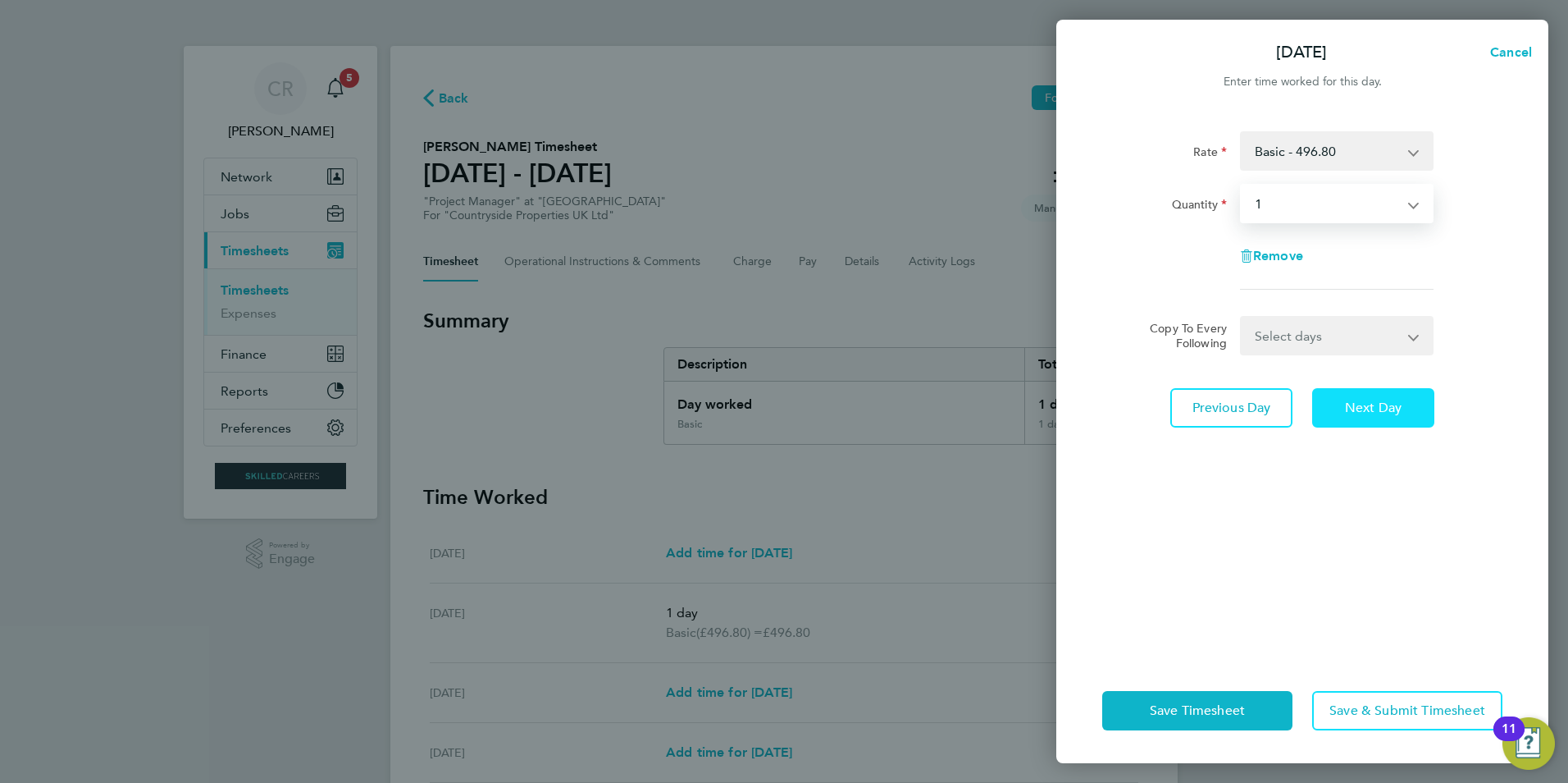
click at [1361, 402] on span "Next Day" at bounding box center [1373, 408] width 57 height 17
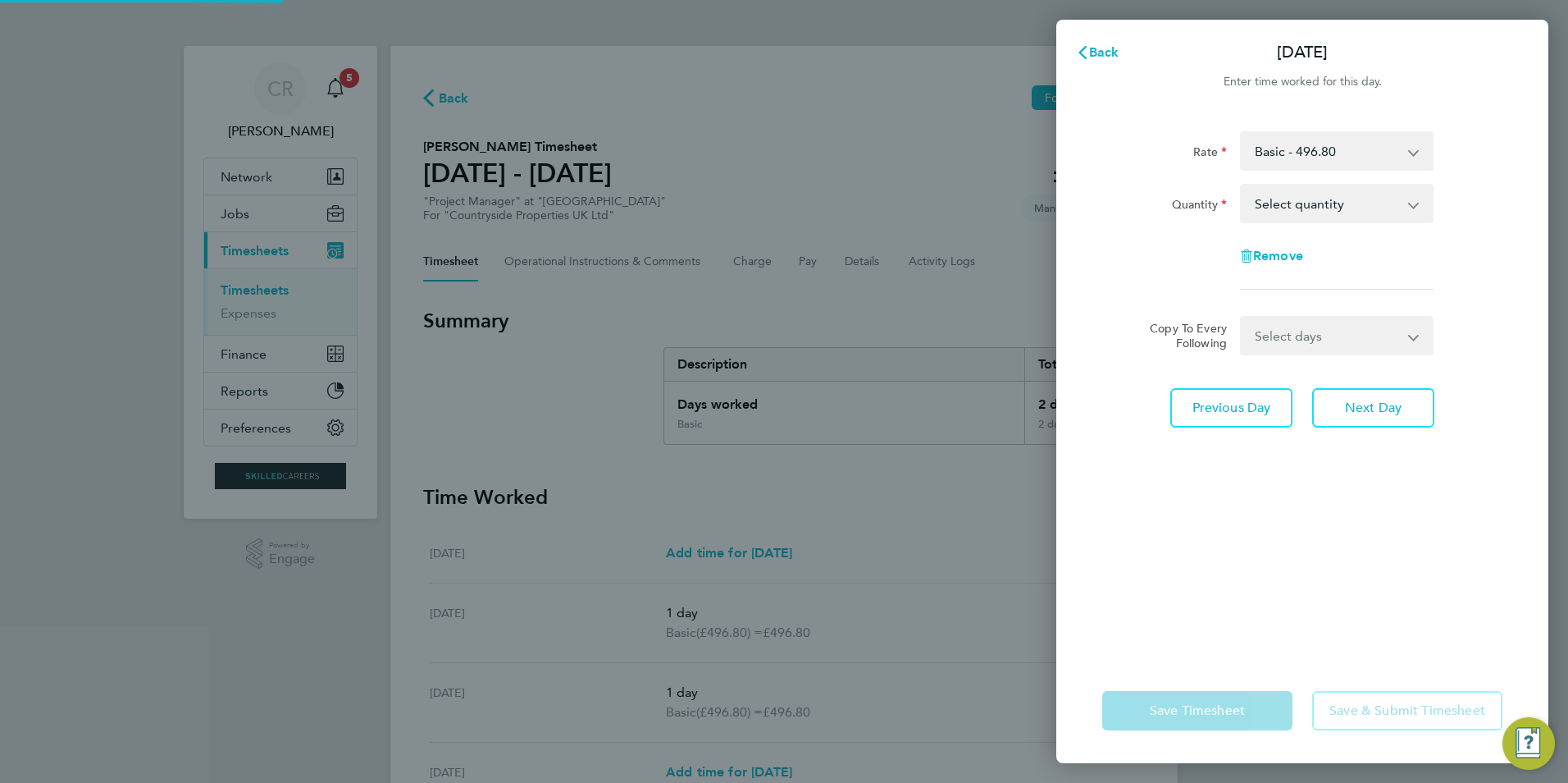
click at [1297, 200] on select "Select quantity 0.5 1" at bounding box center [1327, 204] width 171 height 36
select select "1"
click at [1242, 186] on select "Select quantity 0.5 1" at bounding box center [1327, 204] width 171 height 36
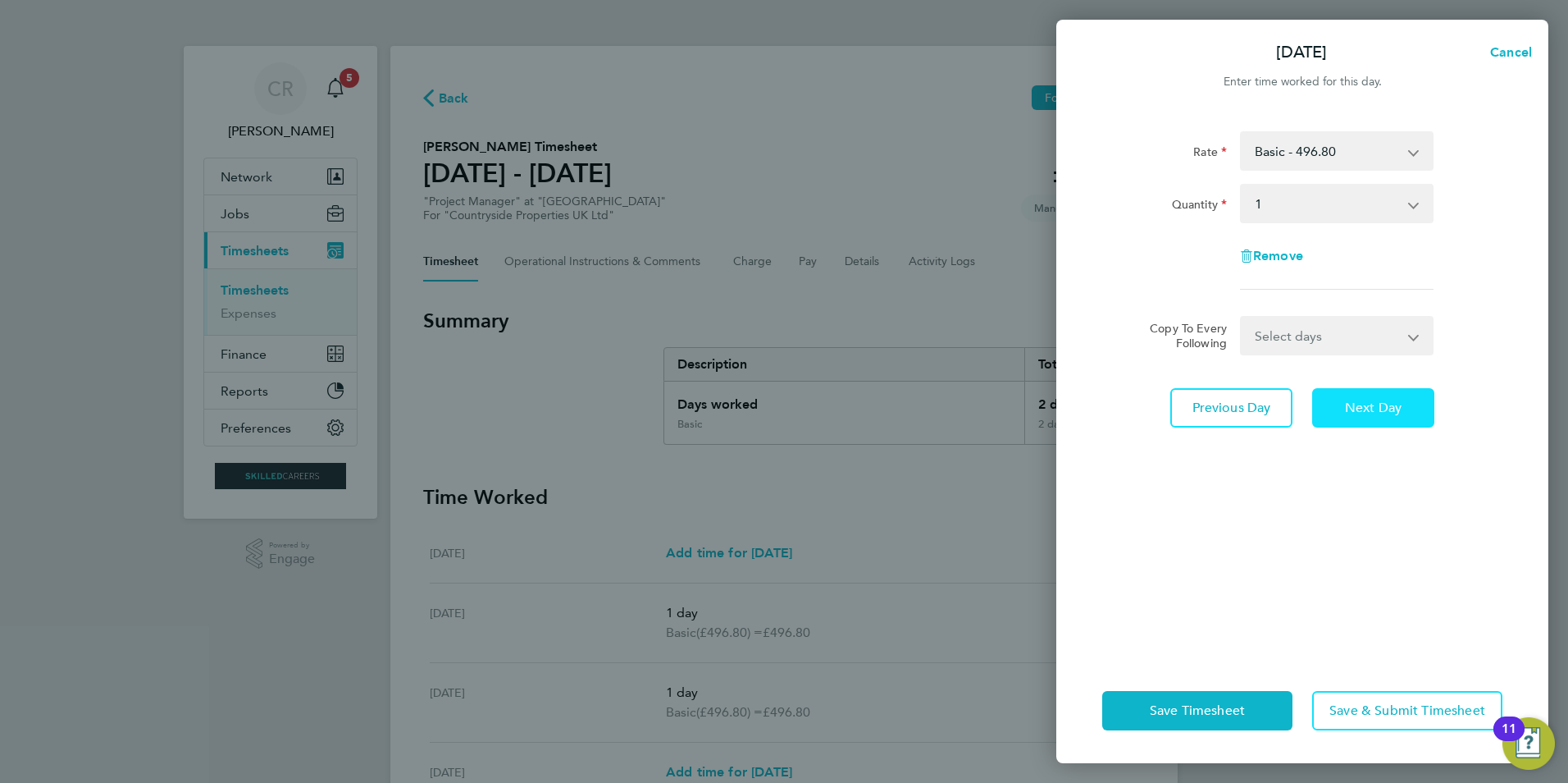
drag, startPoint x: 1380, startPoint y: 411, endPoint x: 1343, endPoint y: 290, distance: 126.5
click at [1381, 411] on span "Next Day" at bounding box center [1373, 408] width 57 height 17
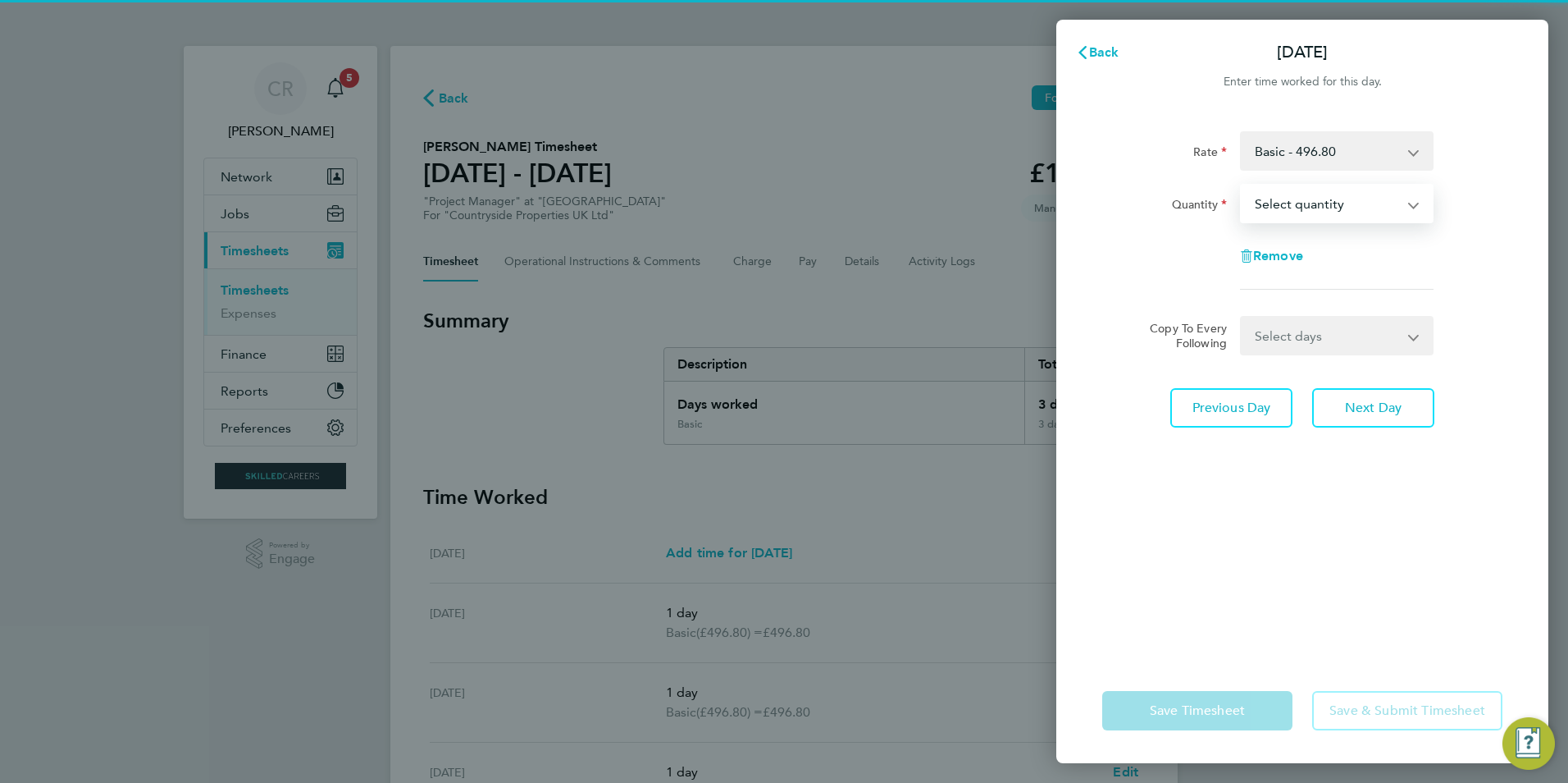
click at [1294, 204] on select "Select quantity 0.5 1" at bounding box center [1327, 204] width 171 height 36
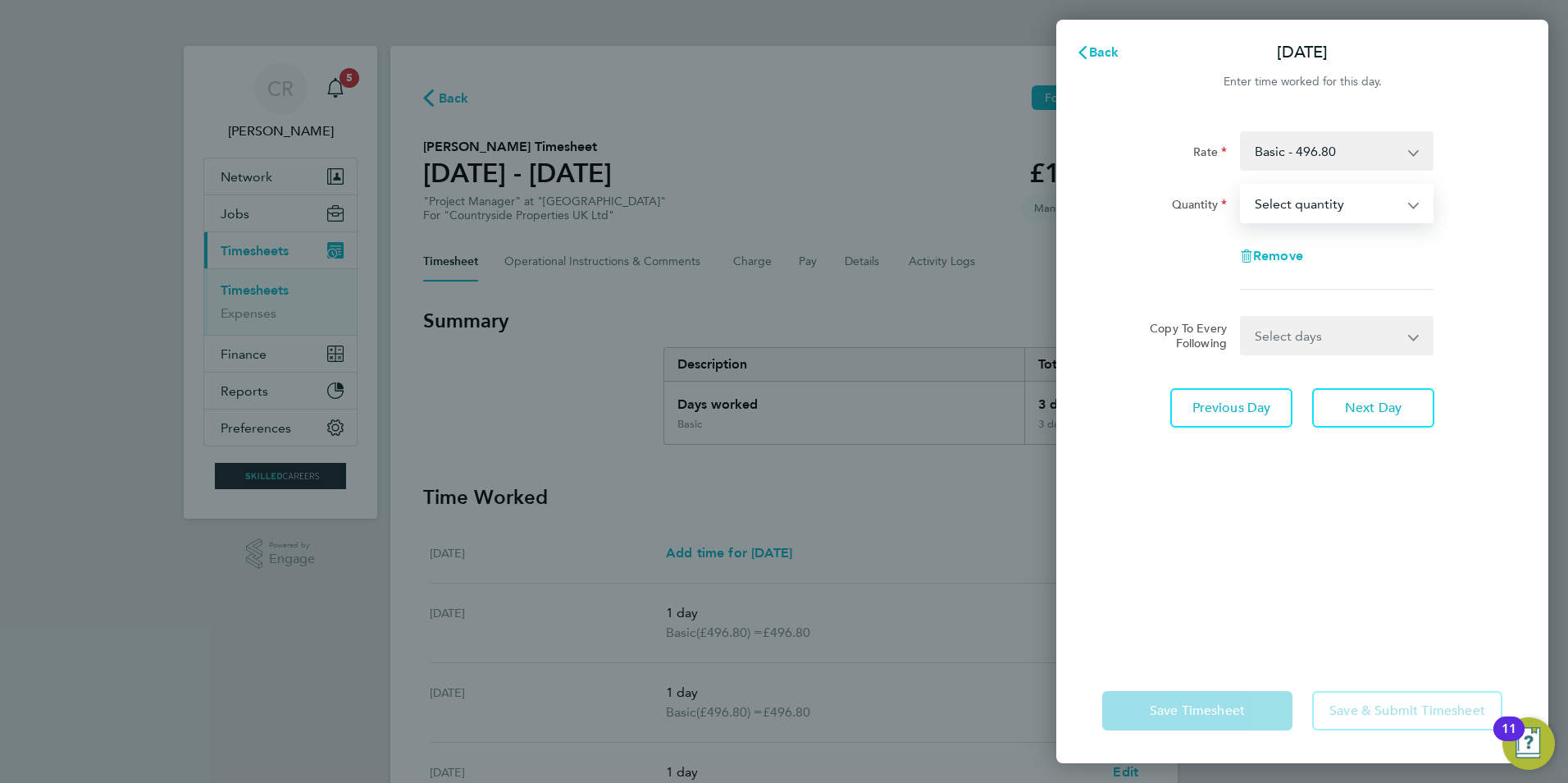
select select "1"
click at [1242, 186] on select "Select quantity 0.5 1" at bounding box center [1327, 204] width 171 height 36
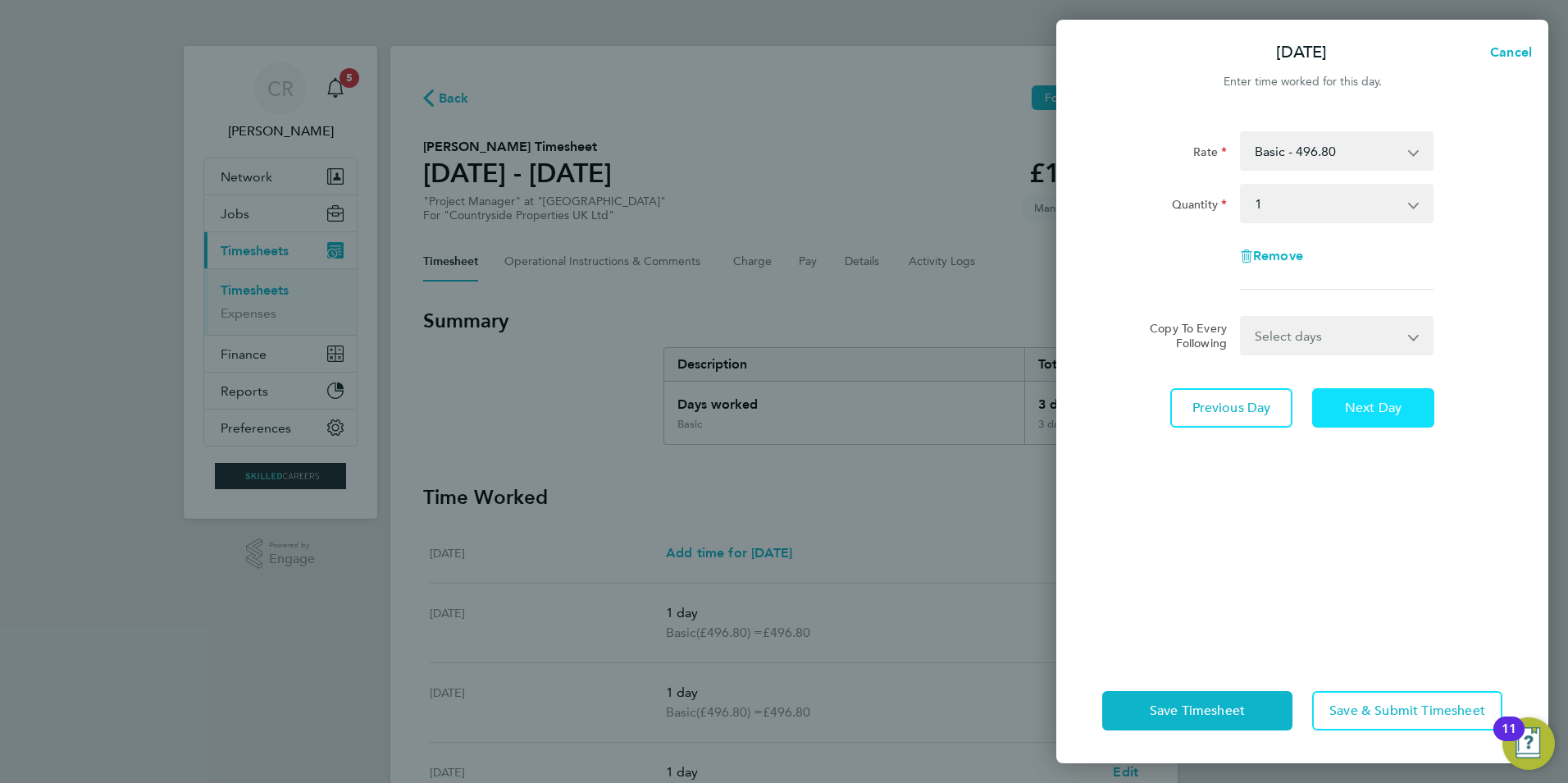
click at [1358, 404] on span "Next Day" at bounding box center [1373, 408] width 57 height 17
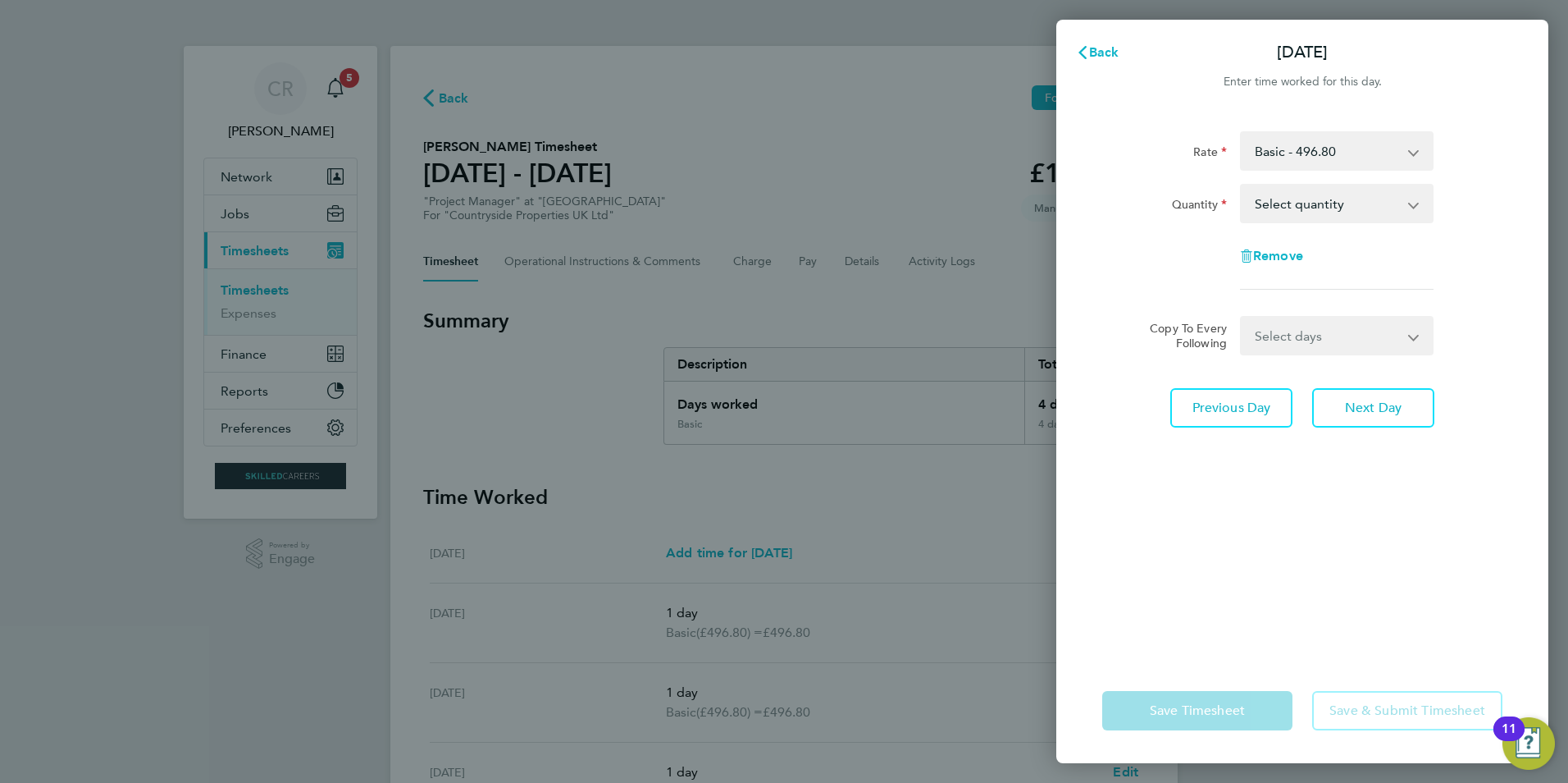
click at [1192, 710] on app-form-button "Save Timesheet" at bounding box center [1202, 710] width 200 height 40
click at [1250, 397] on button "Previous Day" at bounding box center [1231, 408] width 122 height 40
select select "1"
click at [1192, 700] on app-form-button "Save Timesheet" at bounding box center [1202, 710] width 200 height 40
click at [1095, 49] on span "Back" at bounding box center [1104, 52] width 31 height 16
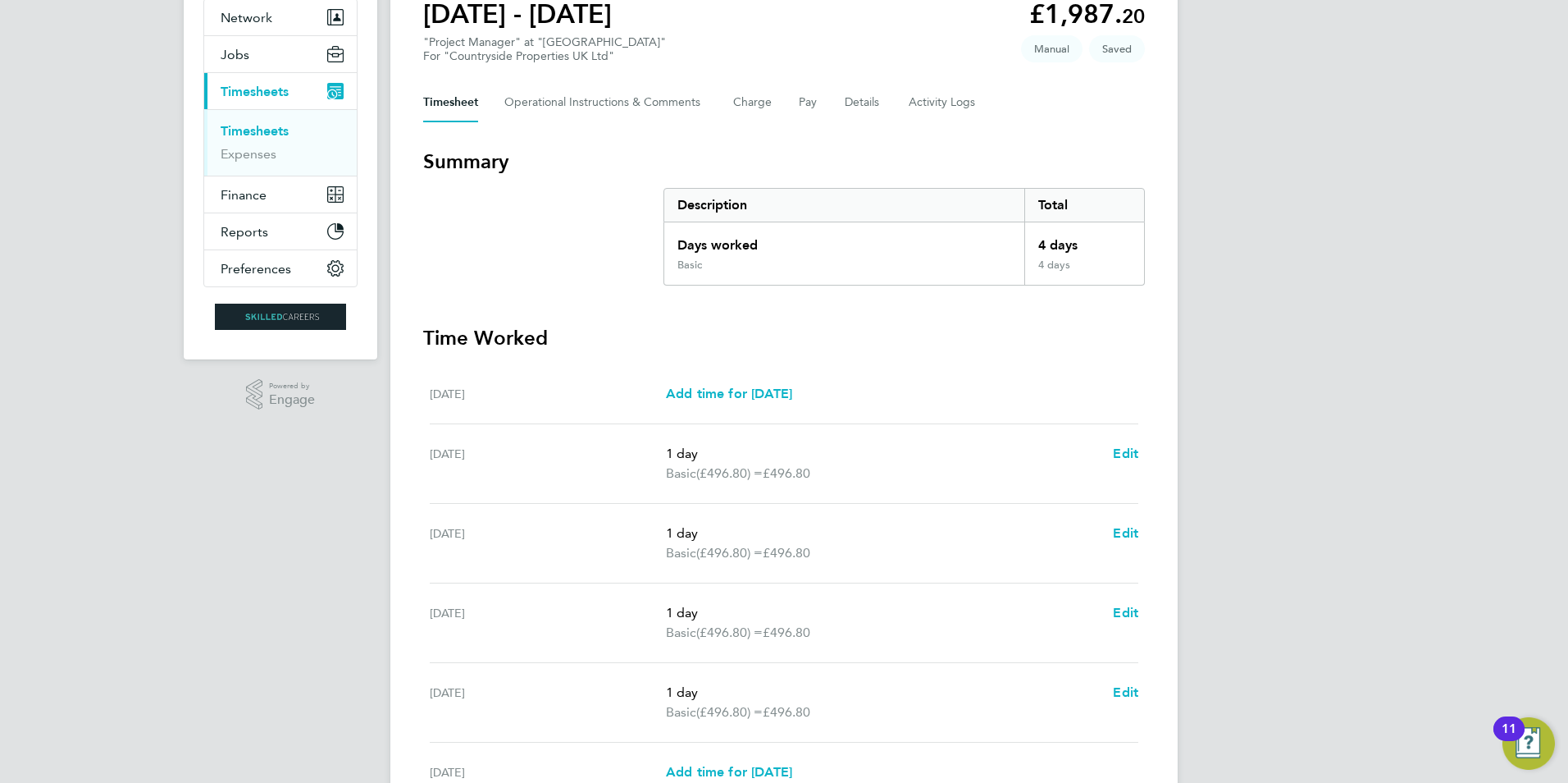
scroll to position [328, 0]
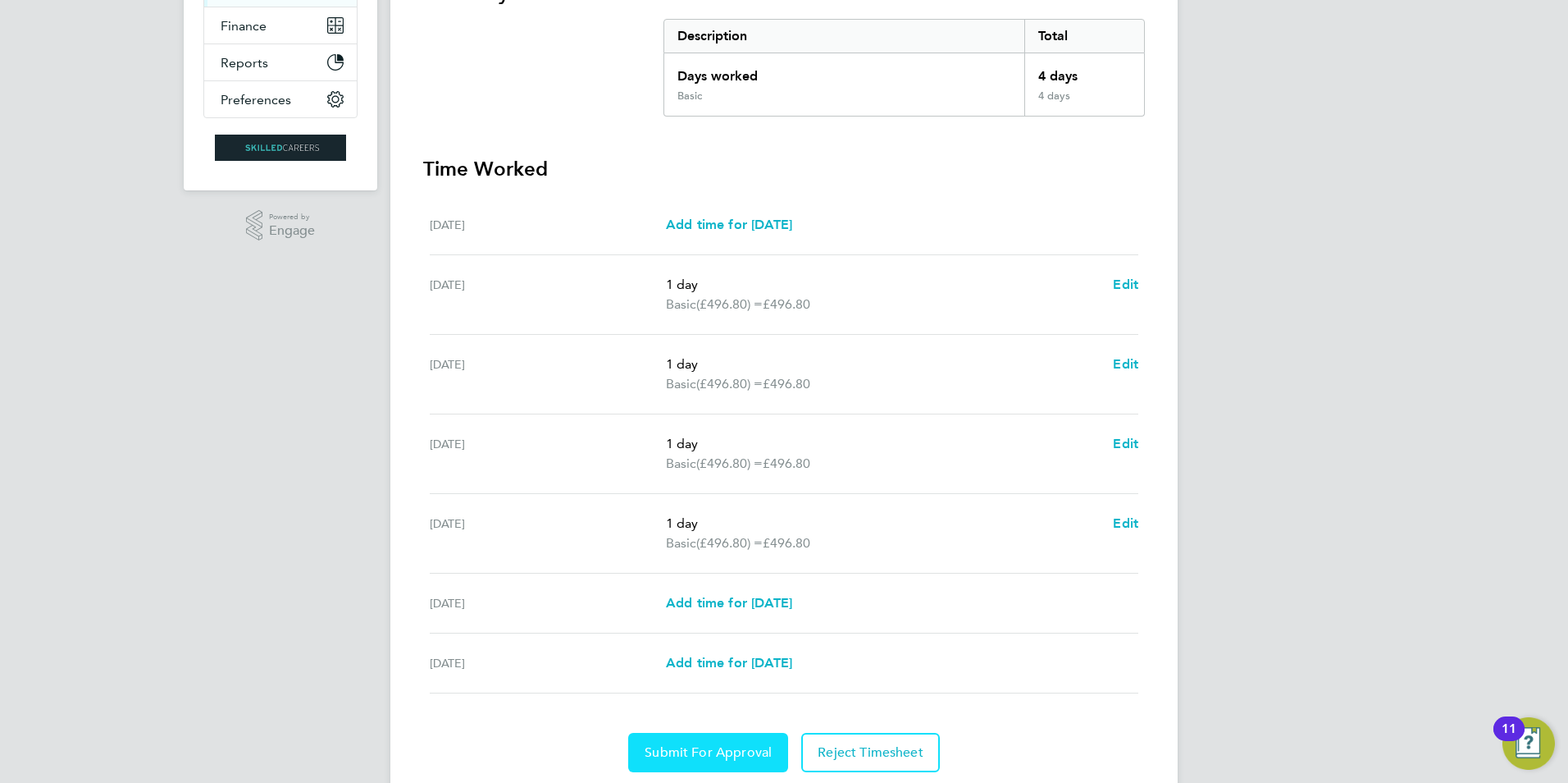
click at [675, 756] on span "Submit For Approval" at bounding box center [709, 752] width 127 height 17
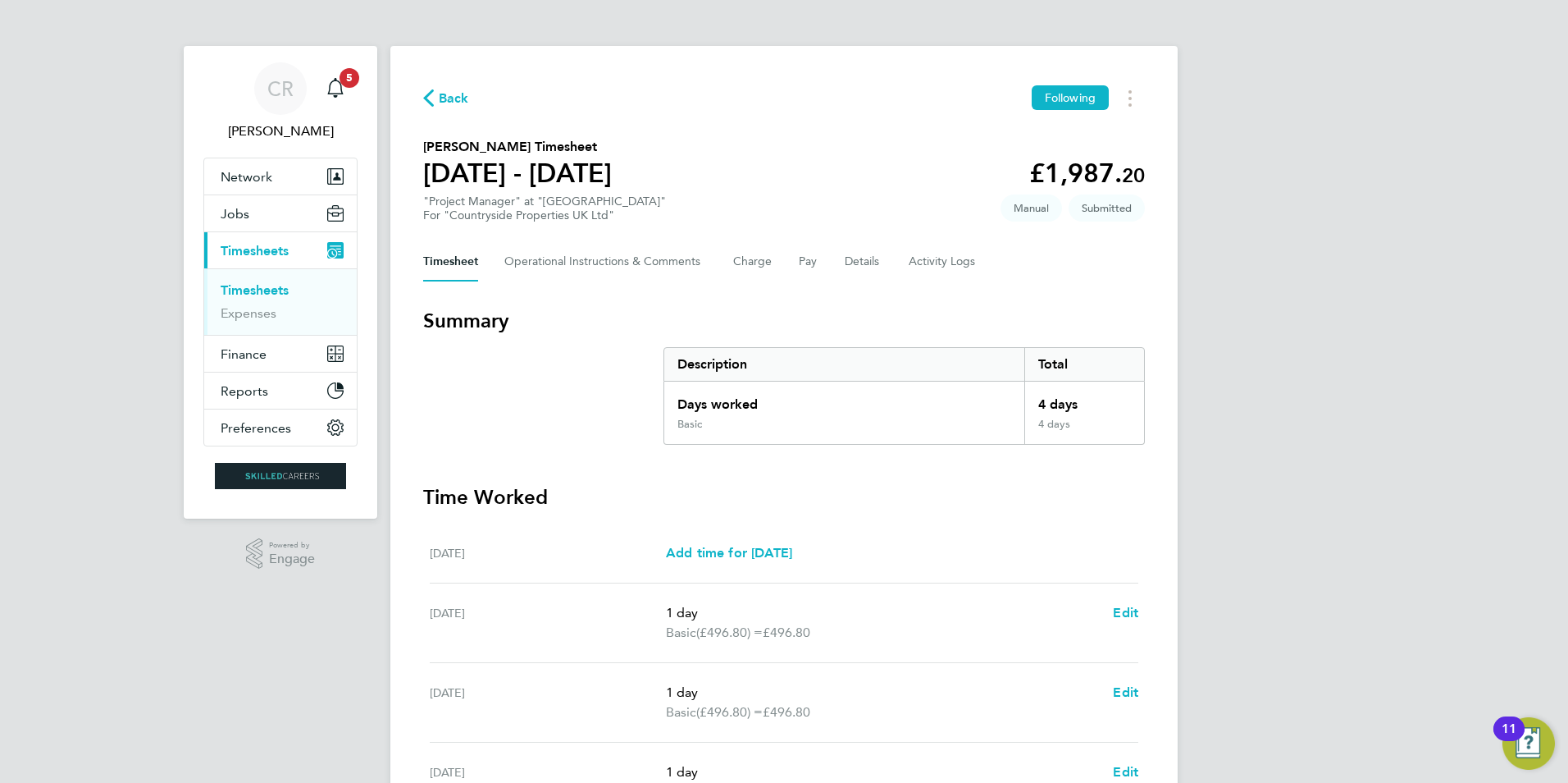
click at [261, 289] on link "Timesheets" at bounding box center [254, 290] width 68 height 16
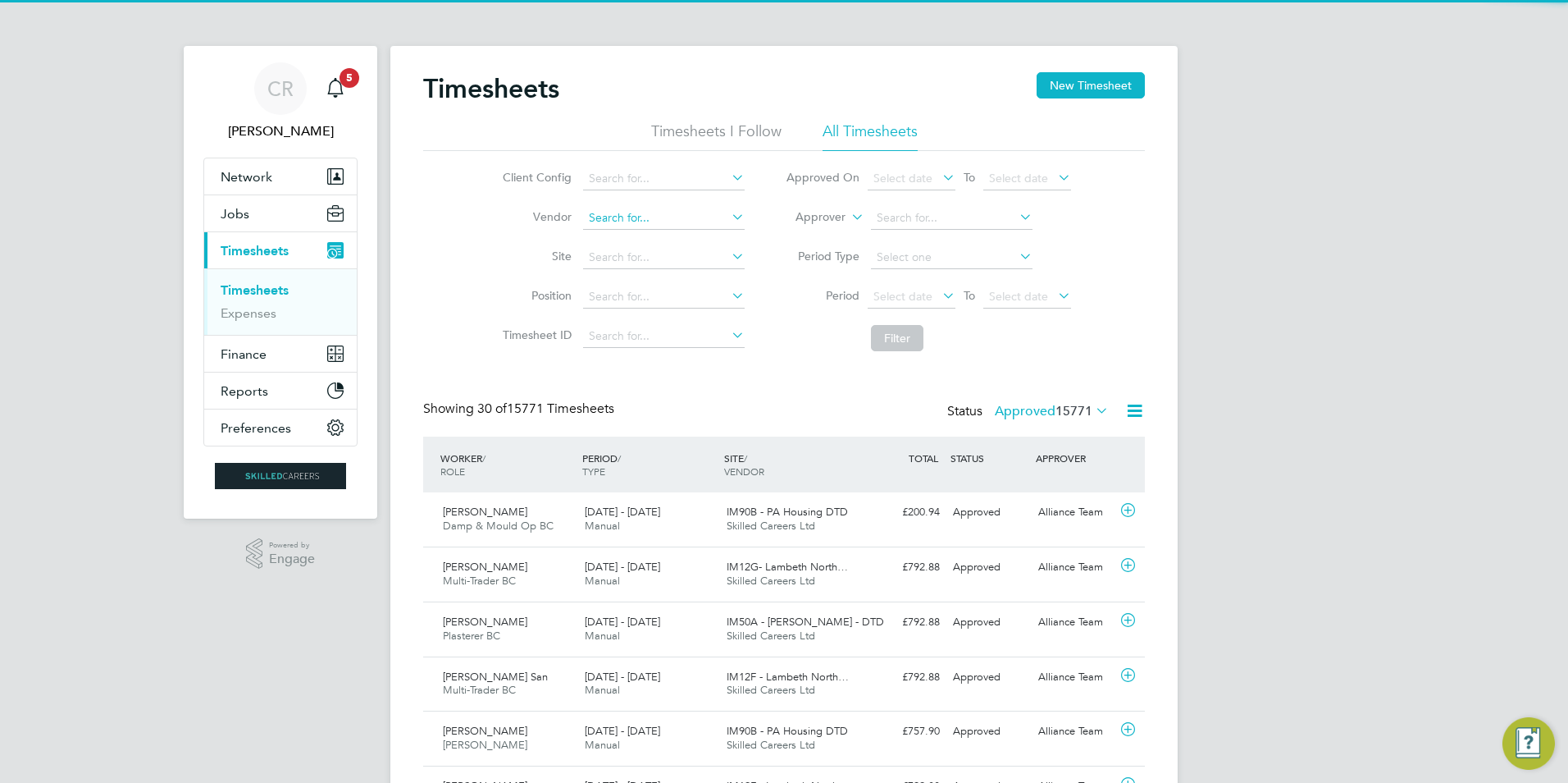
scroll to position [42, 143]
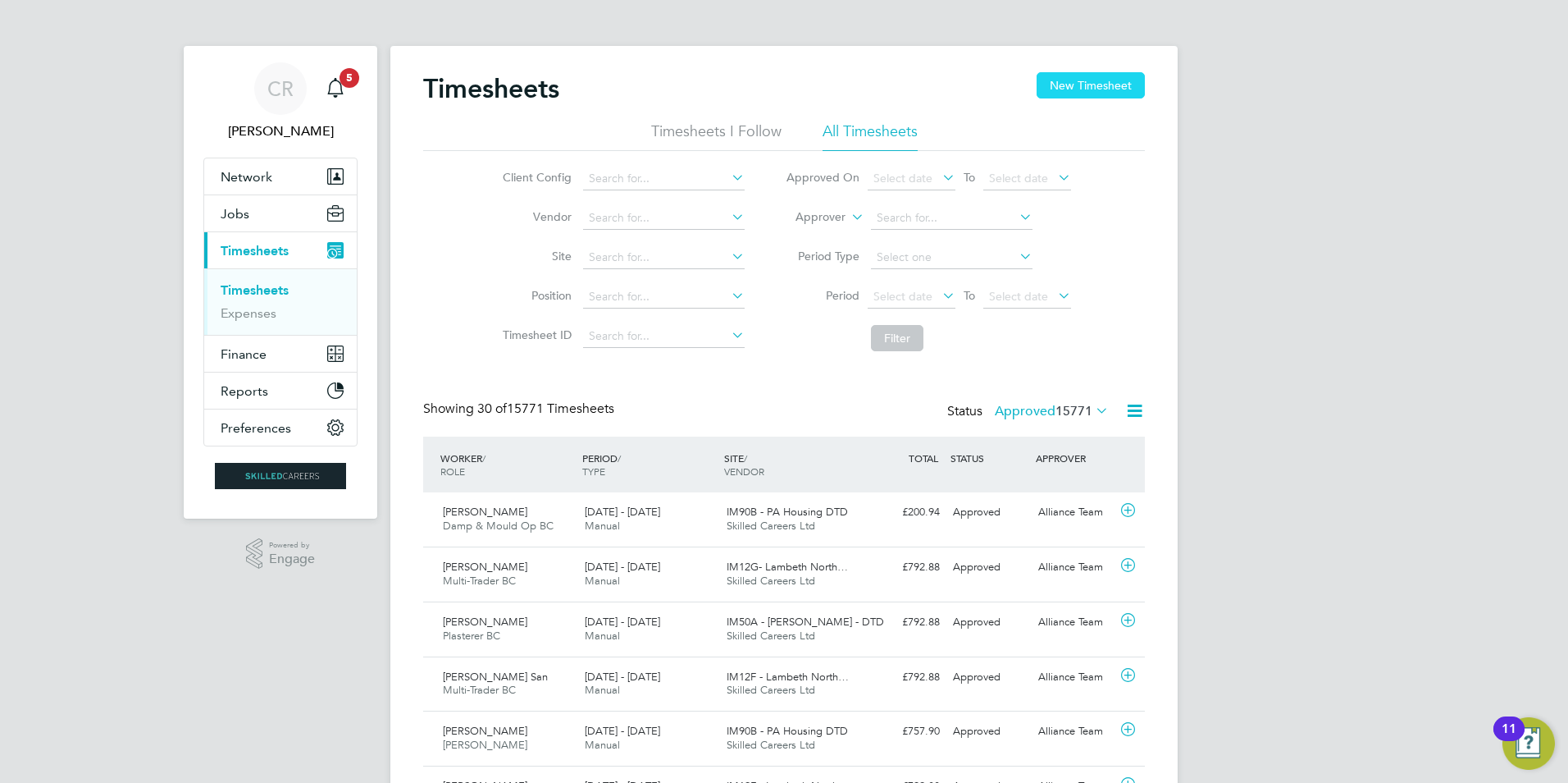
click at [1057, 78] on button "New Timesheet" at bounding box center [1090, 86] width 108 height 26
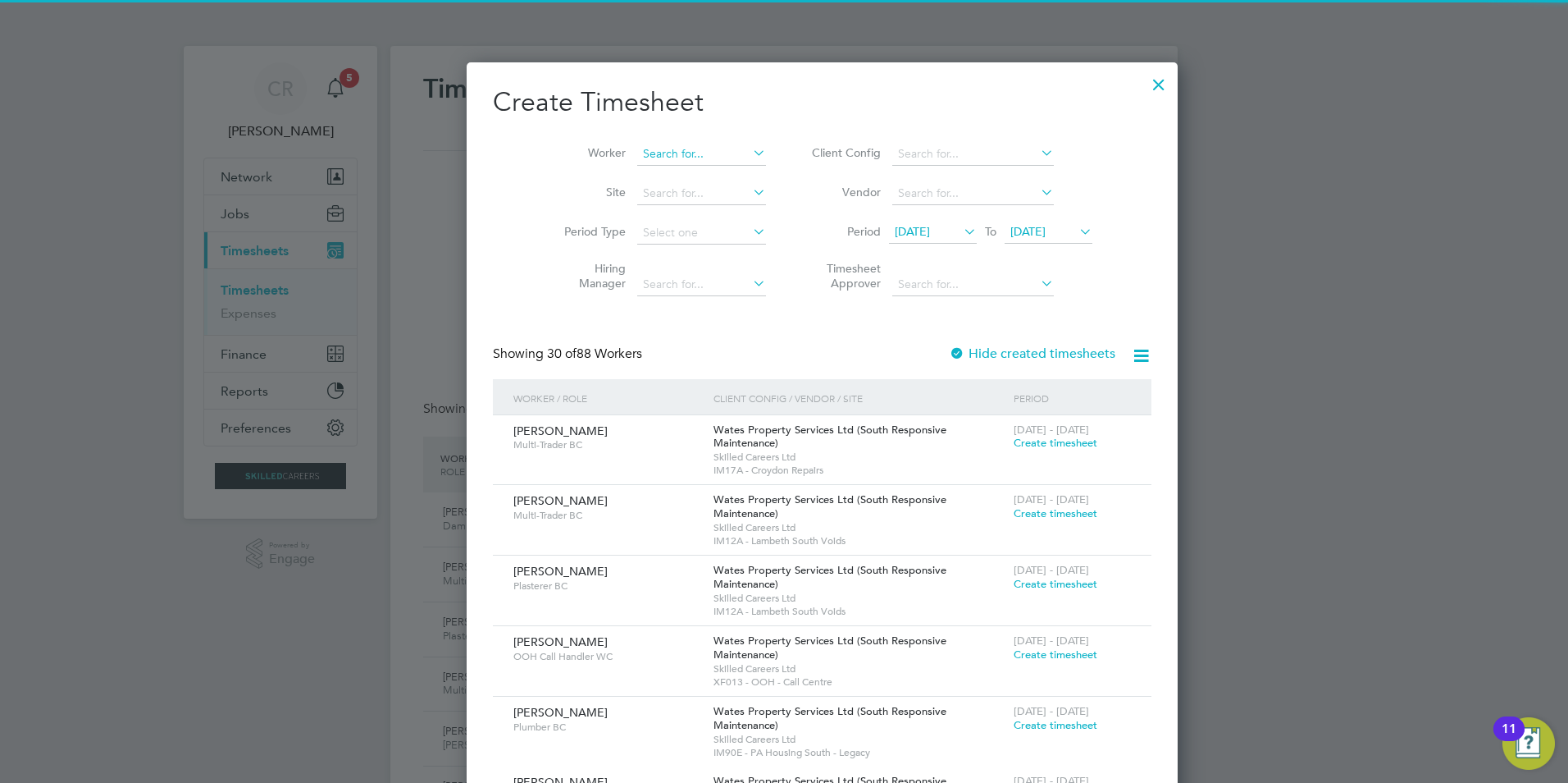
click at [638, 153] on input at bounding box center [702, 154] width 129 height 23
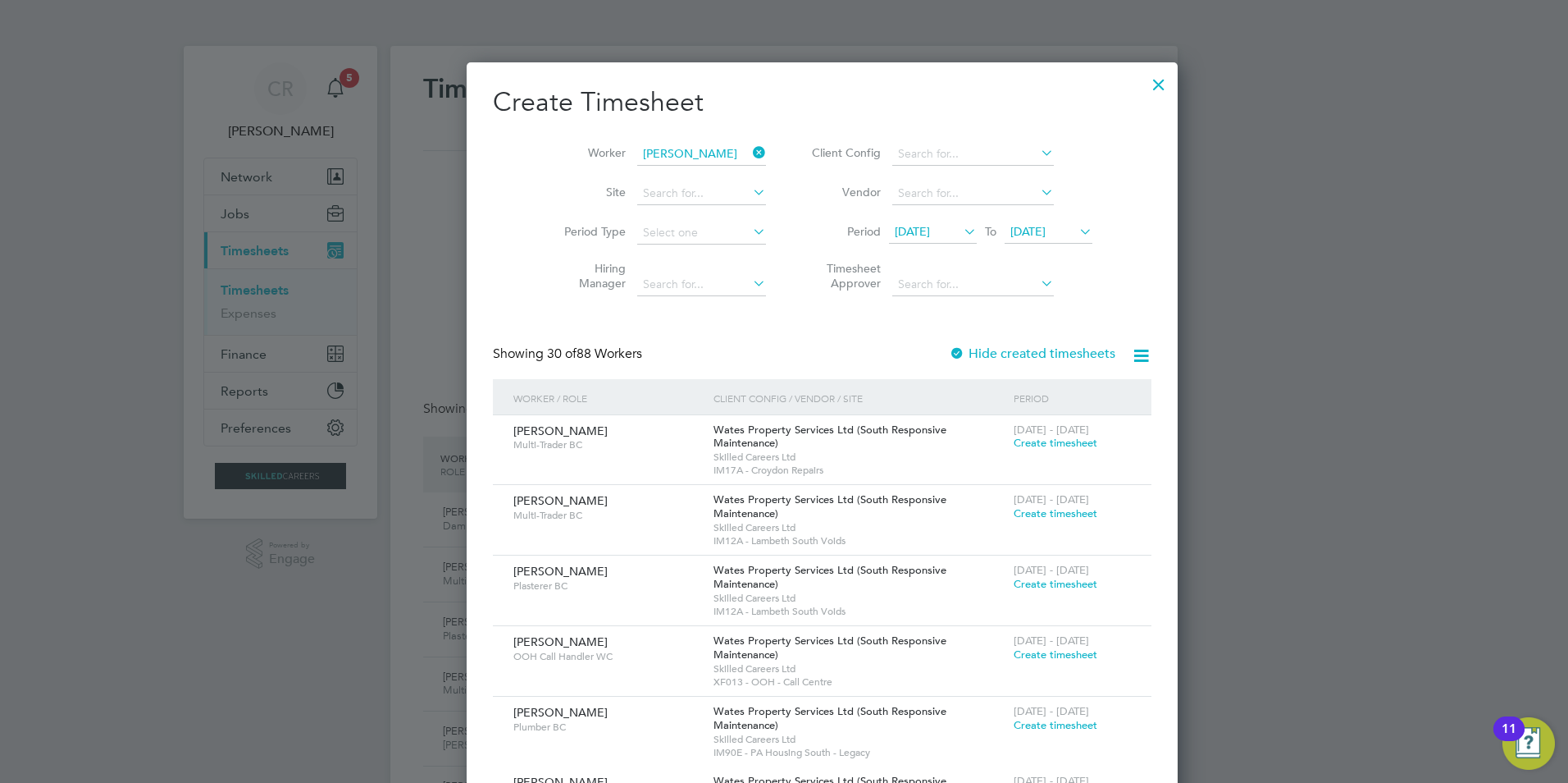
click at [665, 171] on li "[PERSON_NAME] vies" at bounding box center [671, 176] width 147 height 22
type input "[PERSON_NAME]"
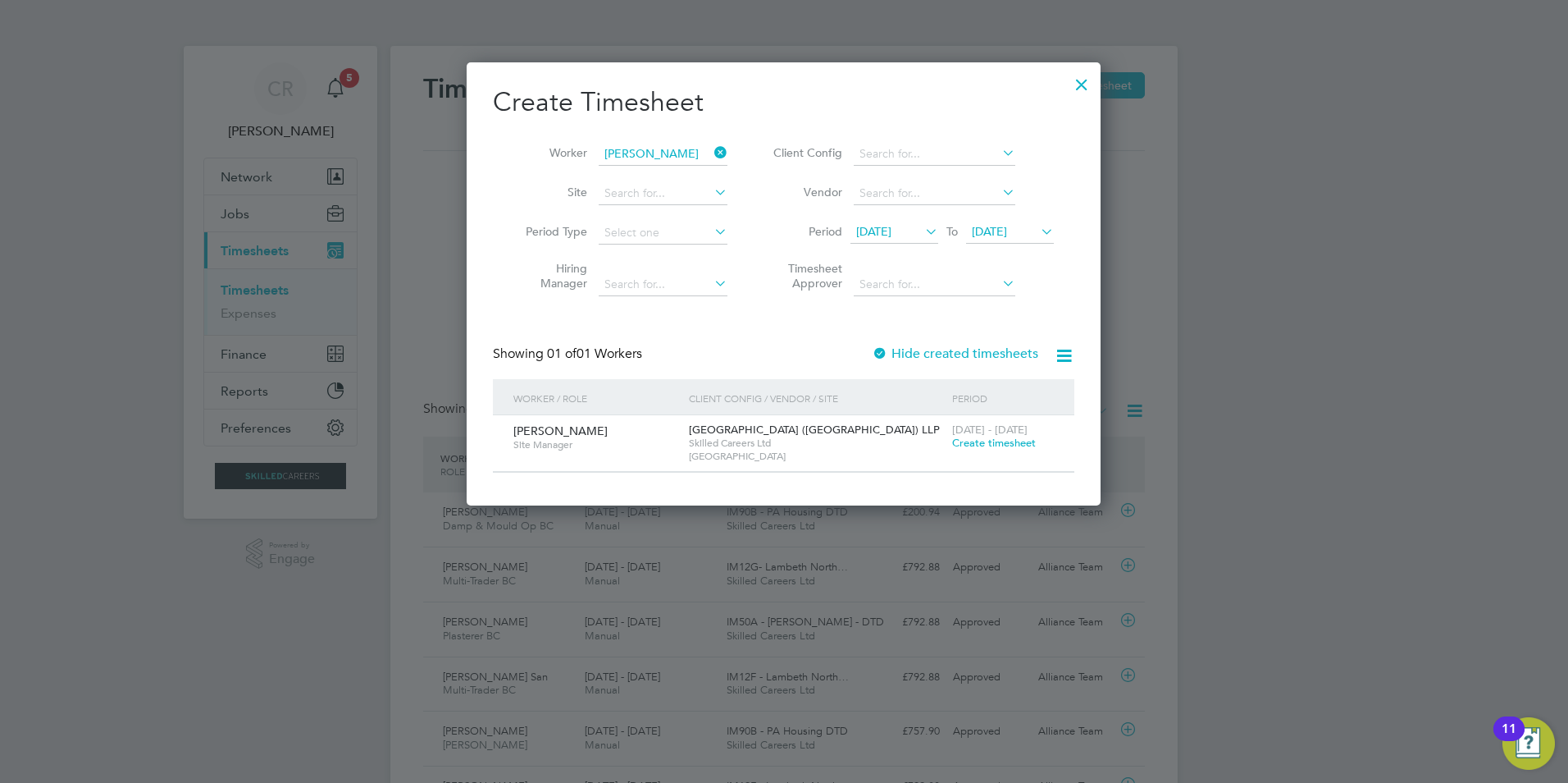
click at [971, 439] on span "Create timesheet" at bounding box center [994, 442] width 83 height 14
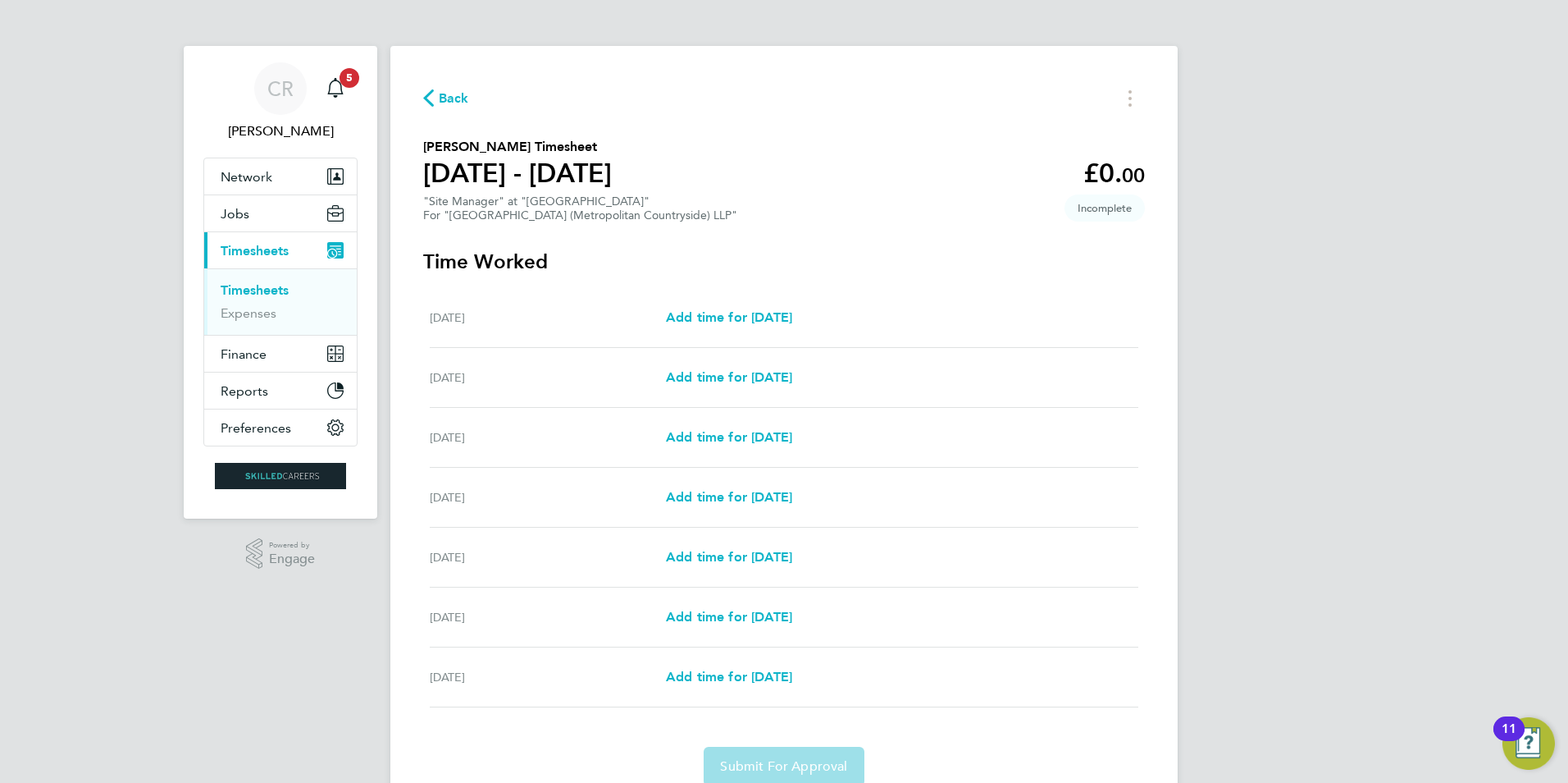
click at [754, 366] on div "[DATE] Add time for [DATE] Add time for [DATE]" at bounding box center [784, 378] width 709 height 60
click at [765, 375] on span "Add time for [DATE]" at bounding box center [728, 376] width 126 height 16
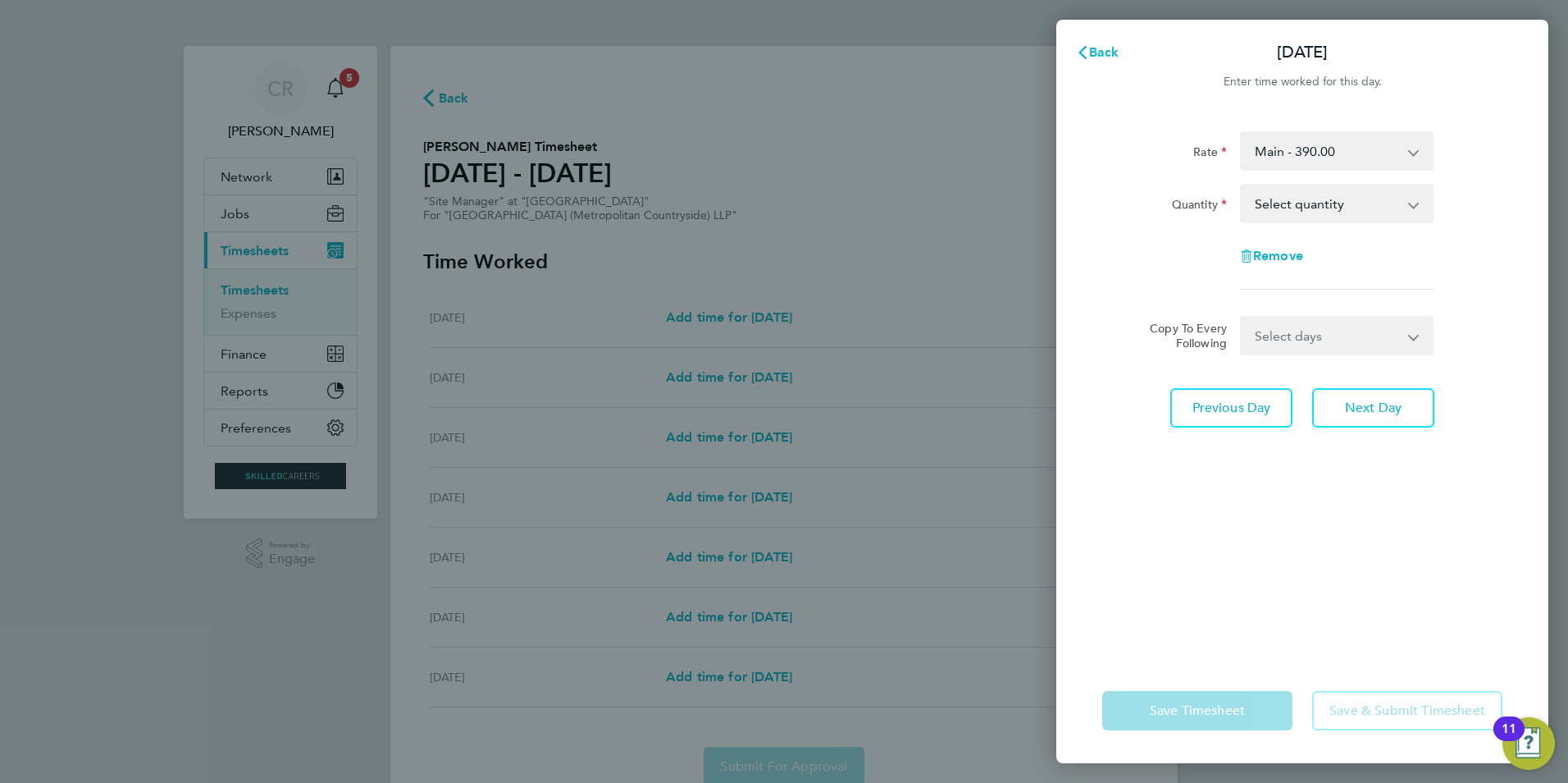
click at [1325, 205] on select "Select quantity 0.5 1" at bounding box center [1327, 204] width 171 height 36
select select "1"
click at [1242, 186] on select "Select quantity 0.5 1" at bounding box center [1327, 204] width 171 height 36
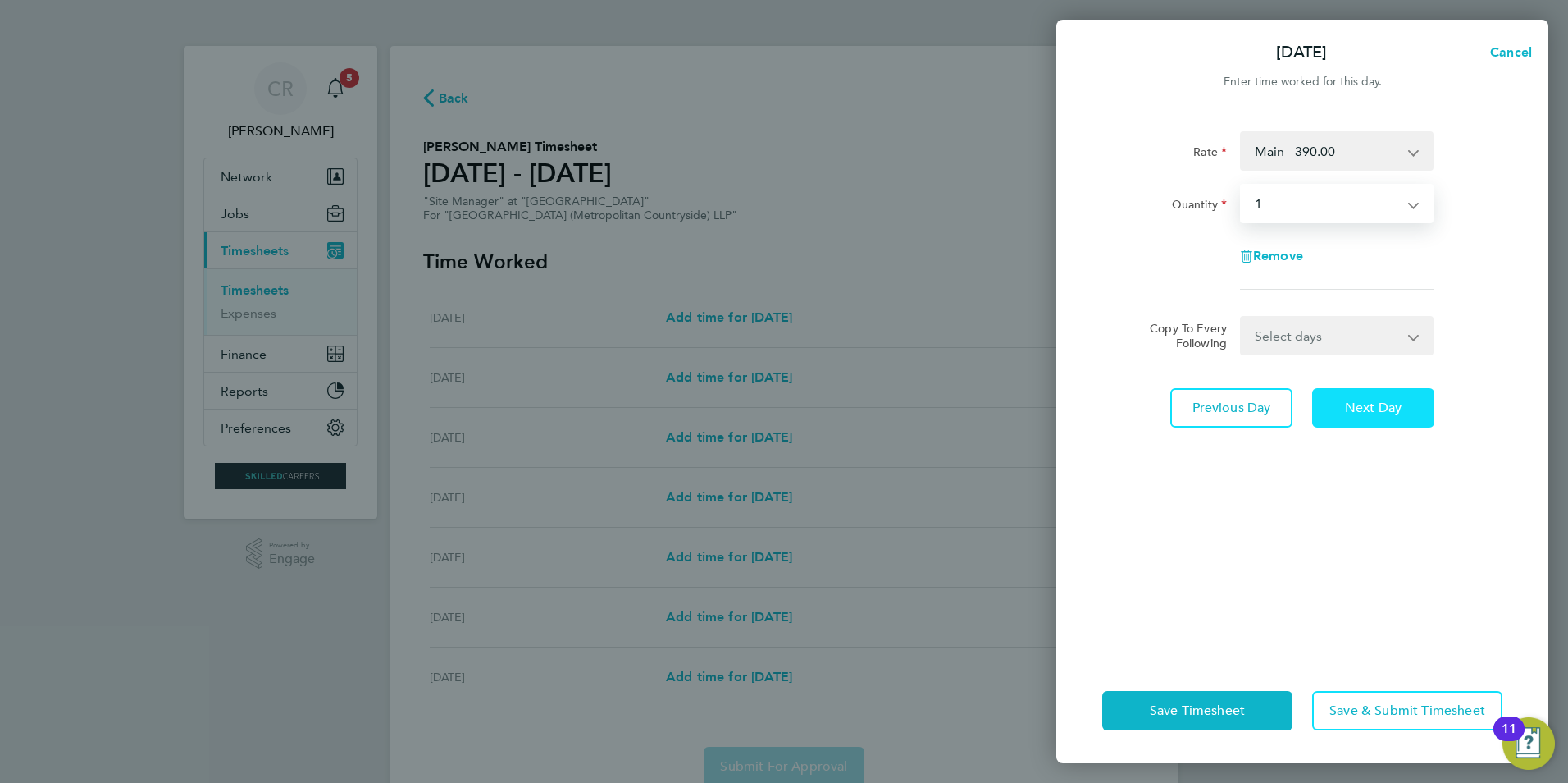
click at [1378, 413] on span "Next Day" at bounding box center [1373, 408] width 57 height 17
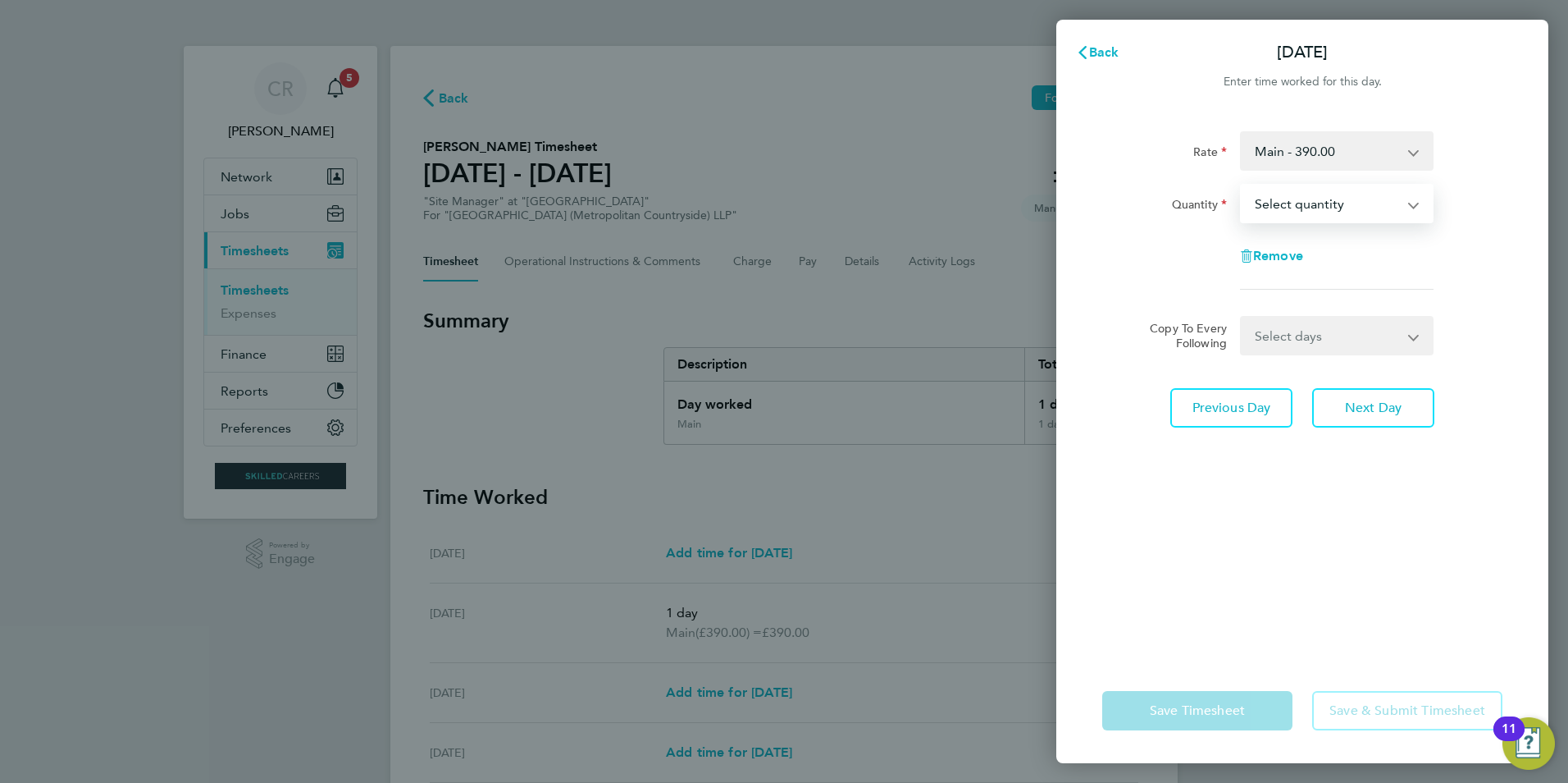
click at [1318, 205] on select "Select quantity 0.5 1" at bounding box center [1327, 204] width 171 height 36
select select "1"
click at [1242, 186] on select "Select quantity 0.5 1" at bounding box center [1327, 204] width 171 height 36
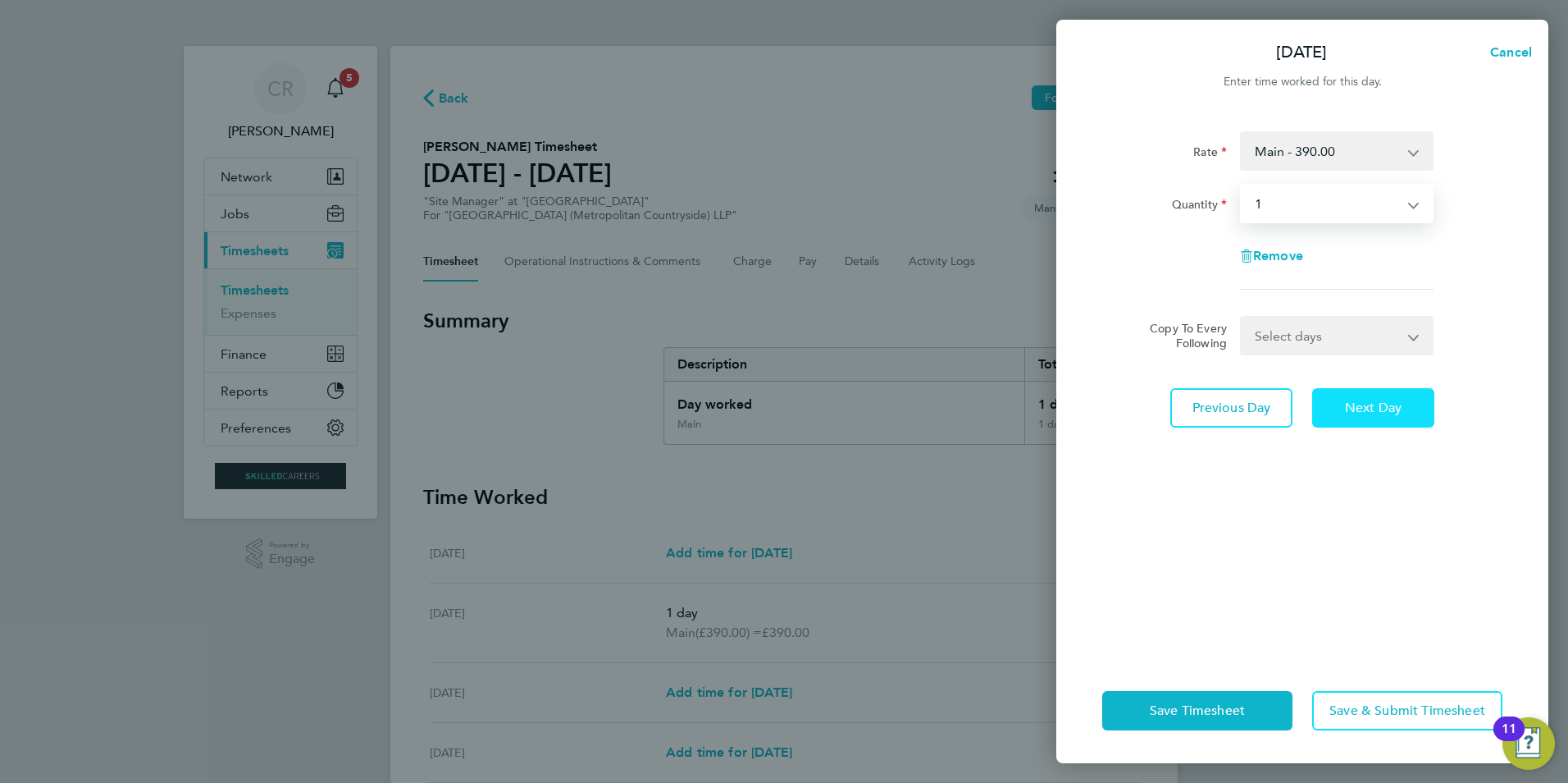
click at [1358, 417] on button "Next Day" at bounding box center [1373, 408] width 122 height 40
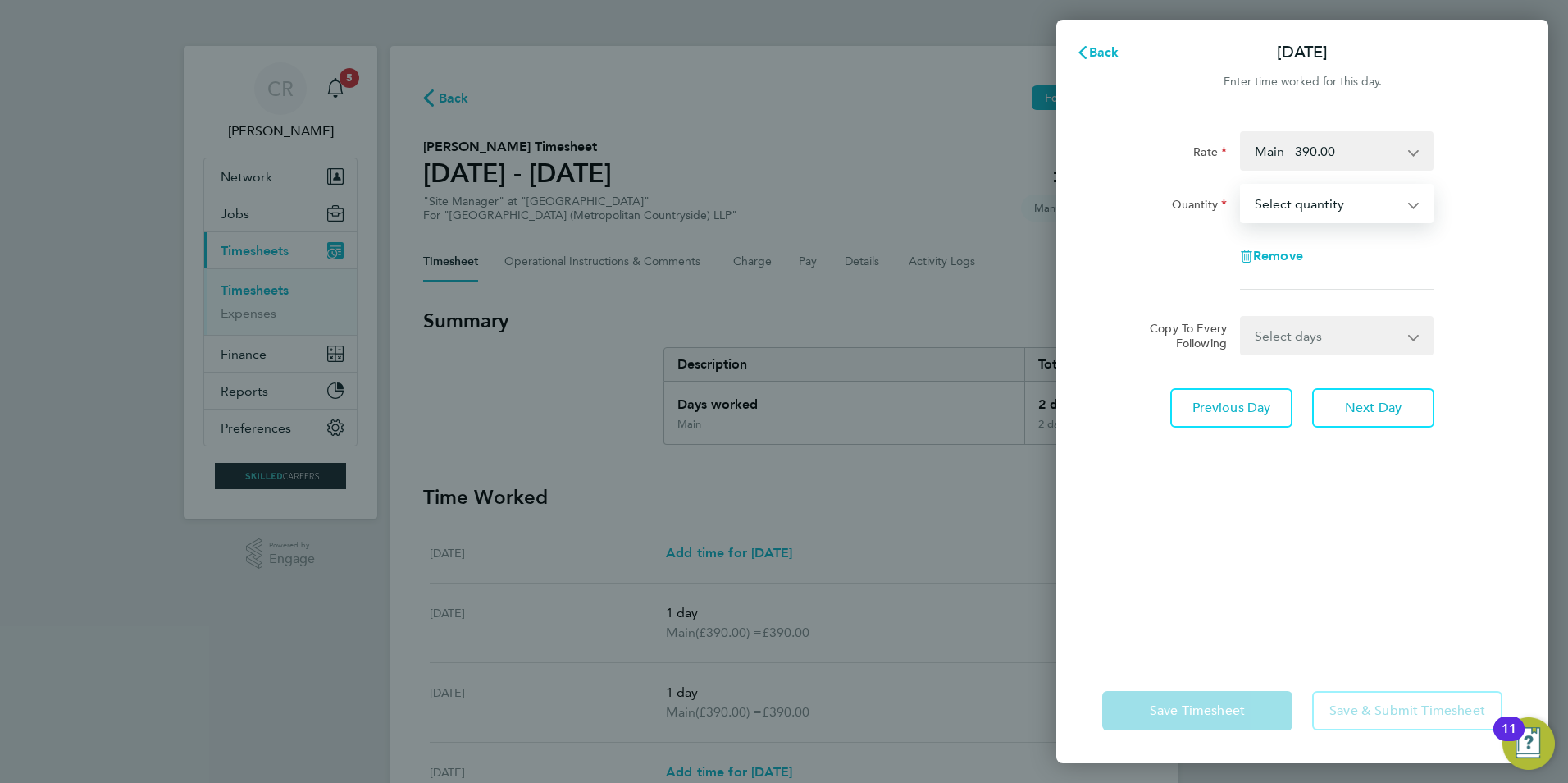
click at [1307, 202] on select "Select quantity 0.5 1" at bounding box center [1327, 204] width 171 height 36
select select "1"
click at [1242, 186] on select "Select quantity 0.5 1" at bounding box center [1327, 204] width 171 height 36
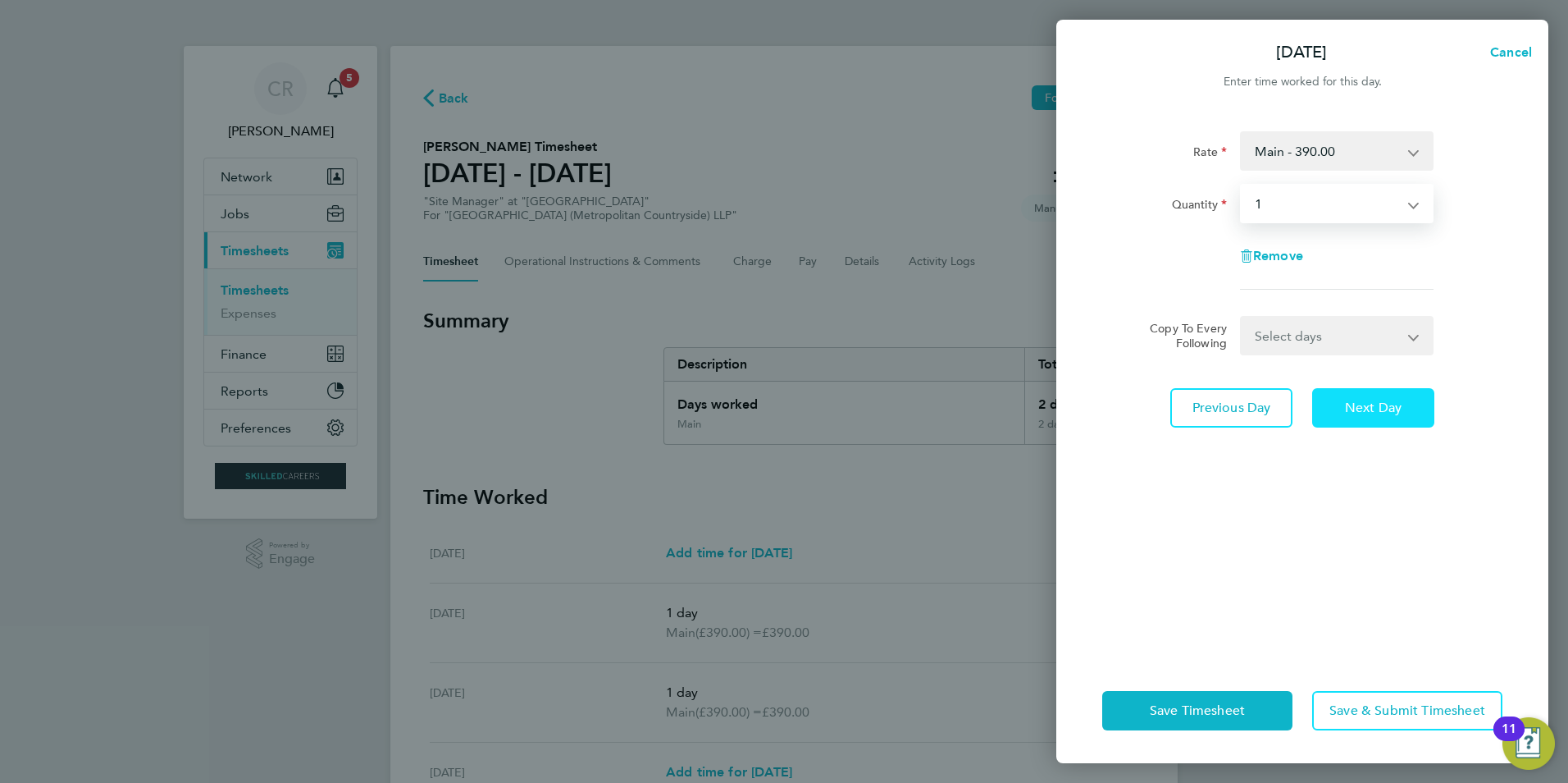
click at [1370, 406] on span "Next Day" at bounding box center [1373, 408] width 57 height 17
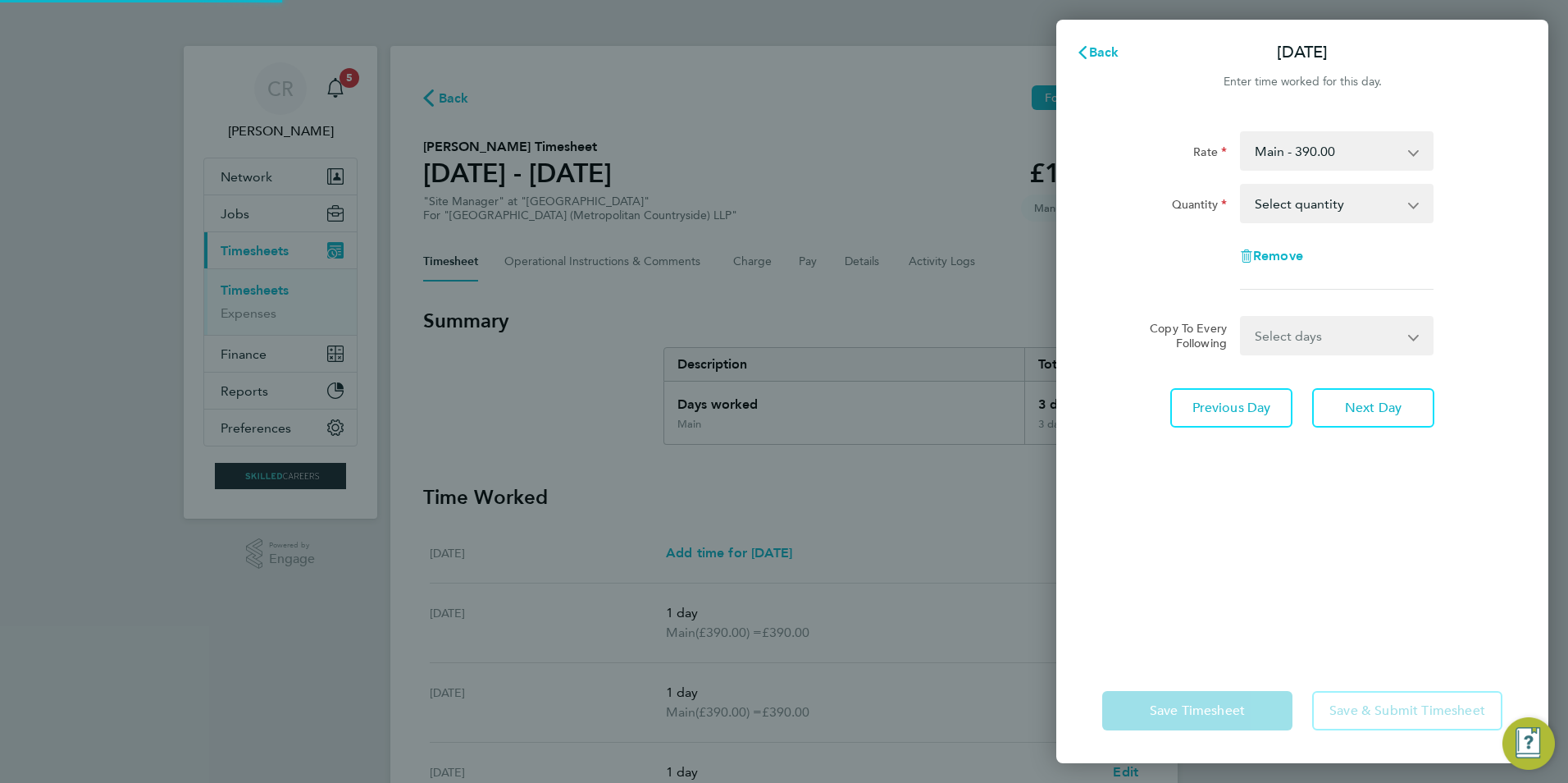
click at [1289, 204] on select "Select quantity 0.5 1" at bounding box center [1327, 204] width 171 height 36
select select "1"
click at [1242, 186] on select "Select quantity 0.5 1" at bounding box center [1327, 204] width 171 height 36
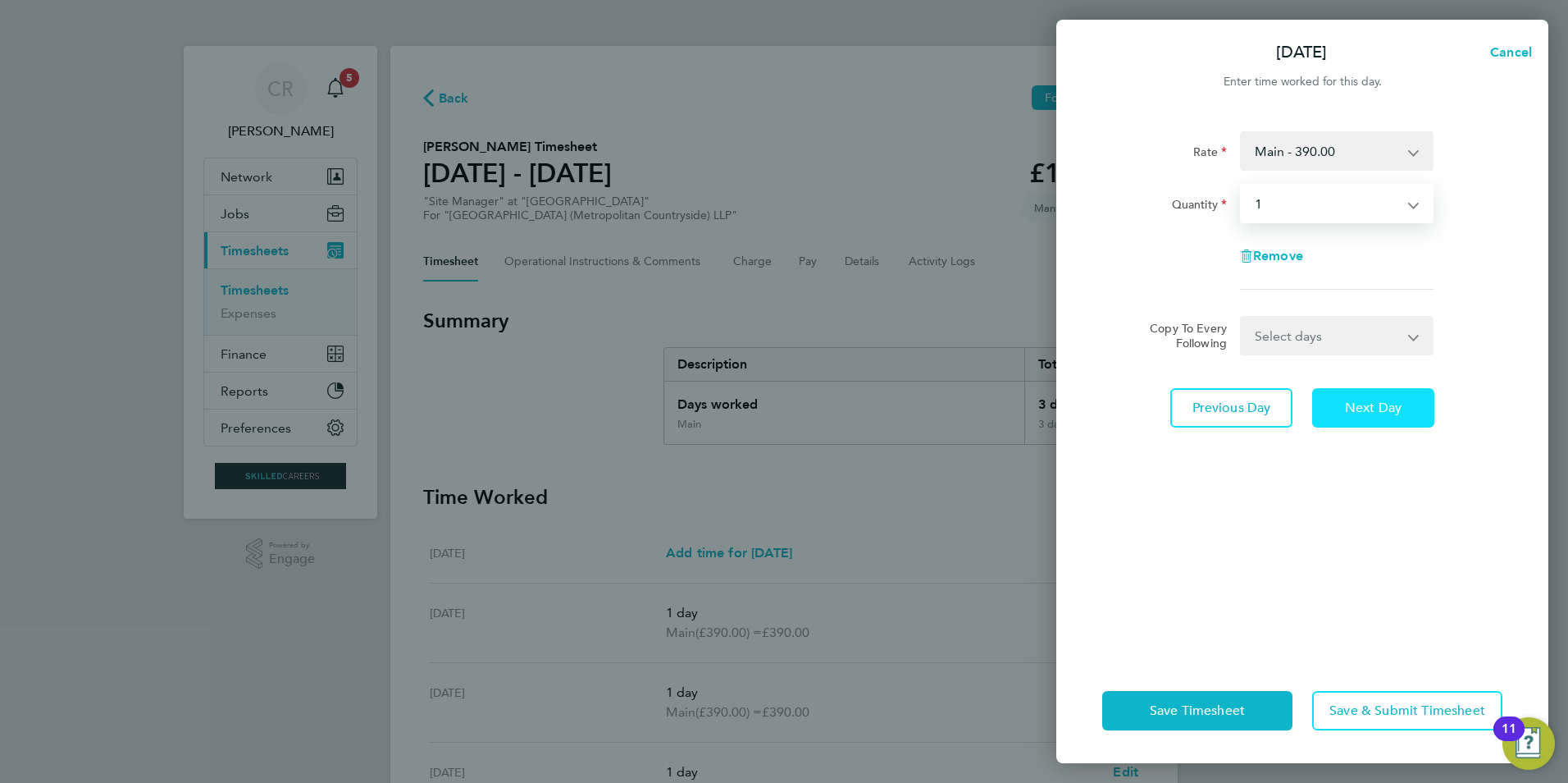
click at [1363, 404] on span "Next Day" at bounding box center [1373, 408] width 57 height 17
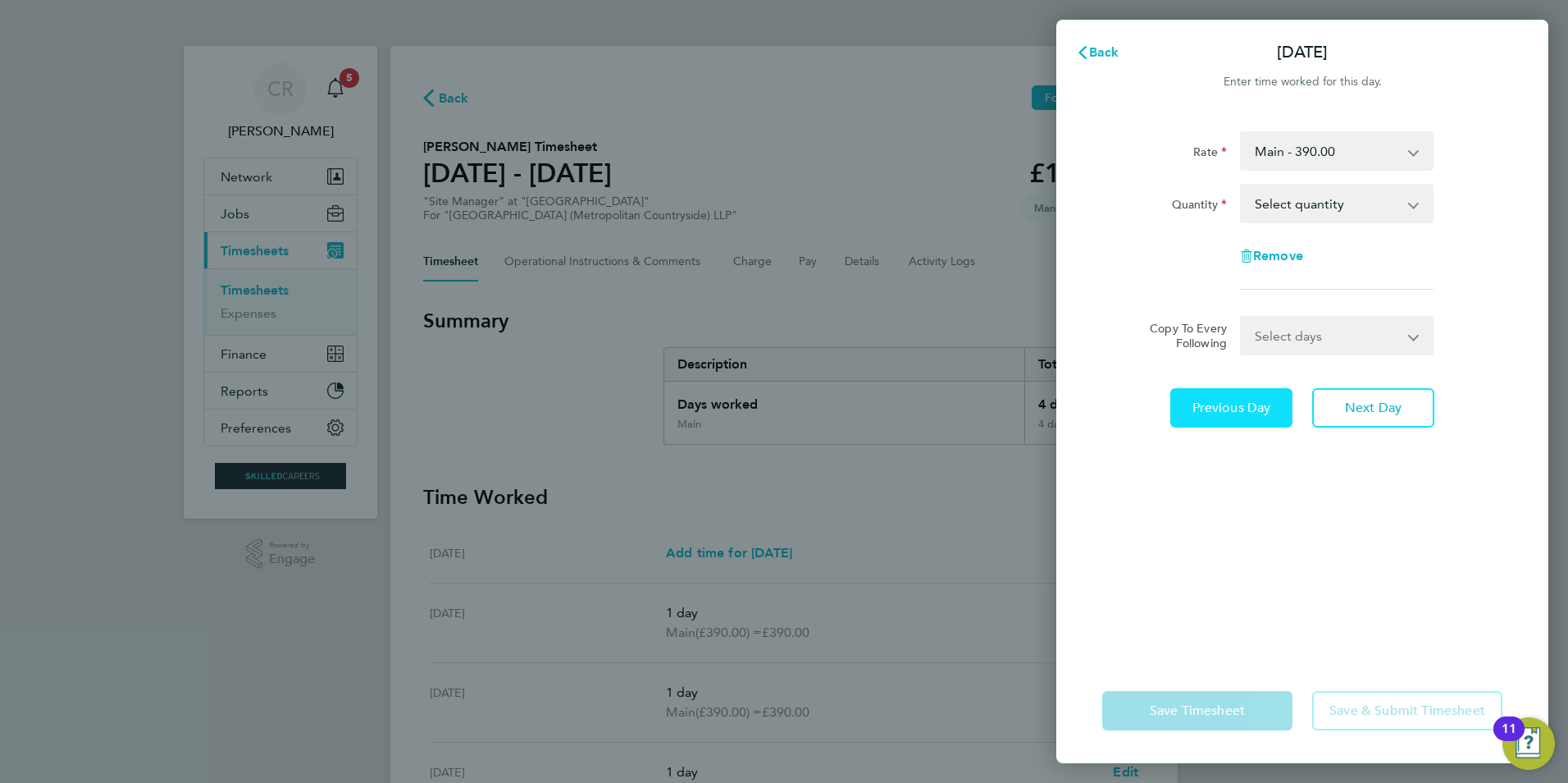
click at [1242, 412] on span "Previous Day" at bounding box center [1231, 408] width 78 height 17
select select "1"
click at [1101, 47] on span "Back" at bounding box center [1104, 52] width 31 height 16
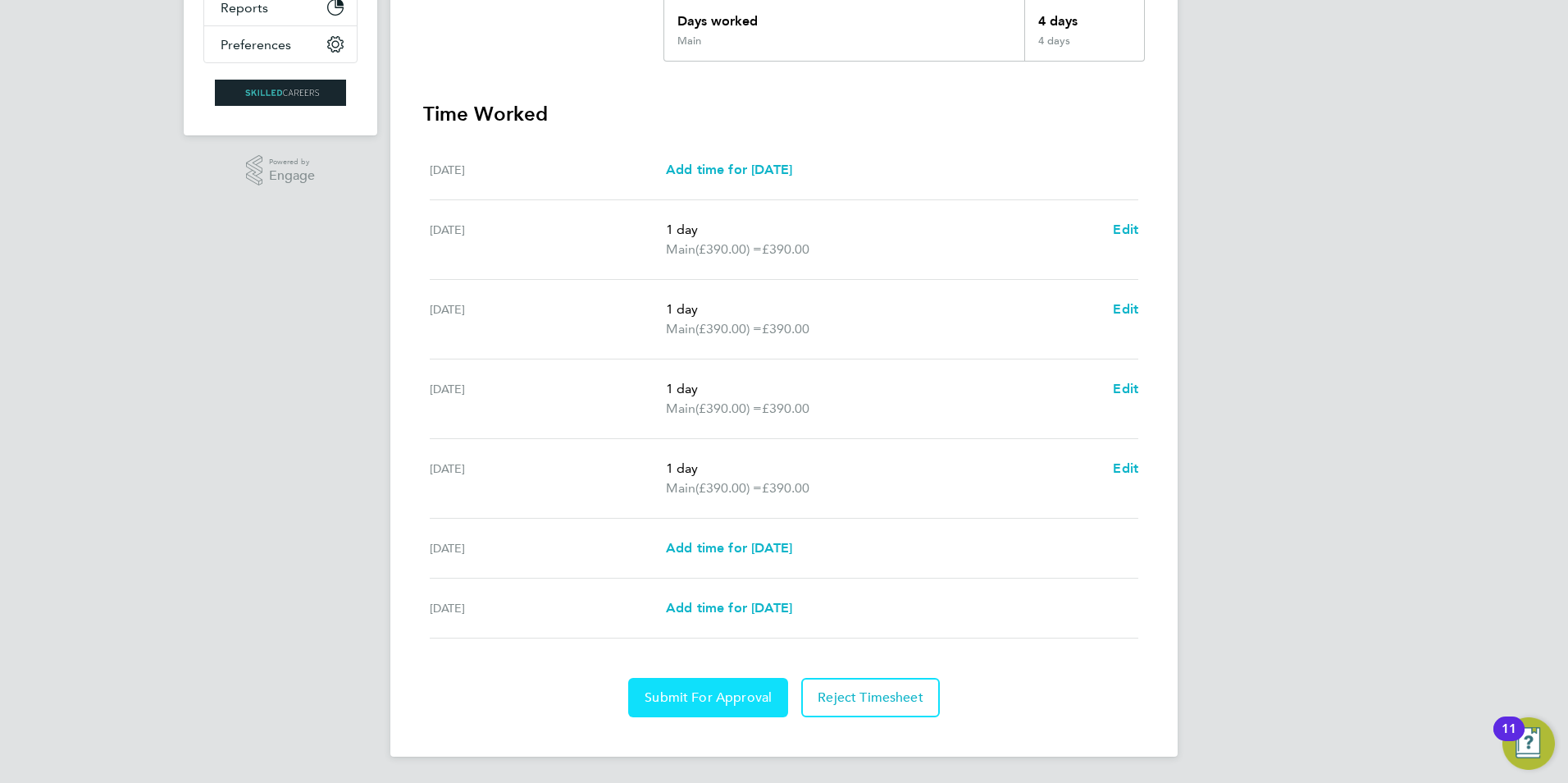
click at [690, 694] on span "Submit For Approval" at bounding box center [709, 697] width 127 height 17
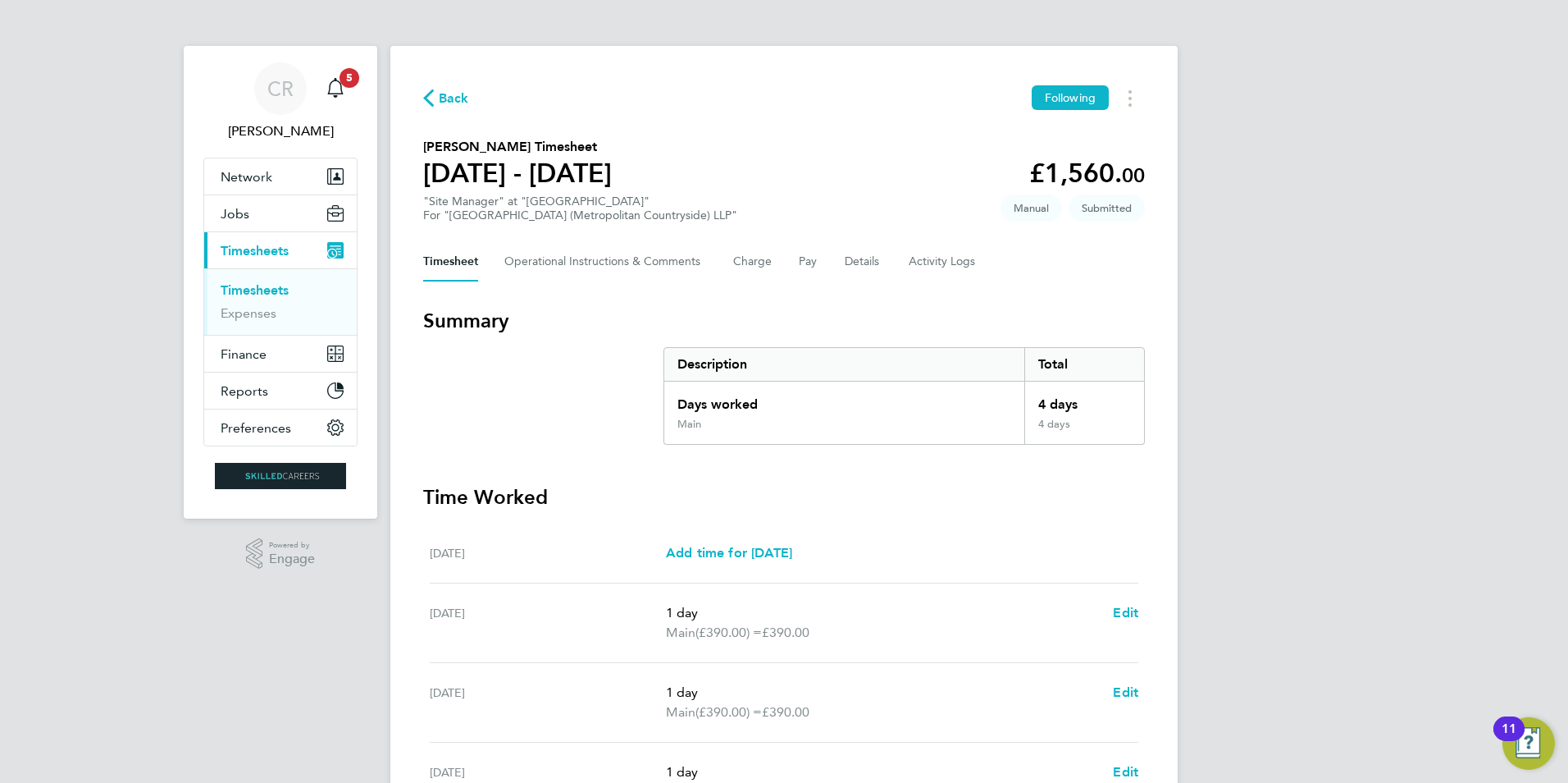
click at [247, 243] on span "Timesheets" at bounding box center [254, 250] width 68 height 16
click at [252, 173] on span "Network" at bounding box center [246, 177] width 52 height 16
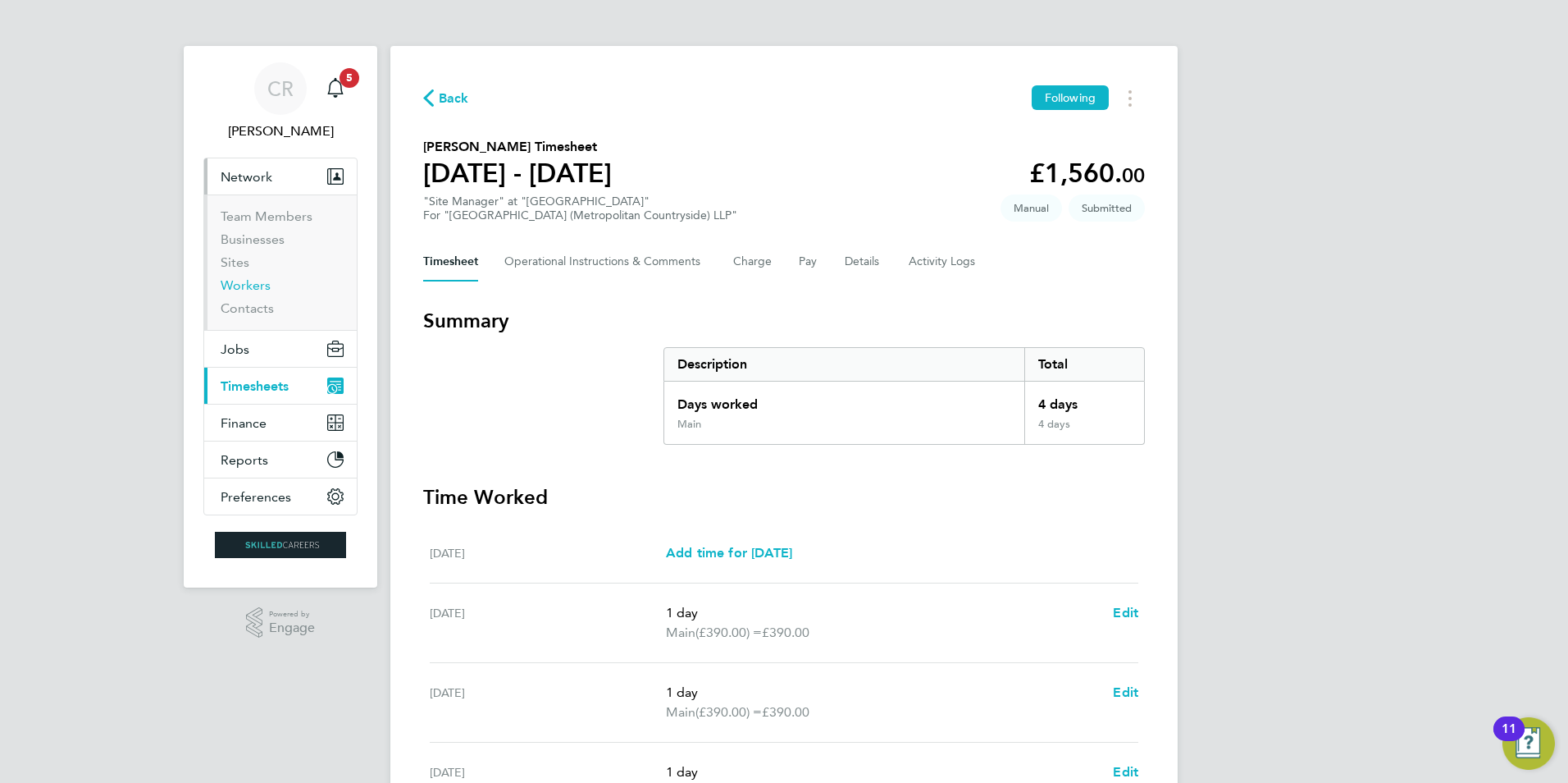
click at [246, 289] on link "Workers" at bounding box center [245, 285] width 50 height 16
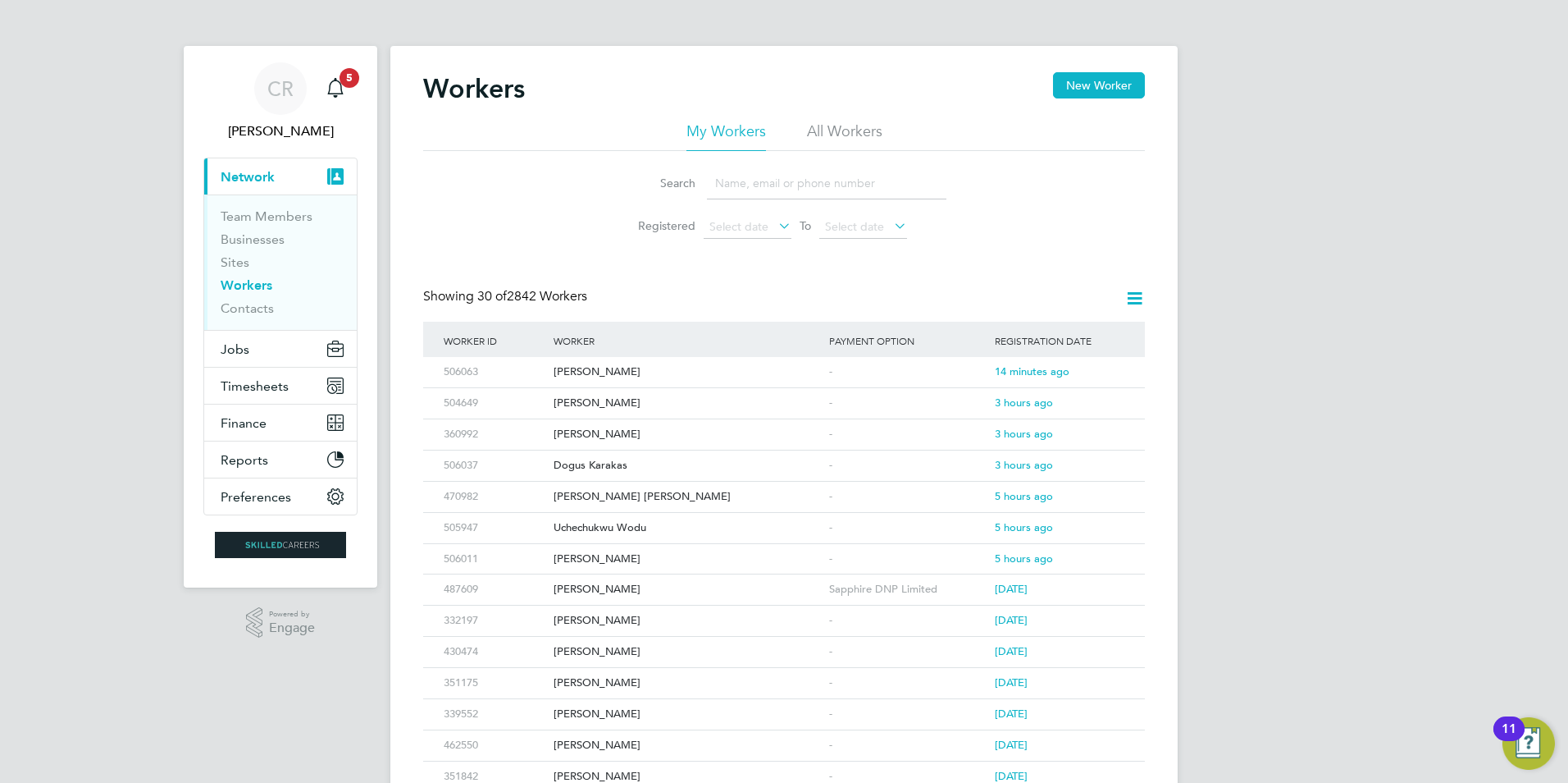
click at [789, 186] on input at bounding box center [826, 183] width 239 height 32
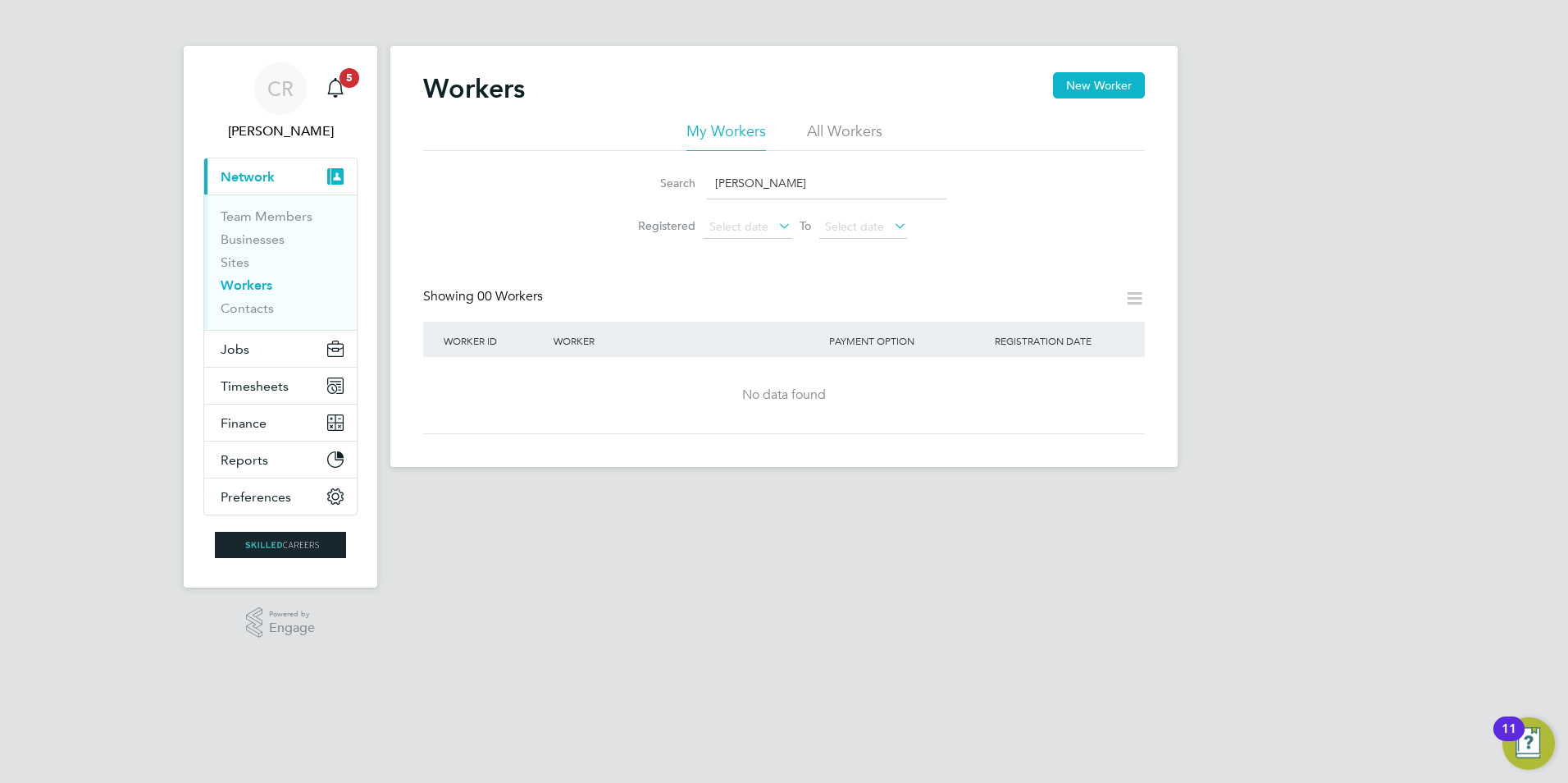
click at [765, 191] on input "[PERSON_NAME]" at bounding box center [826, 183] width 239 height 32
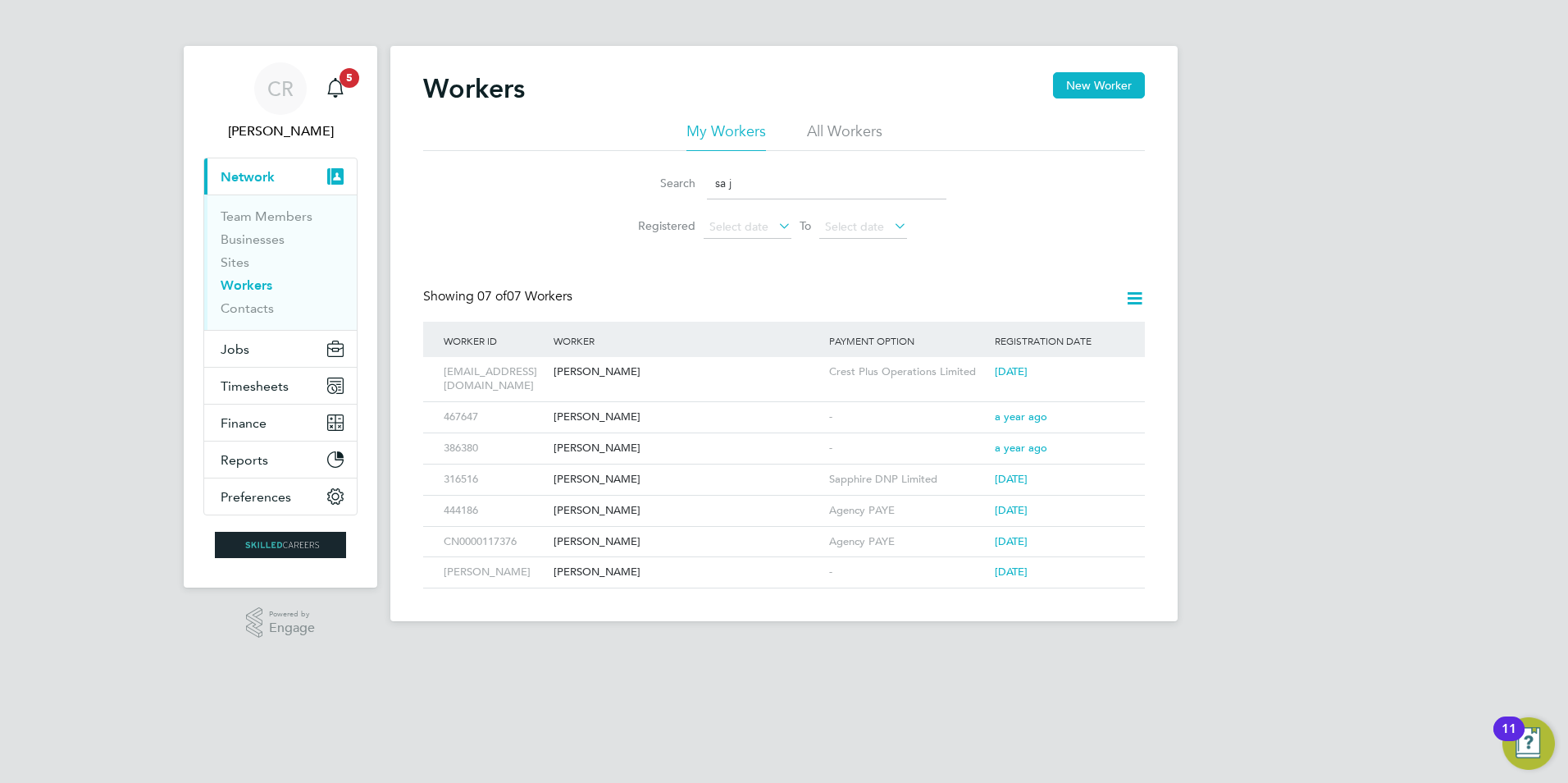
type input "sa j"
